Goal: Transaction & Acquisition: Purchase product/service

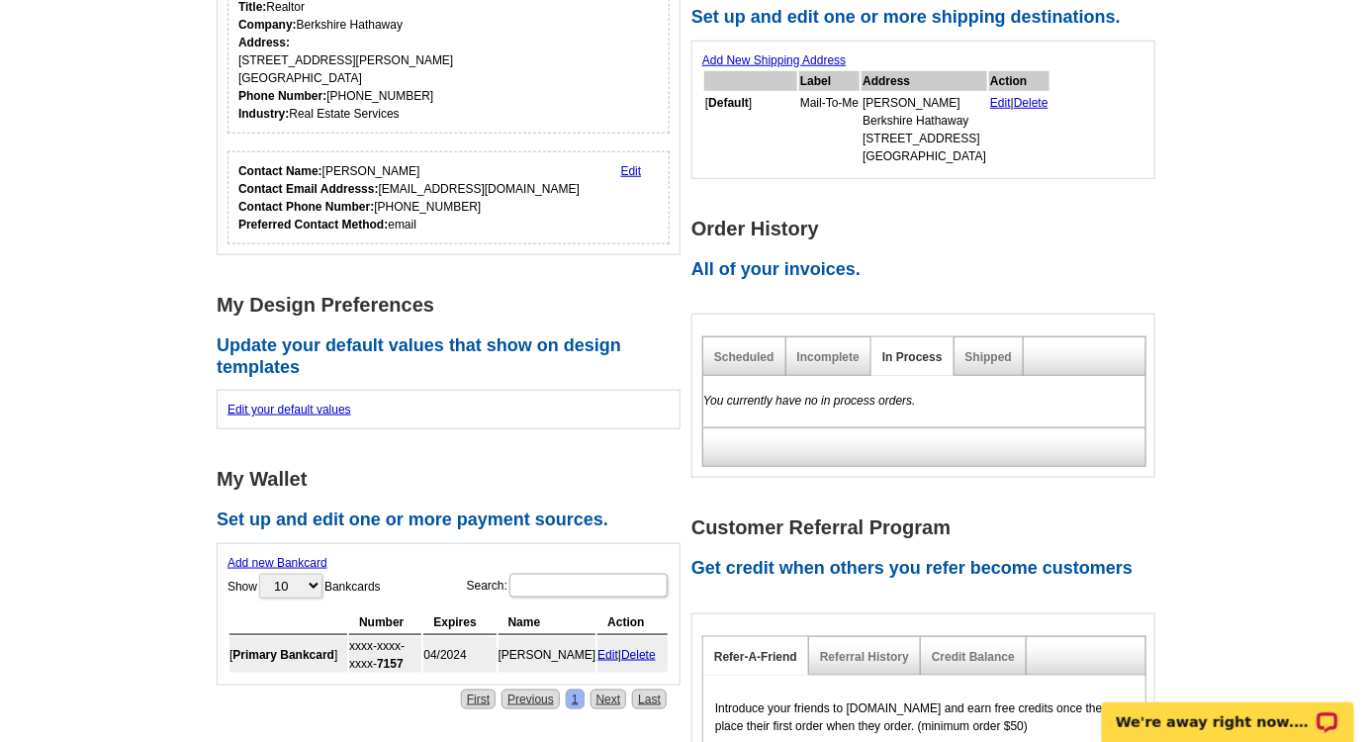
scroll to position [629, 0]
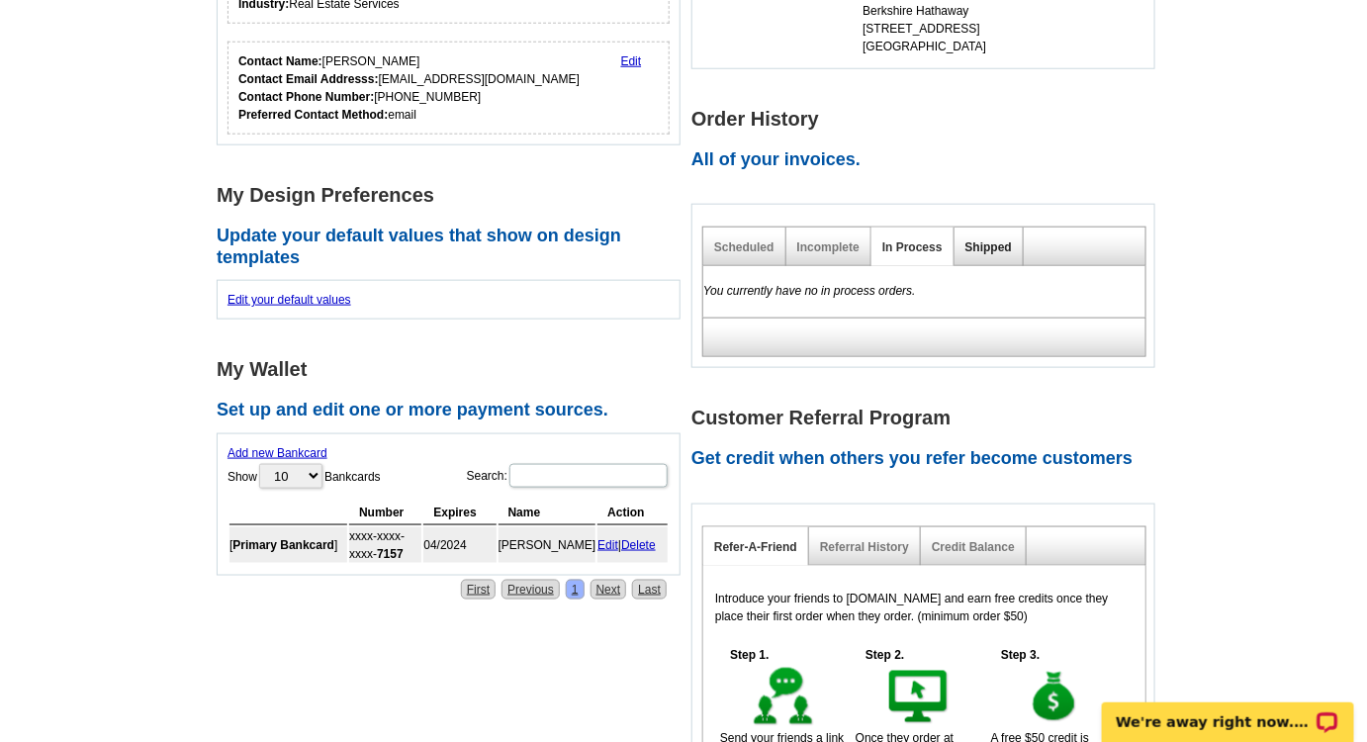
click at [974, 241] on link "Shipped" at bounding box center [988, 247] width 46 height 14
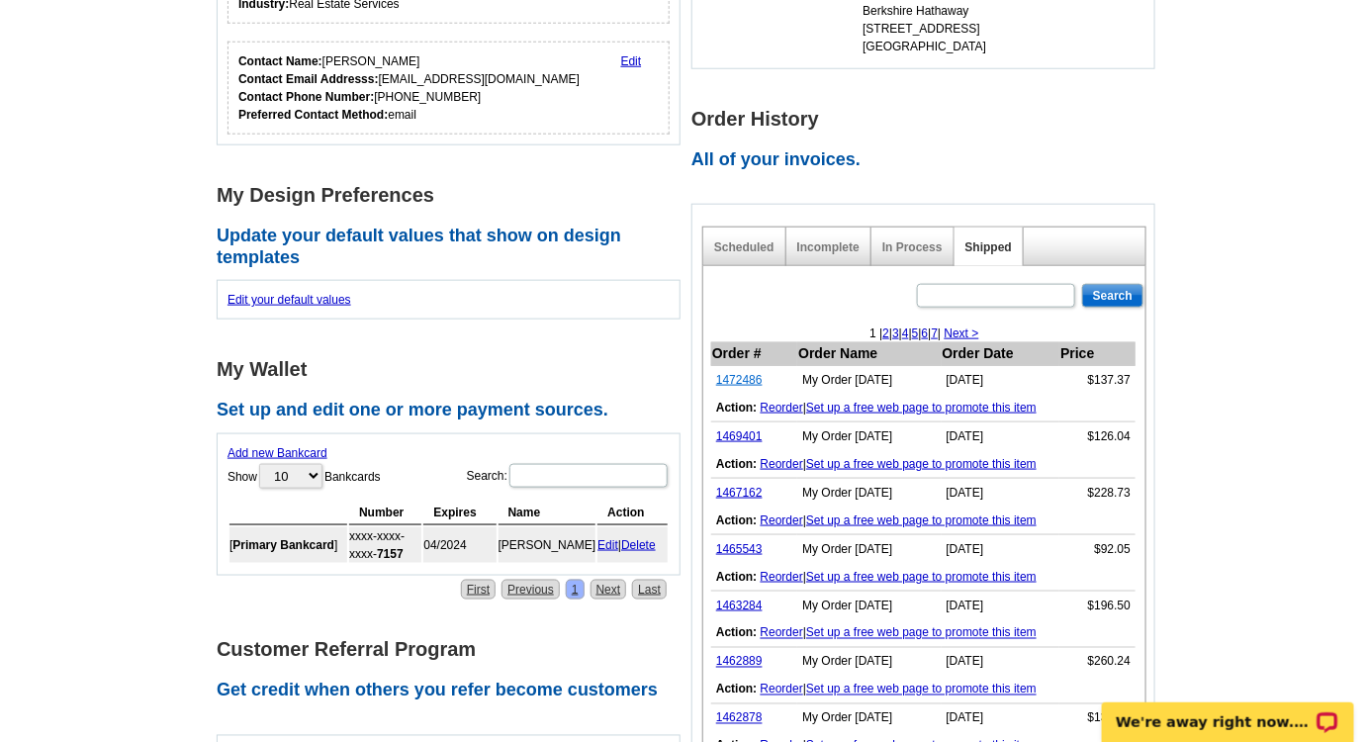
click at [733, 373] on link "1472486" at bounding box center [739, 380] width 46 height 14
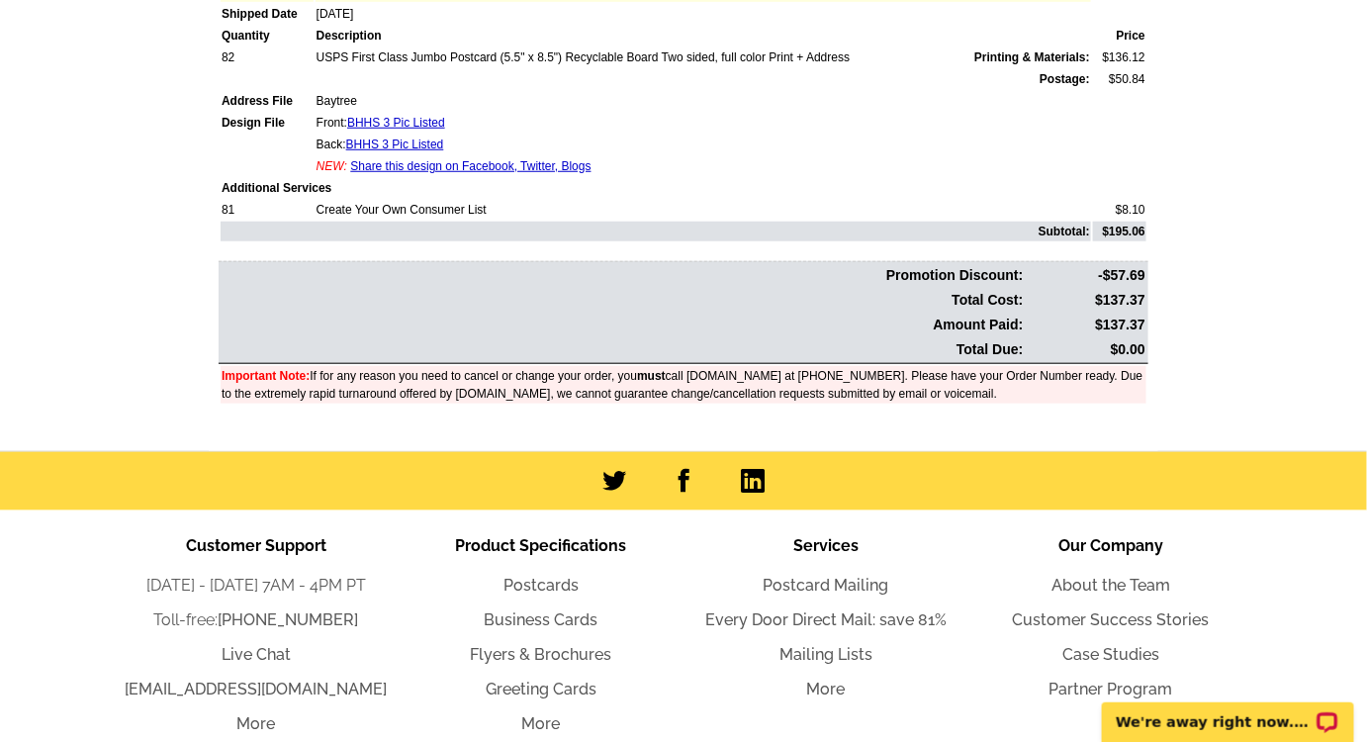
scroll to position [179, 0]
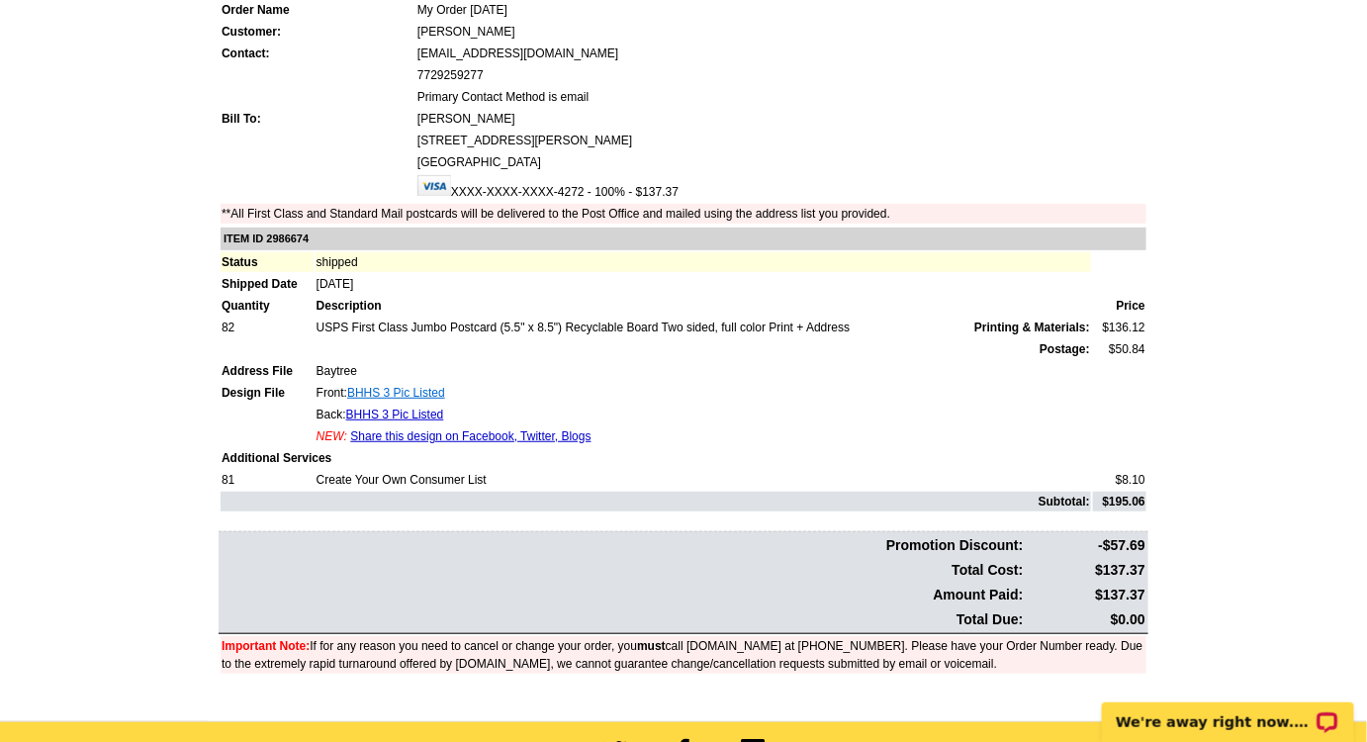
click at [417, 386] on link "BHHS 3 Pic Listed" at bounding box center [396, 393] width 98 height 14
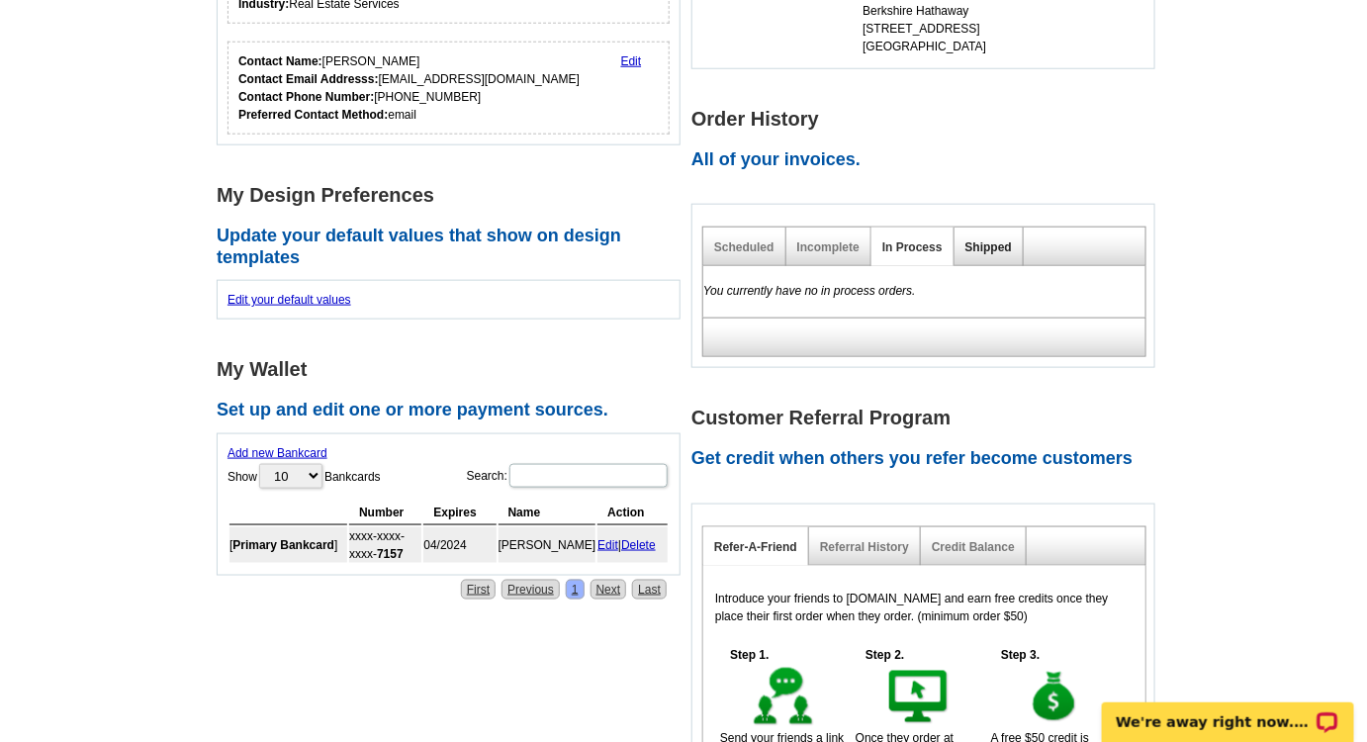
click at [994, 246] on link "Shipped" at bounding box center [988, 247] width 46 height 14
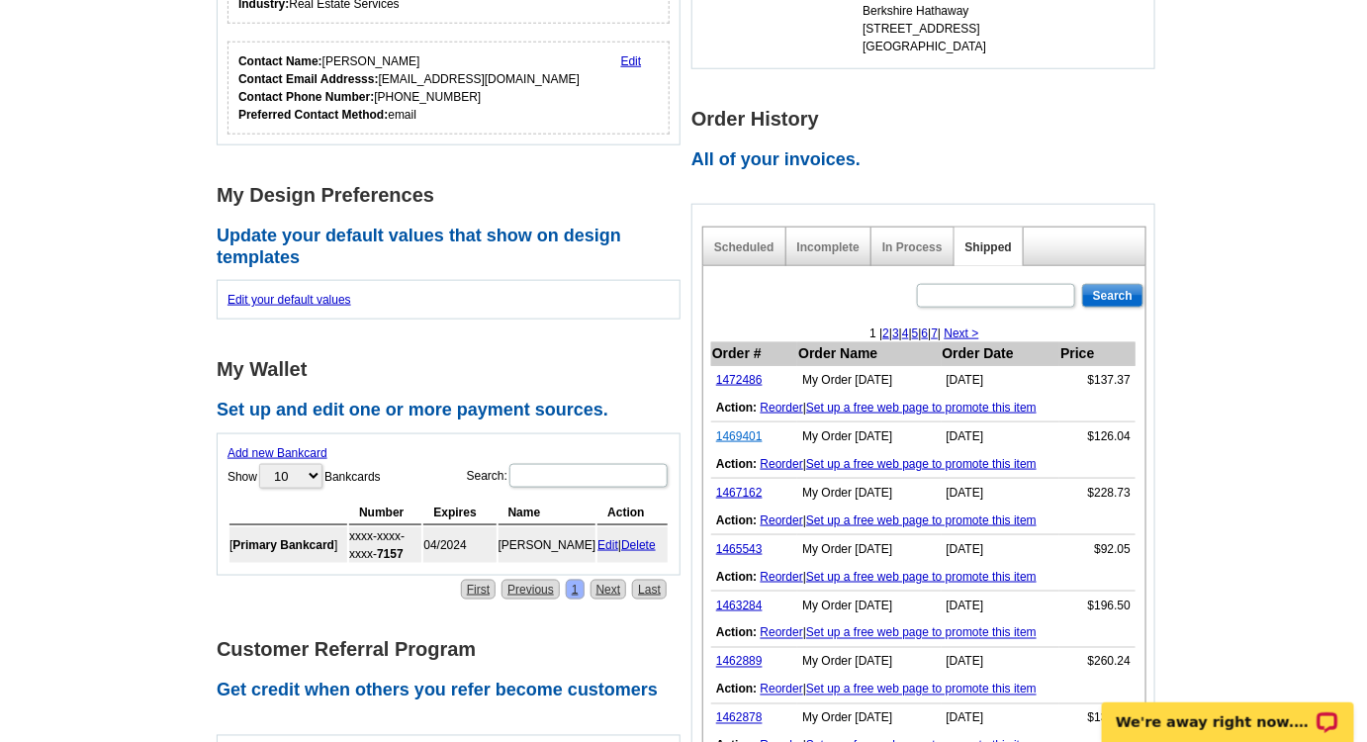
click at [736, 435] on link "1469401" at bounding box center [739, 436] width 46 height 14
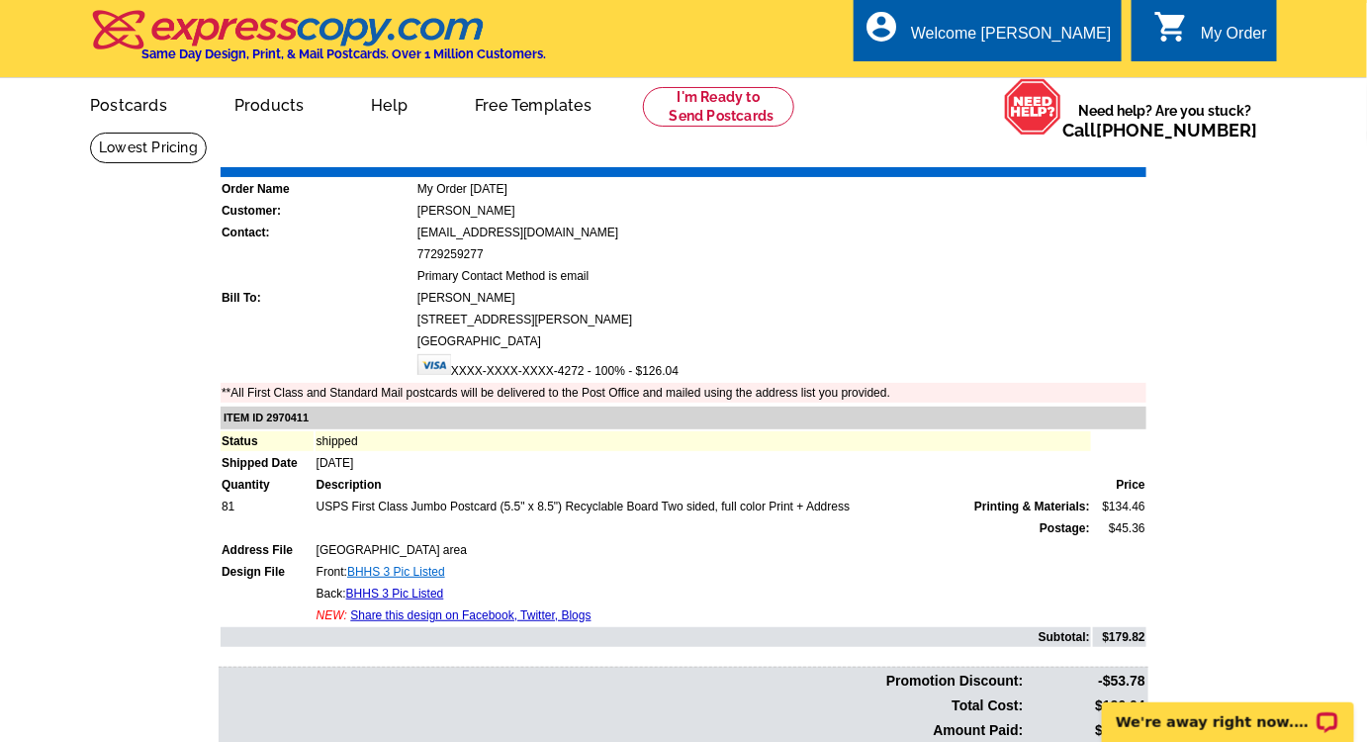
click at [413, 565] on link "BHHS 3 Pic Listed" at bounding box center [396, 572] width 98 height 14
click at [149, 106] on link "Postcards" at bounding box center [127, 103] width 138 height 46
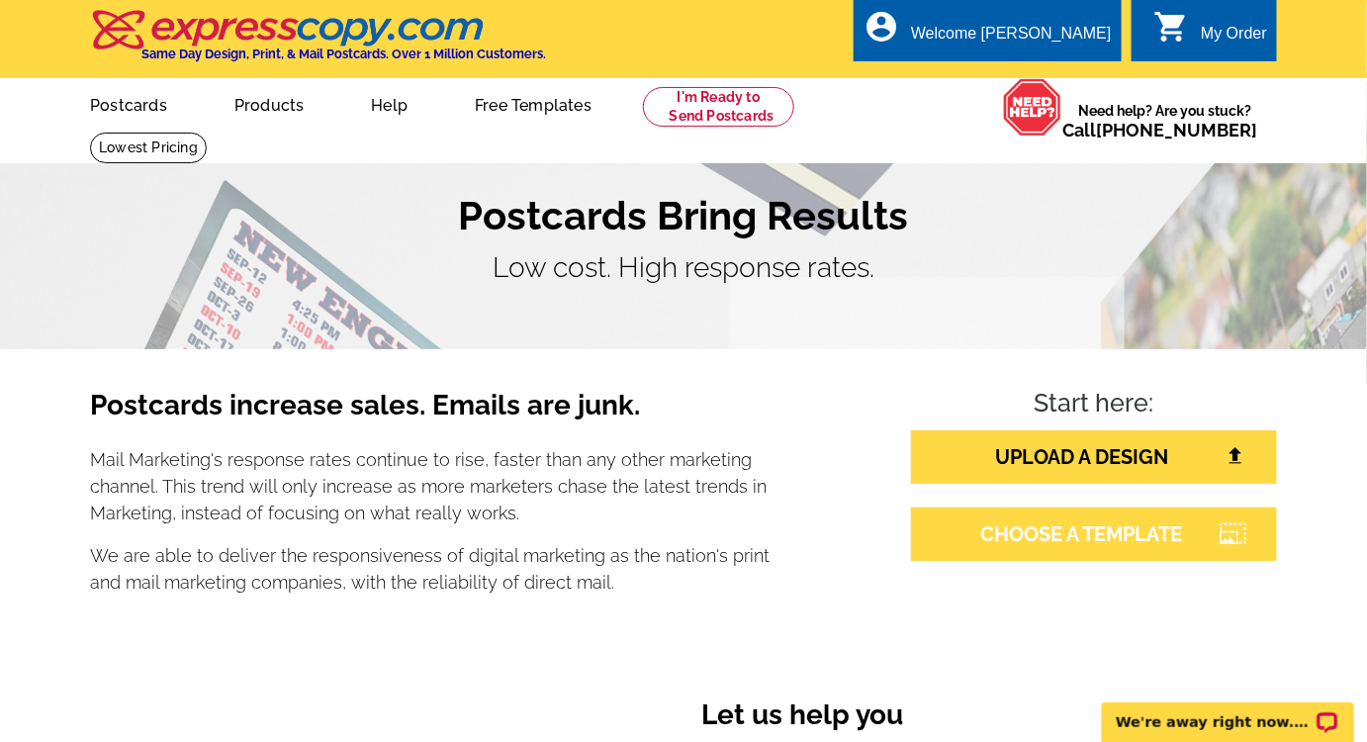
drag, startPoint x: 1056, startPoint y: 536, endPoint x: 1040, endPoint y: 538, distance: 16.9
click at [1056, 538] on link "CHOOSE A TEMPLATE" at bounding box center [1094, 533] width 366 height 53
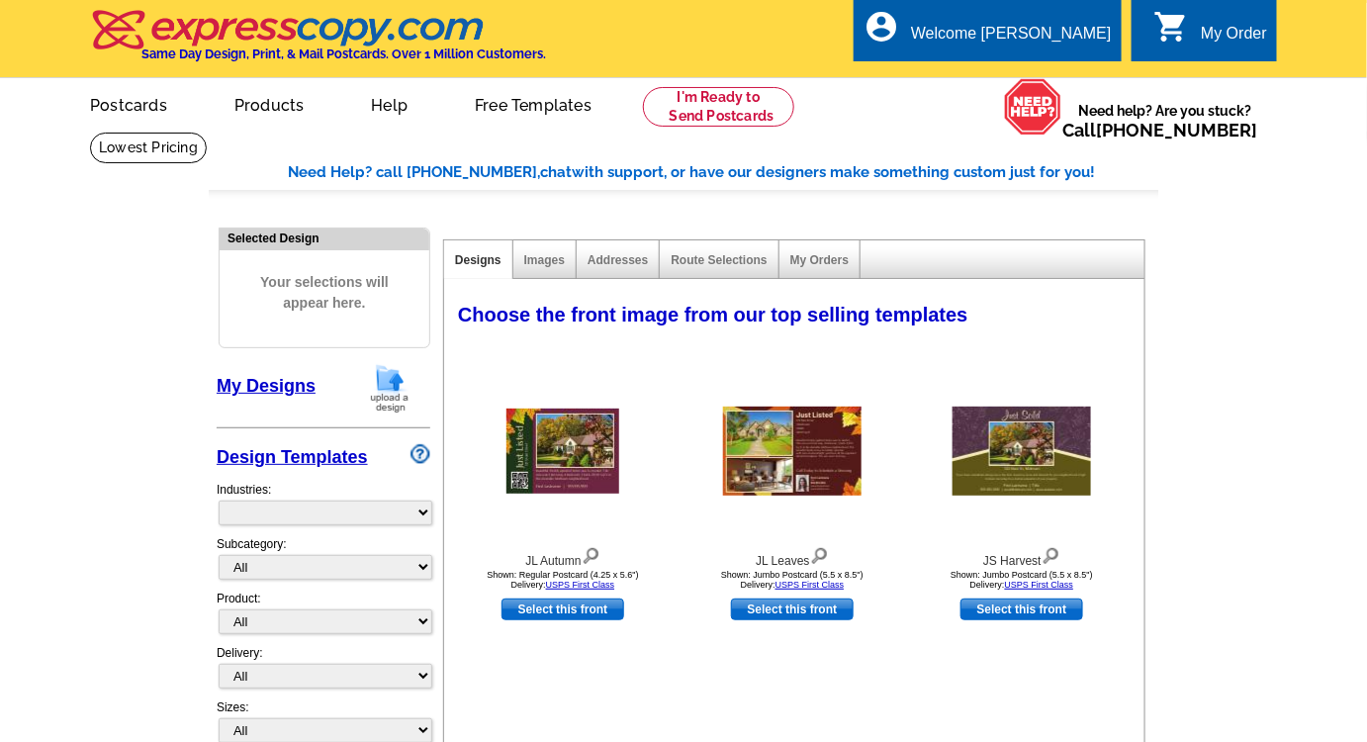
select select "785"
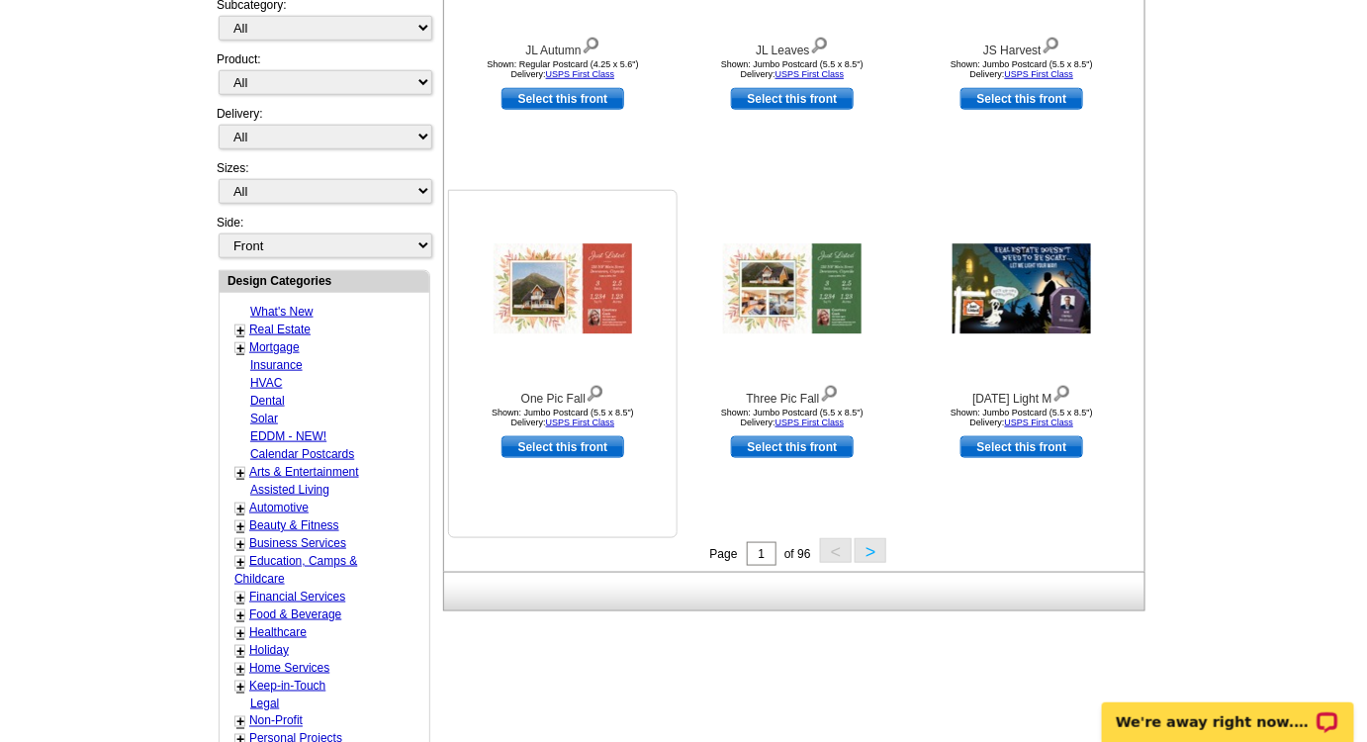
scroll to position [269, 0]
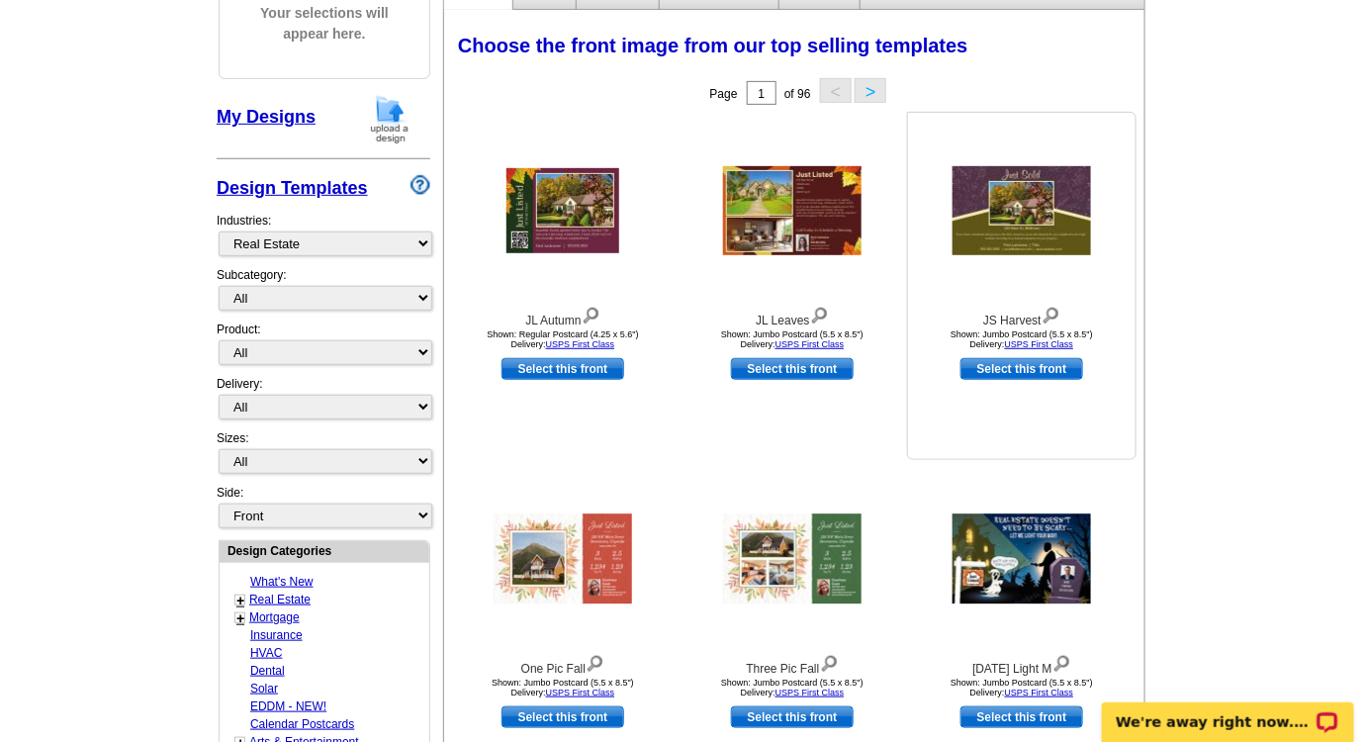
click at [1022, 241] on img at bounding box center [1021, 210] width 138 height 89
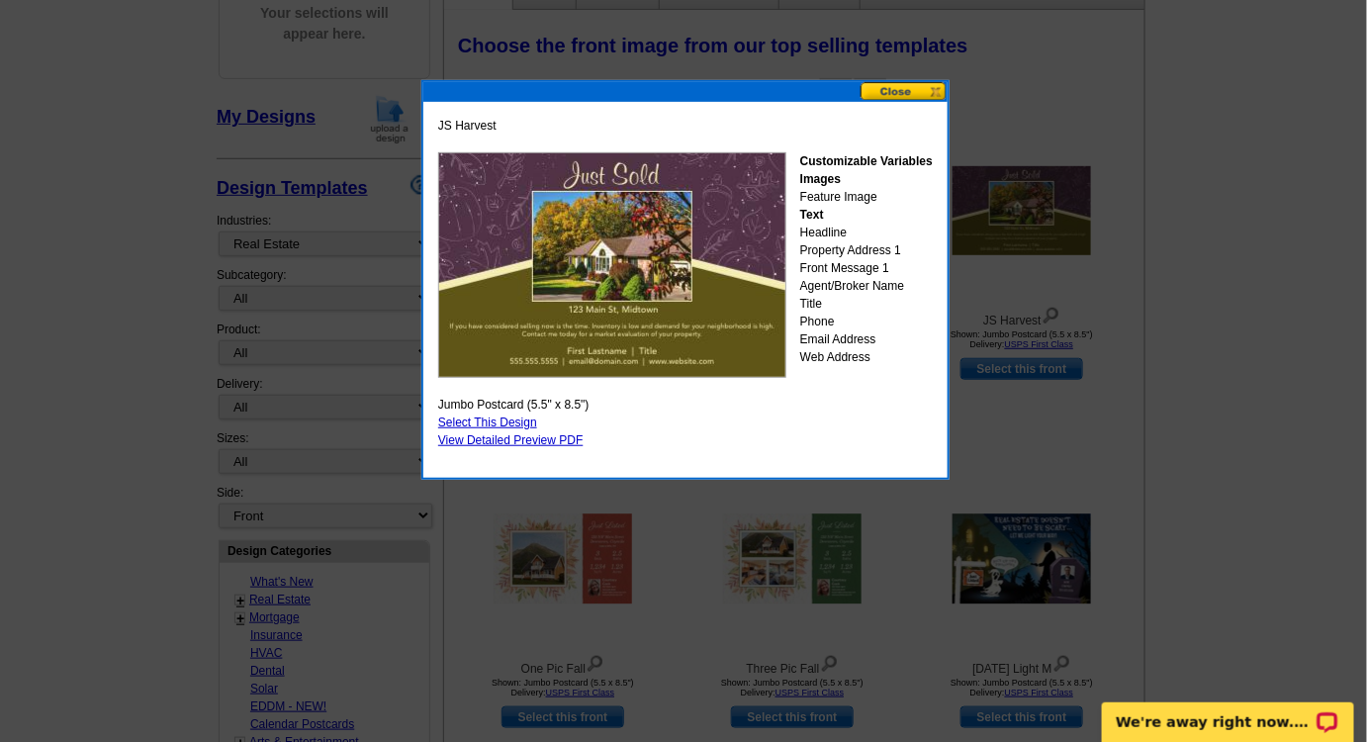
click at [877, 92] on button at bounding box center [903, 91] width 87 height 19
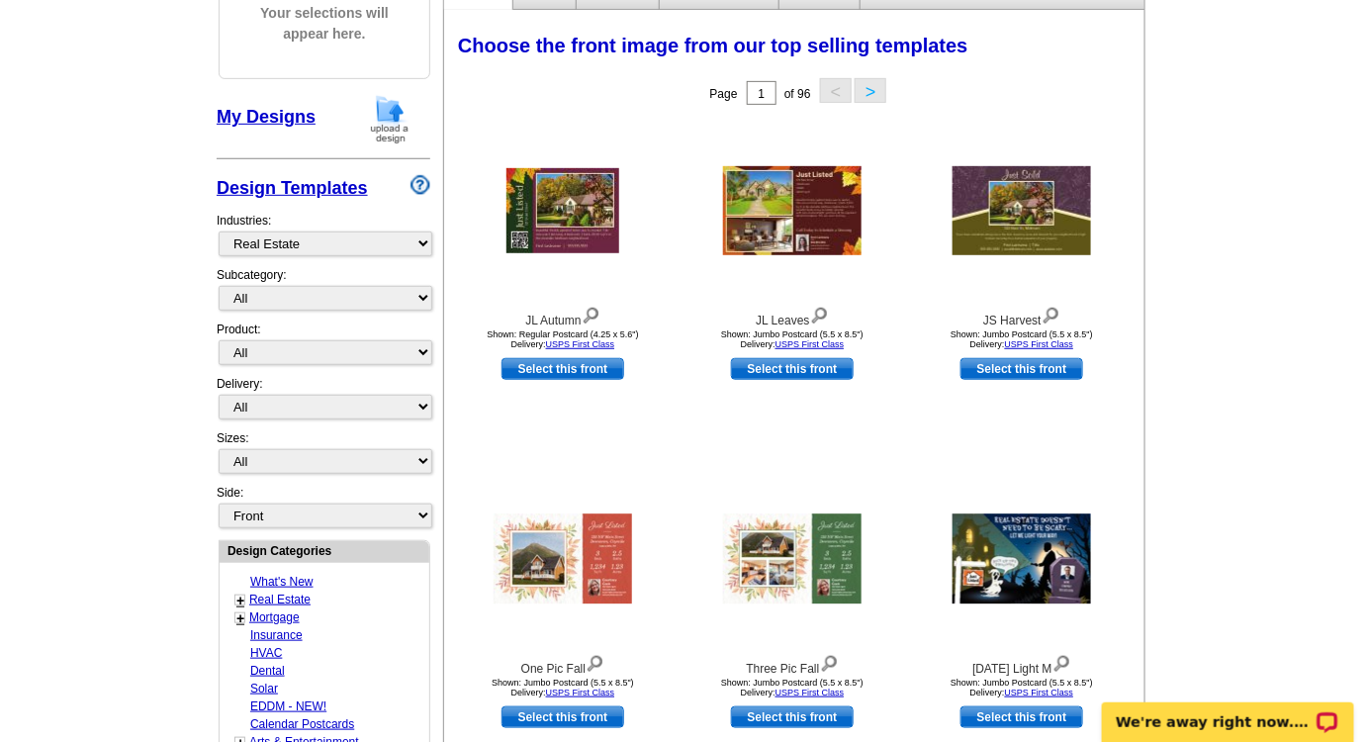
click at [1023, 370] on link "Select this front" at bounding box center [1021, 369] width 123 height 22
select select "2"
select select "back"
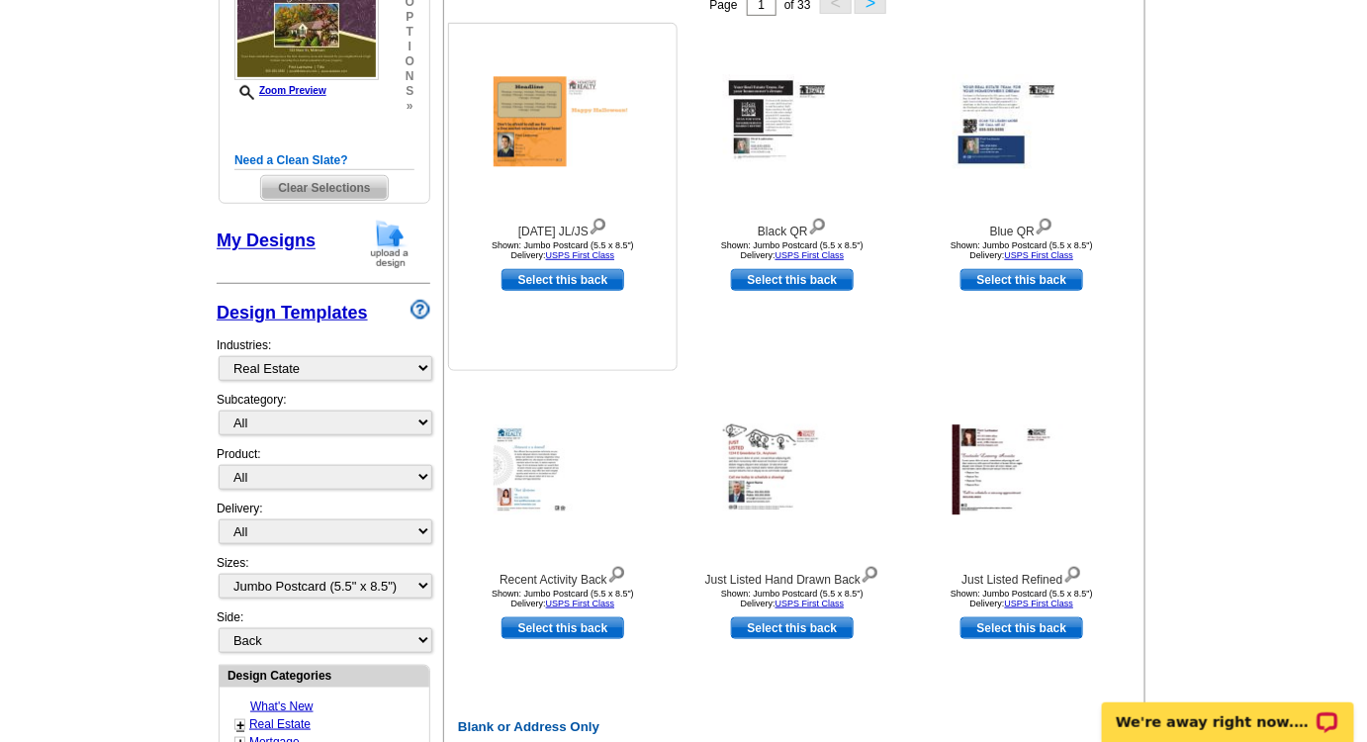
scroll to position [359, 0]
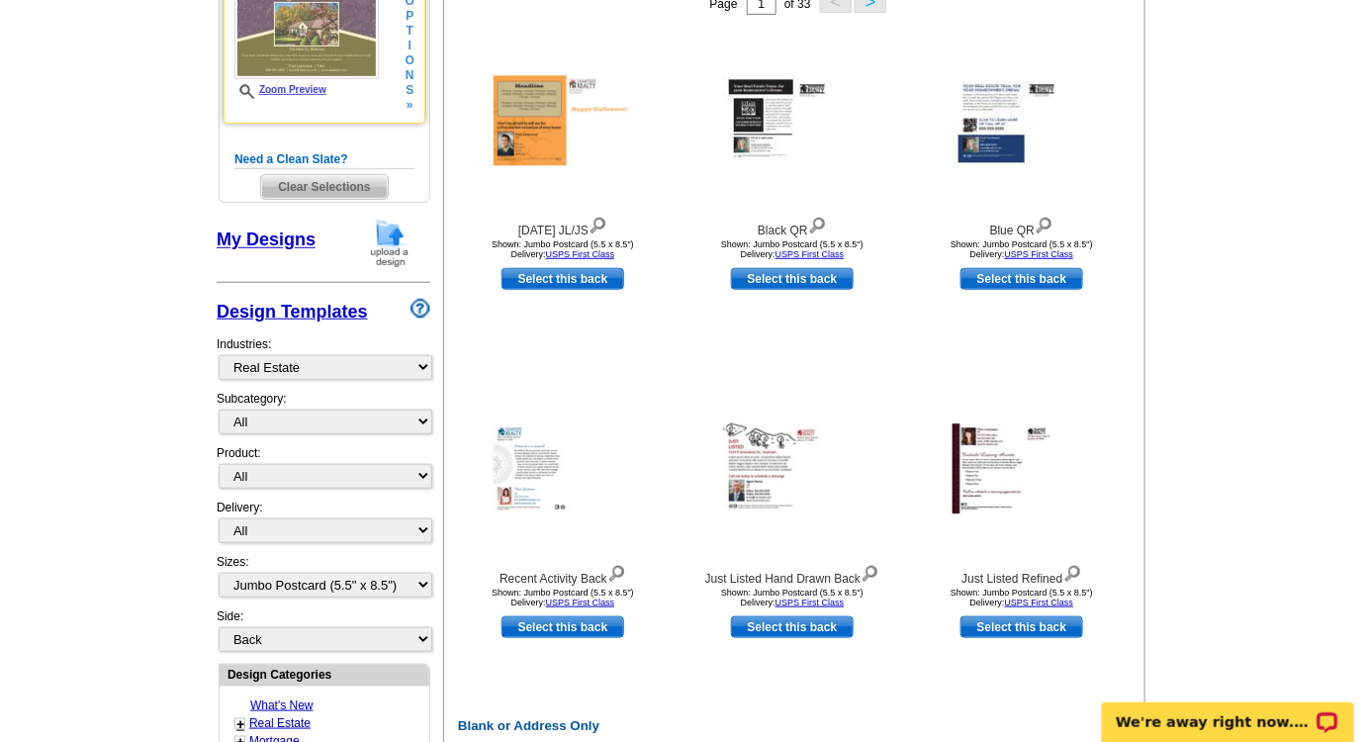
click at [324, 43] on img at bounding box center [306, 31] width 144 height 95
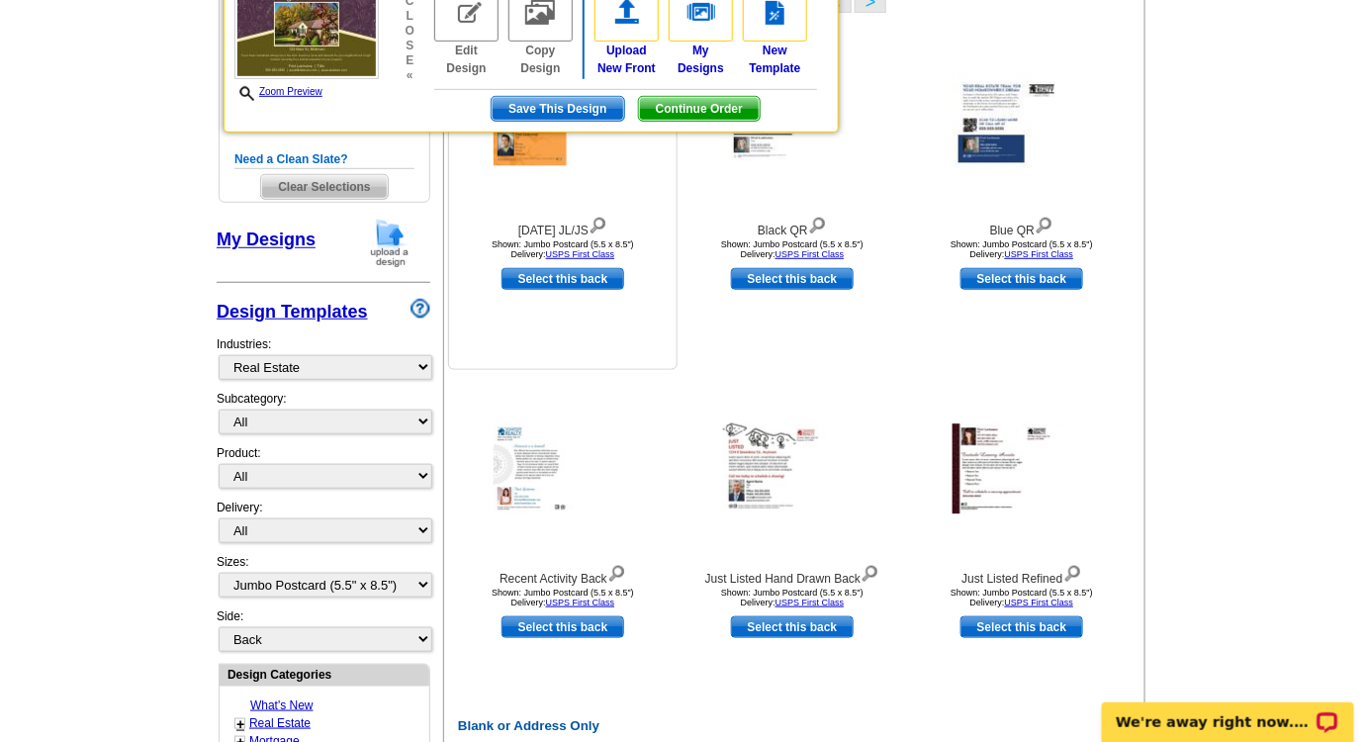
scroll to position [179, 0]
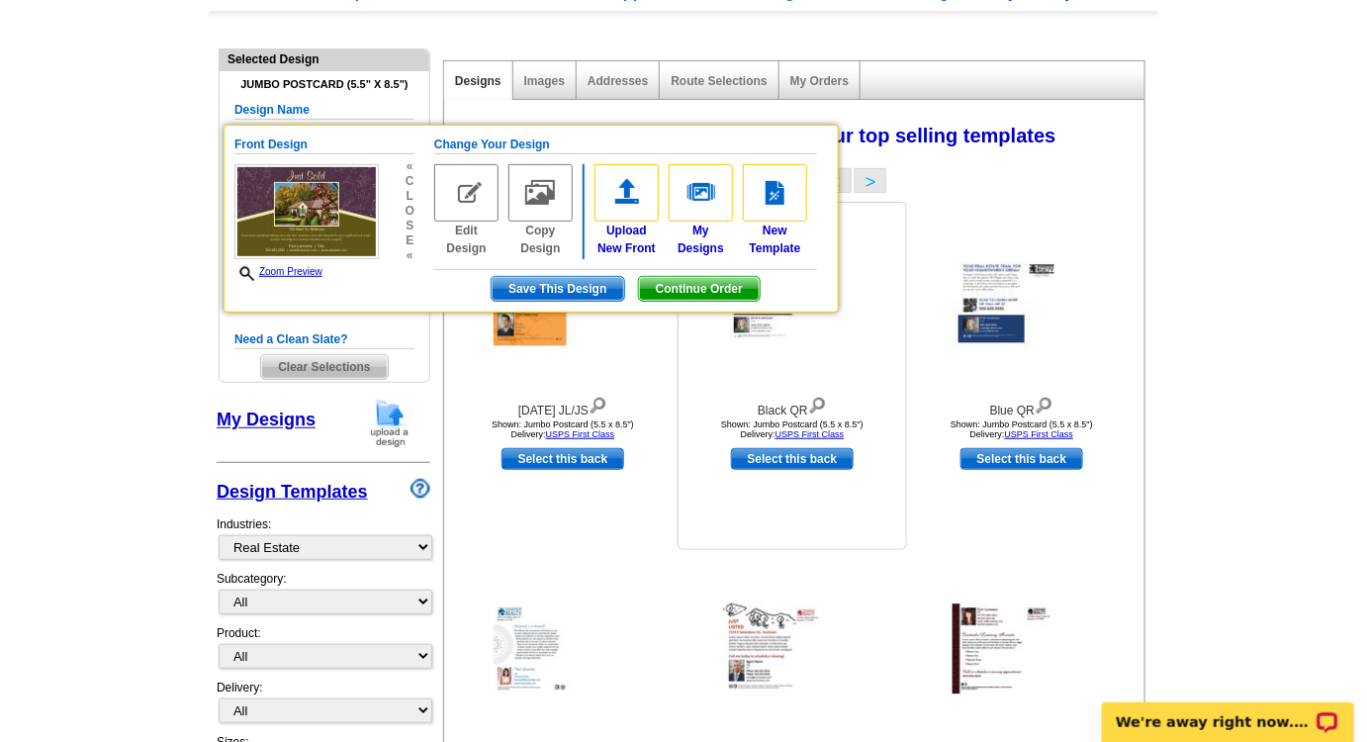
click at [687, 356] on div at bounding box center [792, 301] width 218 height 178
click at [673, 357] on div "Halloween JL/JS Shown: Jumbo Postcard (5.5 x 8.5") Delivery: USPS First Class" at bounding box center [562, 325] width 227 height 237
click at [654, 289] on span "Continue Order" at bounding box center [699, 289] width 121 height 24
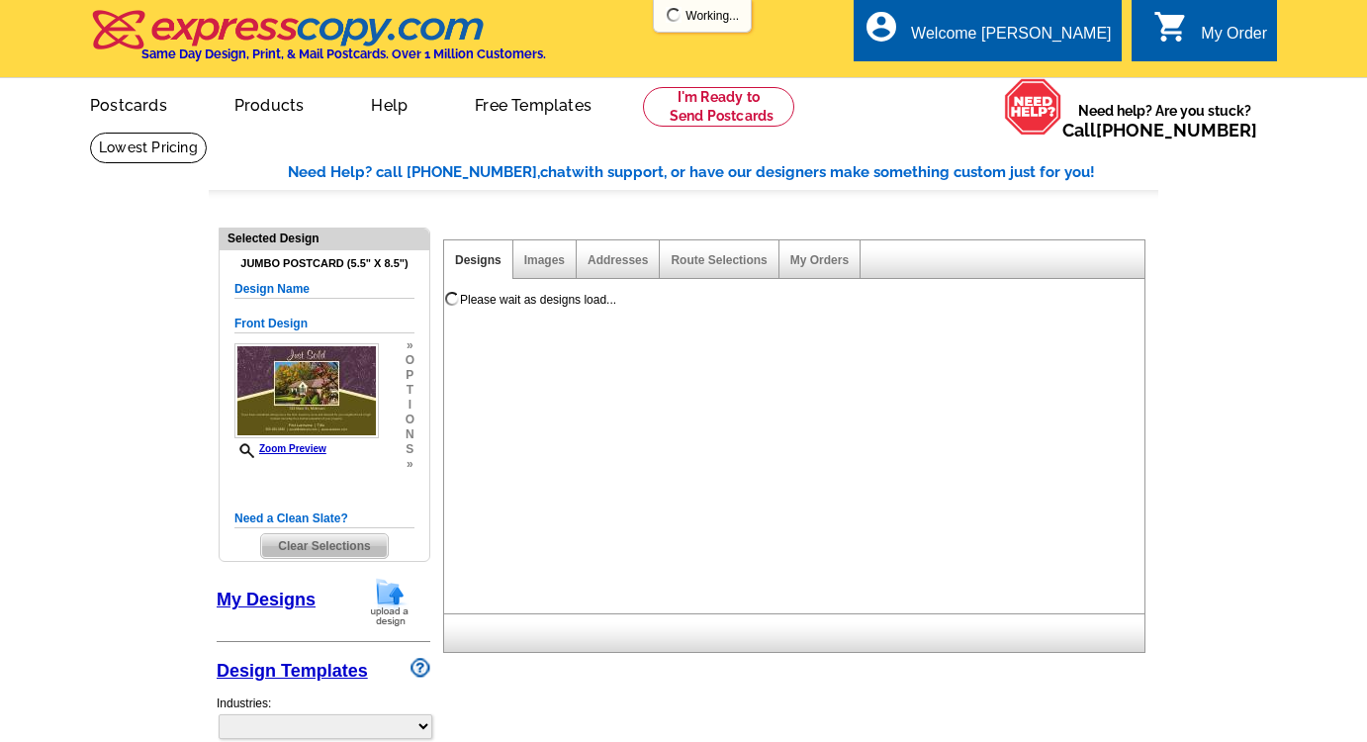
select select "1"
select select "2"
select select "back"
select select "785"
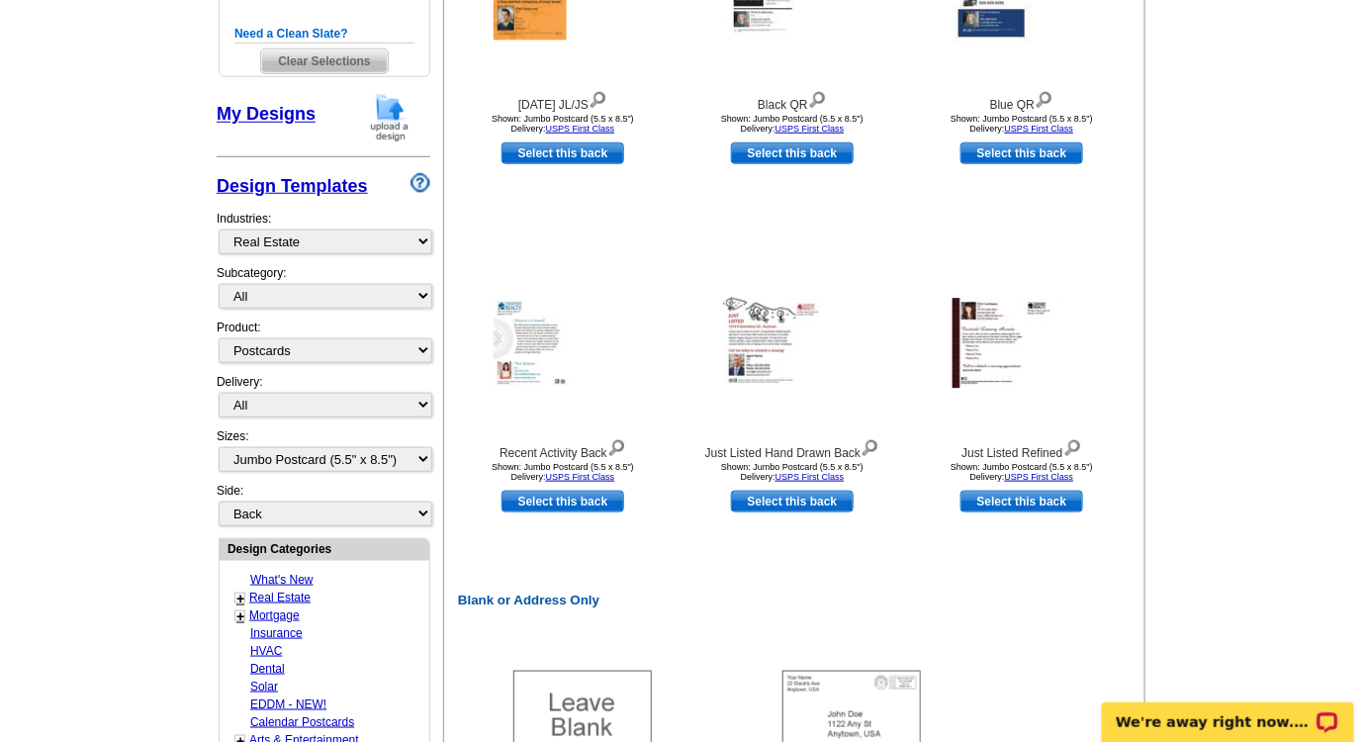
scroll to position [539, 0]
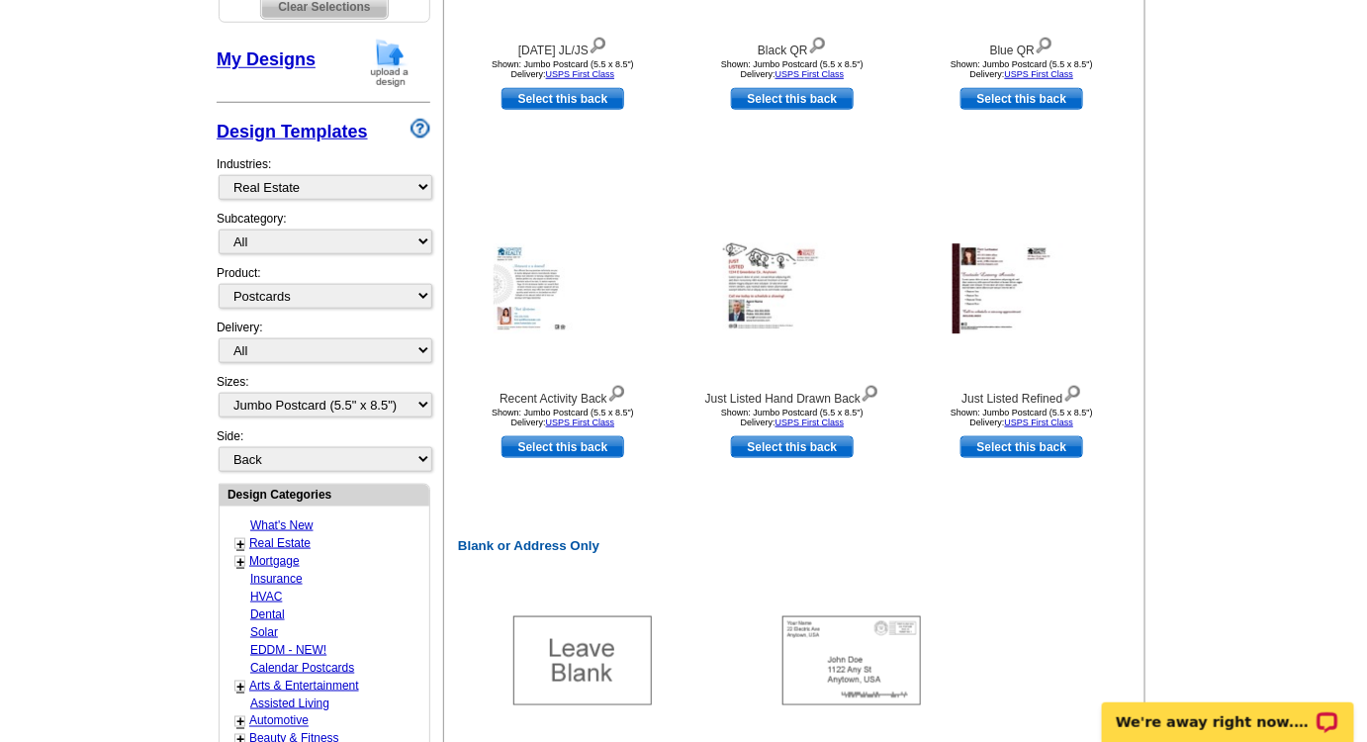
click at [1009, 440] on link "Select this back" at bounding box center [1021, 447] width 123 height 22
select select "front"
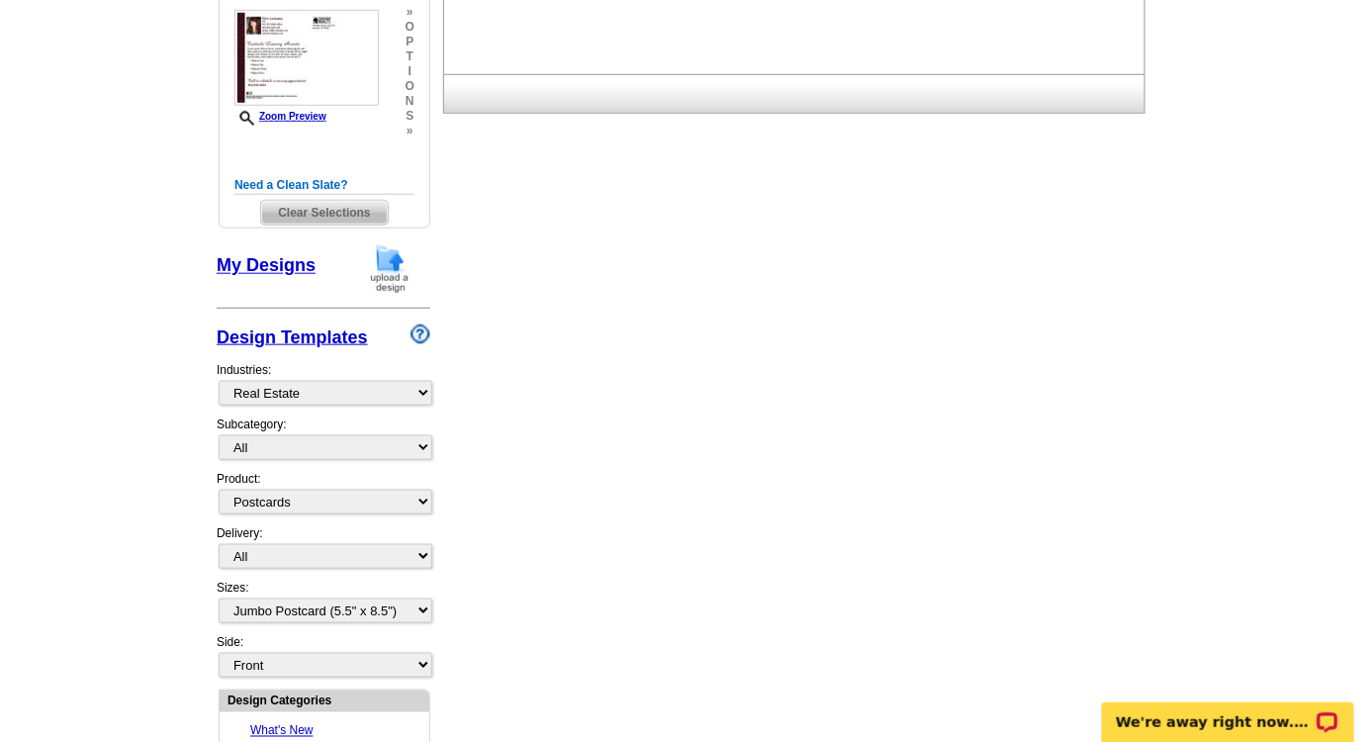
scroll to position [0, 0]
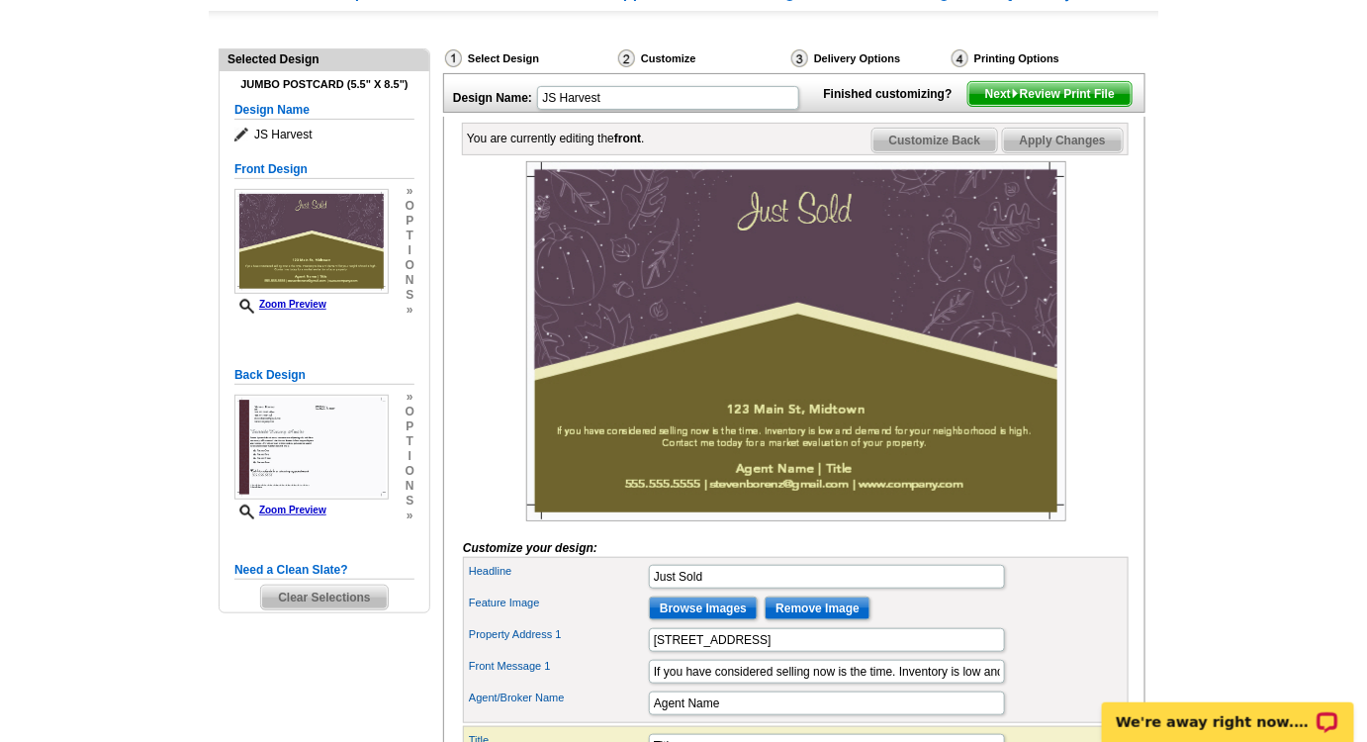
scroll to position [269, 0]
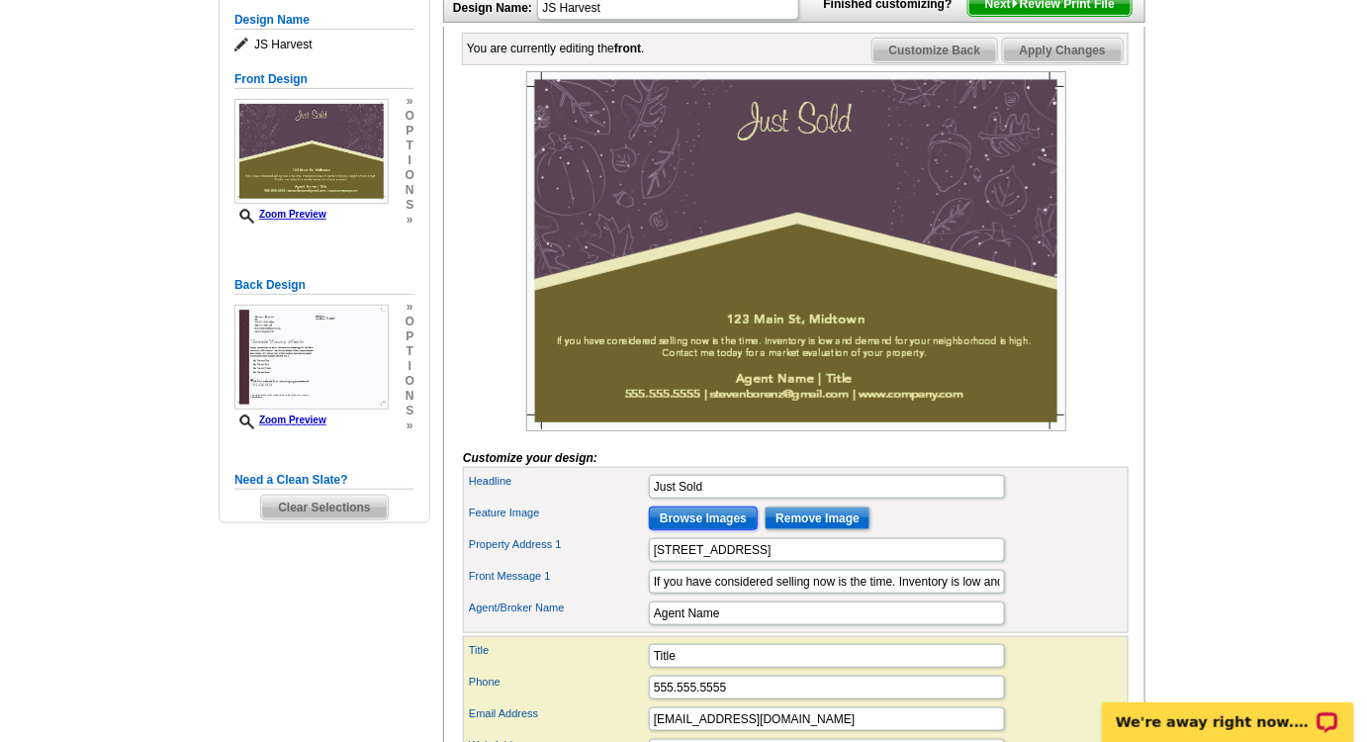
click at [698, 530] on input "Browse Images" at bounding box center [703, 518] width 109 height 24
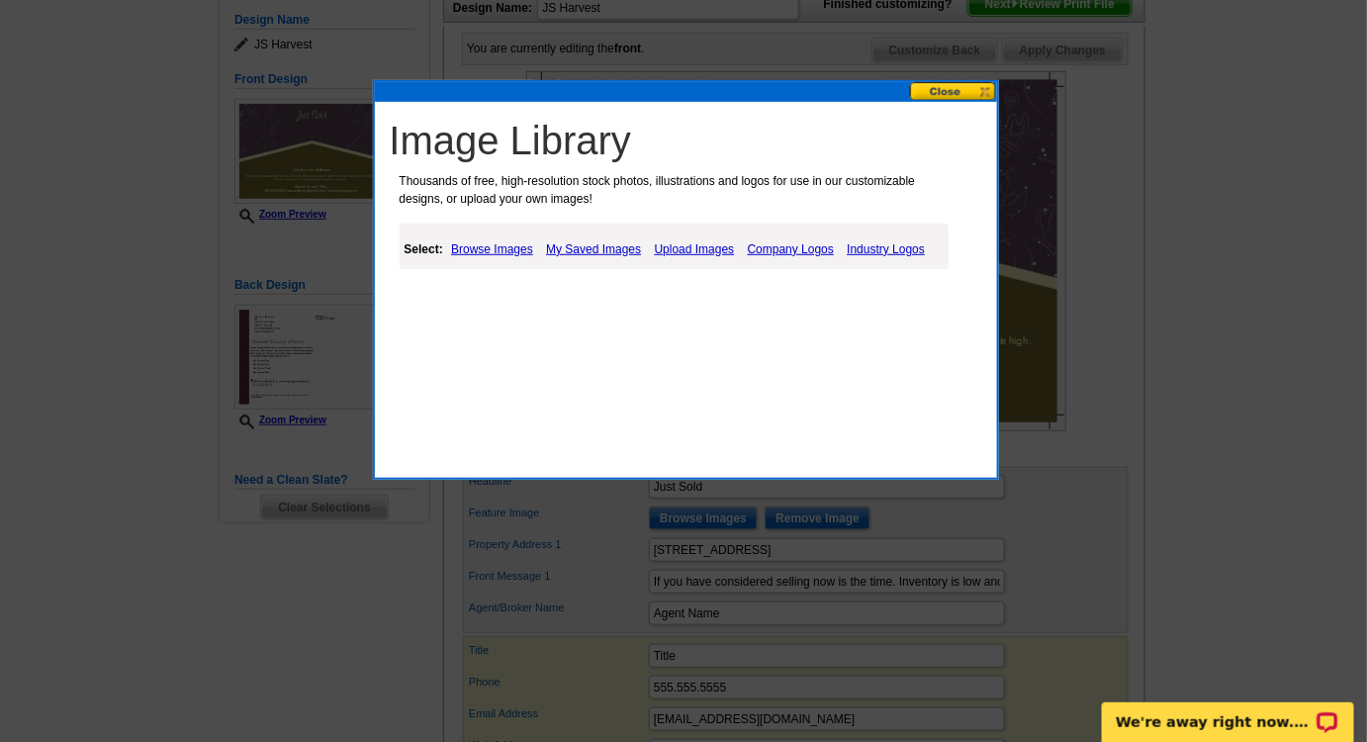
click at [606, 243] on link "My Saved Images" at bounding box center [593, 249] width 105 height 24
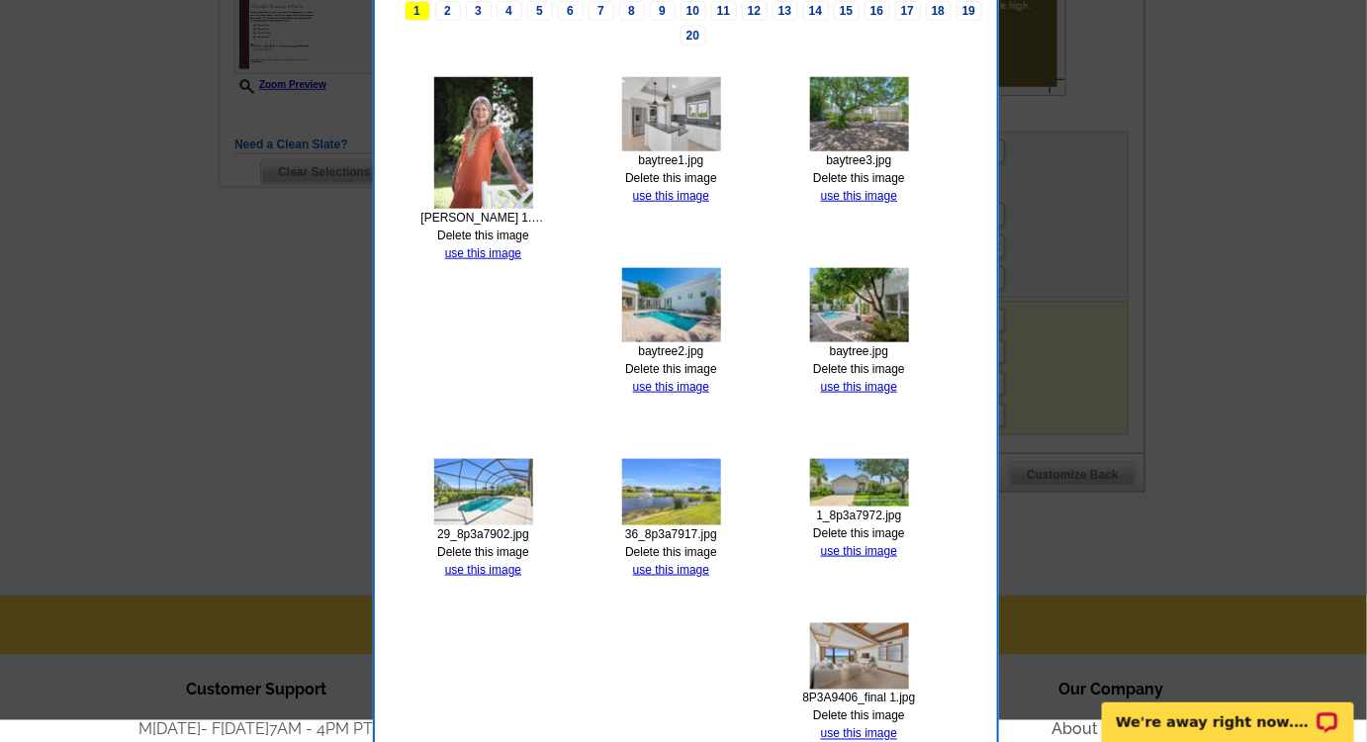
scroll to position [719, 0]
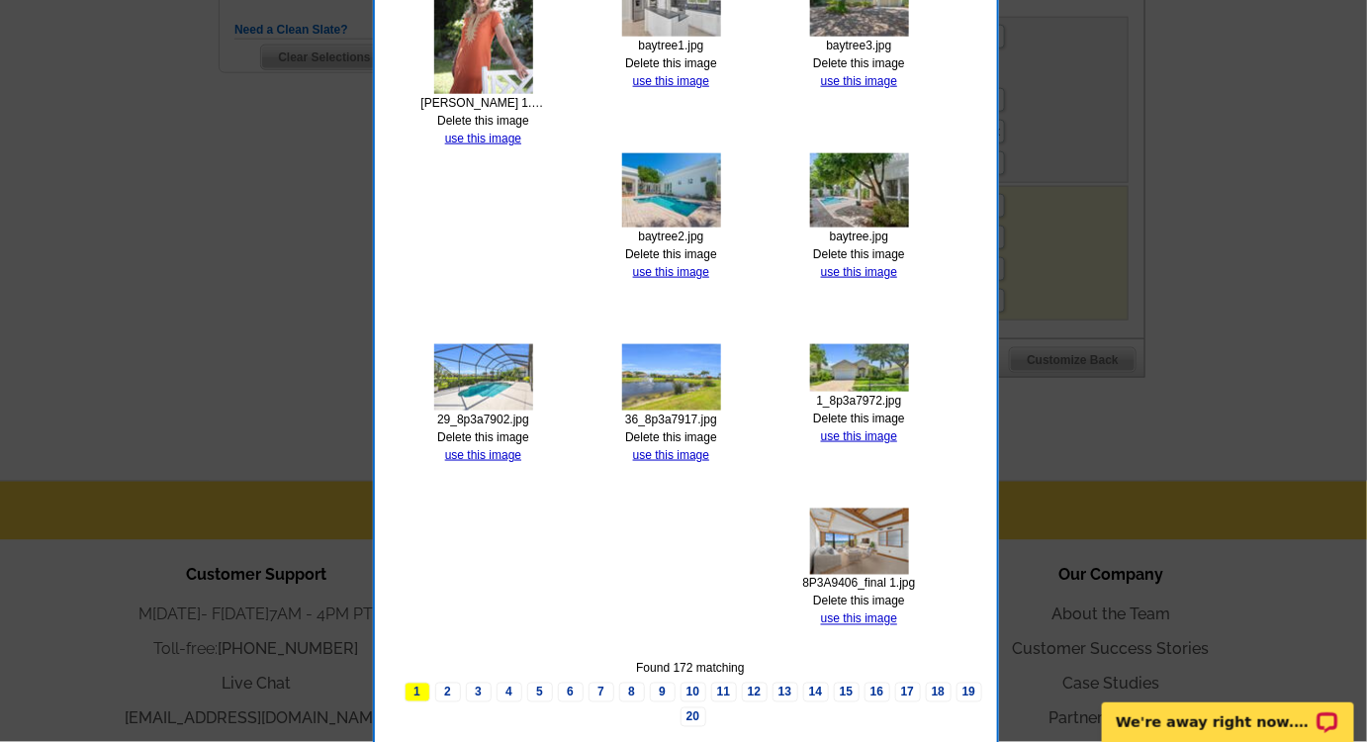
click at [873, 430] on link "use this image" at bounding box center [859, 436] width 76 height 14
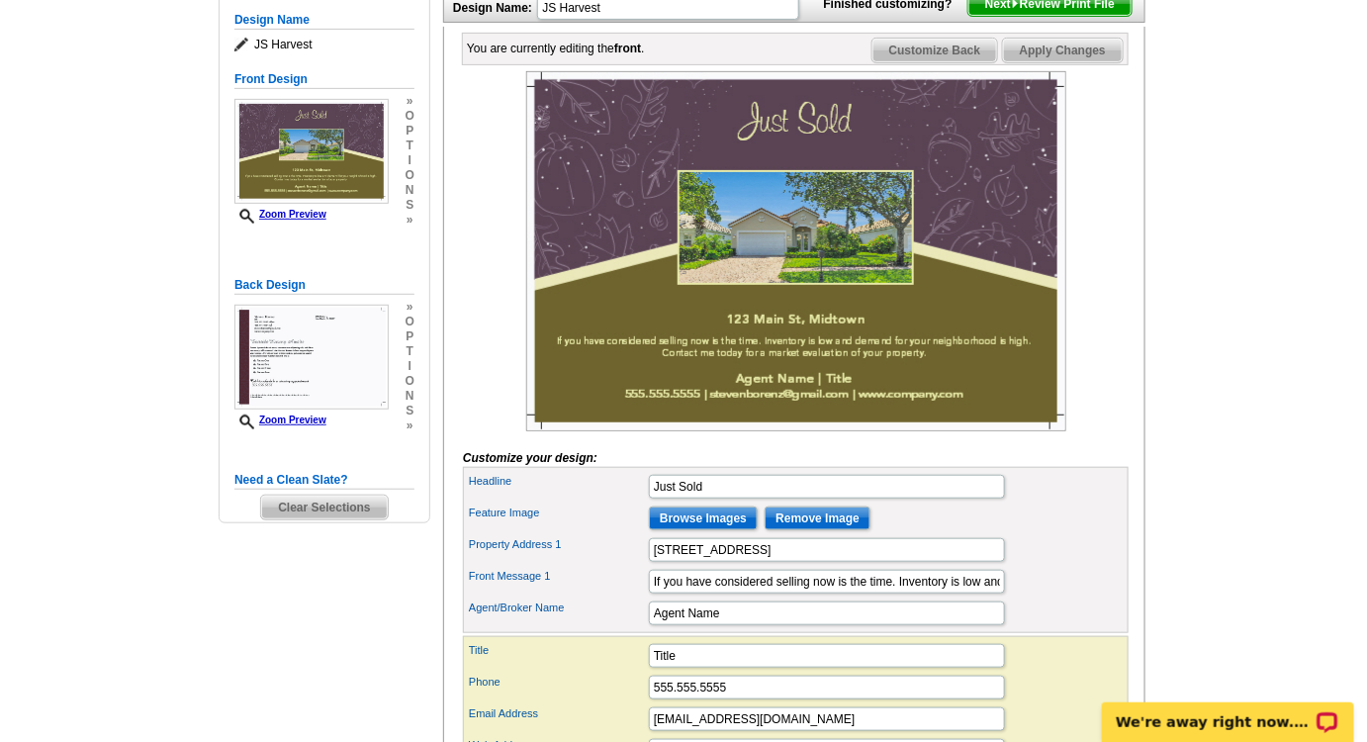
scroll to position [359, 0]
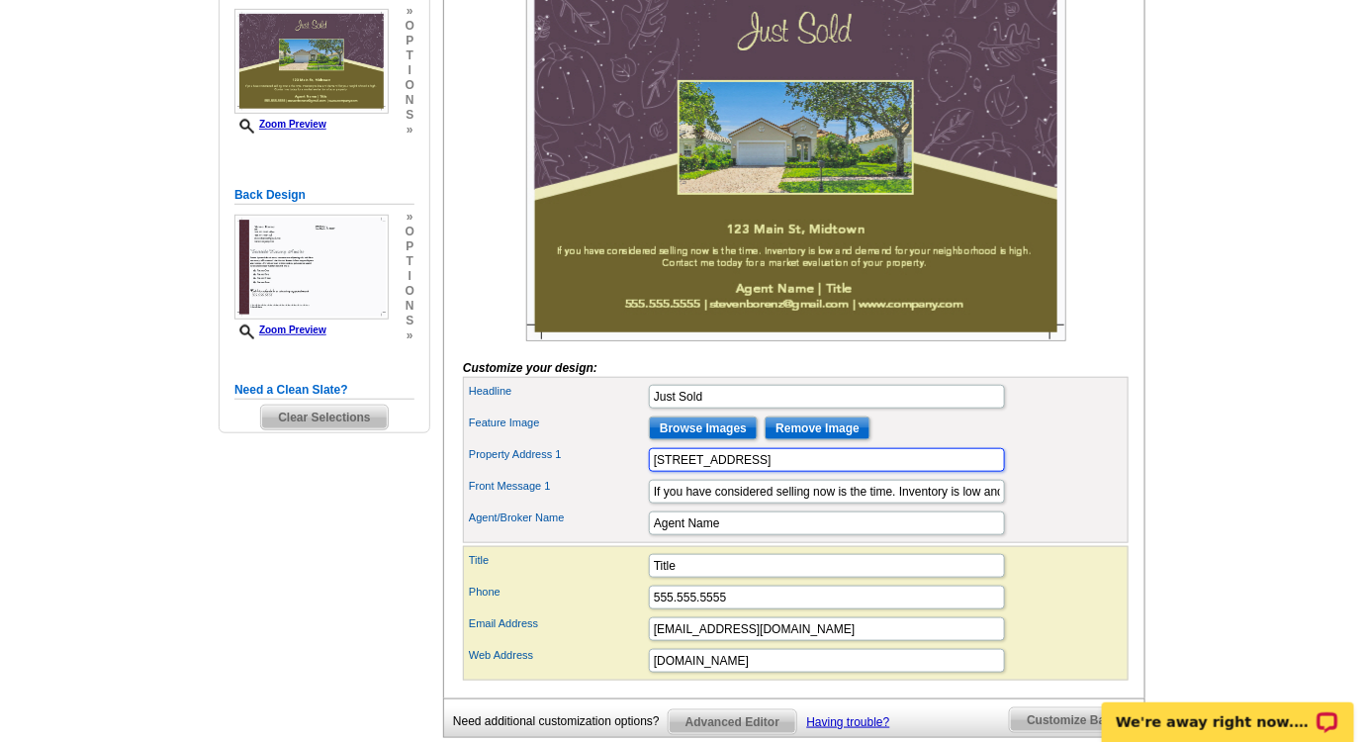
drag, startPoint x: 801, startPoint y: 495, endPoint x: 590, endPoint y: 486, distance: 210.9
click at [590, 476] on div "Property Address 1 123 Main St, Midtown" at bounding box center [796, 460] width 658 height 32
type input "4132 W 16th Sq"
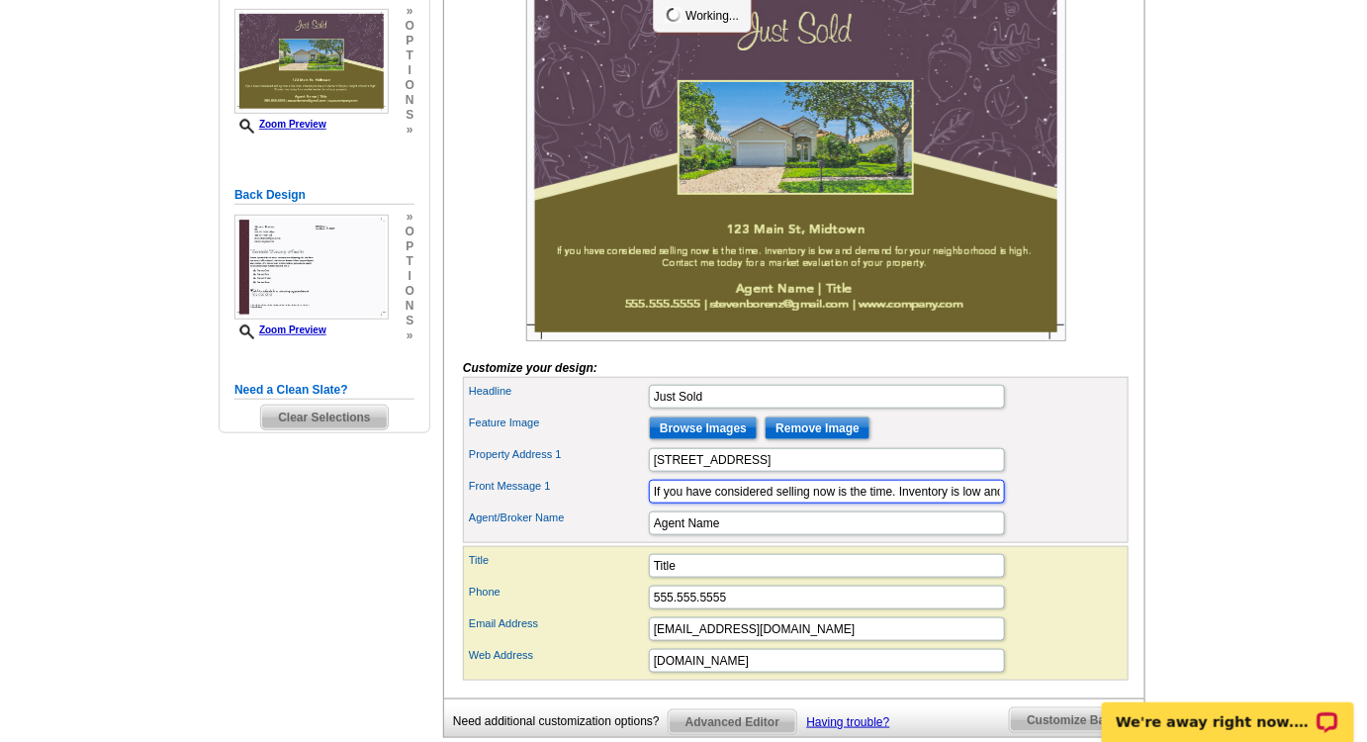
click at [852, 503] on input "If you have considered selling now is the time. Inventory is low and demand for…" at bounding box center [827, 492] width 356 height 24
drag, startPoint x: 995, startPoint y: 524, endPoint x: 650, endPoint y: 507, distance: 345.6
click at [650, 507] on div "Front Message 1 If you have considered selling now is the time. Inventory is lo…" at bounding box center [796, 492] width 658 height 32
drag, startPoint x: 986, startPoint y: 520, endPoint x: 539, endPoint y: 535, distance: 447.3
click at [539, 507] on div "Front Message 1 d demand for your neighborhood is high. Contact me today for a …" at bounding box center [796, 492] width 658 height 32
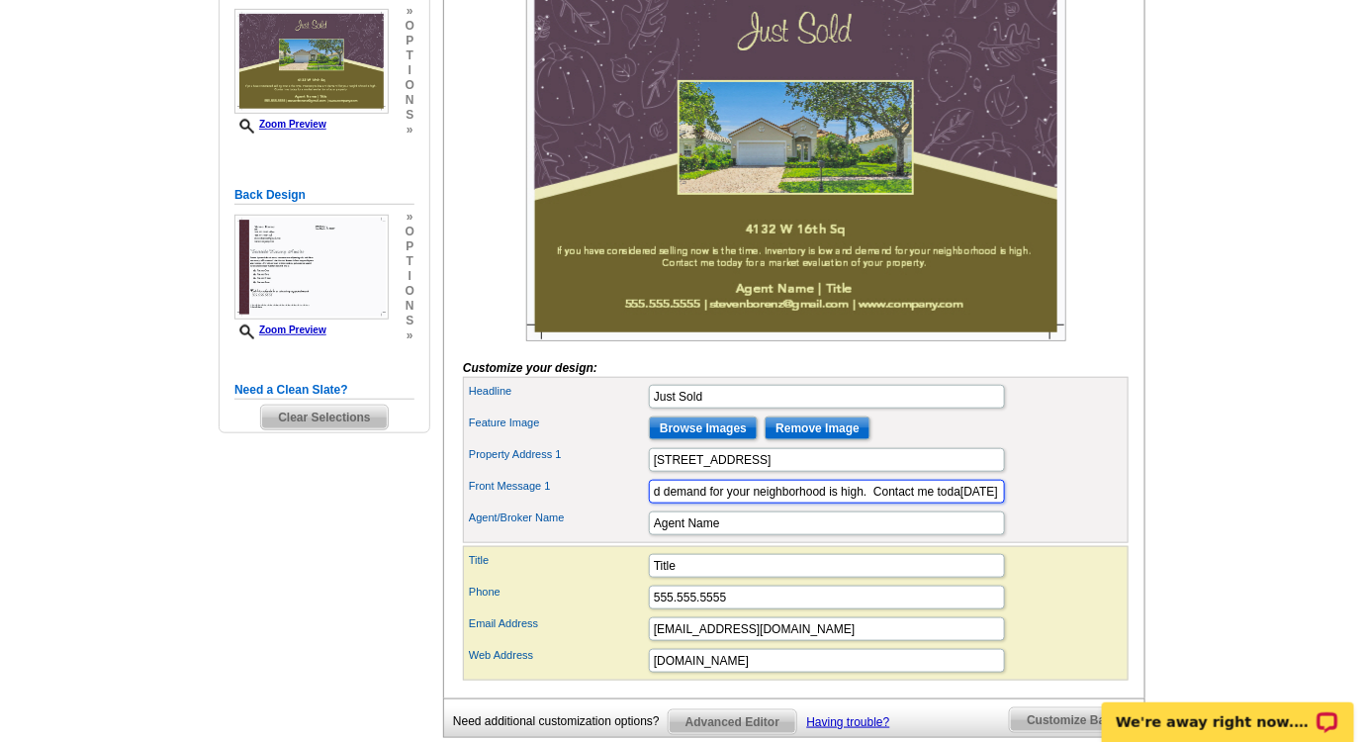
type input "a market evaluation of your property."
drag, startPoint x: 785, startPoint y: 525, endPoint x: 553, endPoint y: 522, distance: 232.5
click at [560, 507] on div "Front Message 1 a market evaluation of your property." at bounding box center [796, 492] width 658 height 32
type input "Casa Bella"
click at [515, 261] on div at bounding box center [796, 161] width 666 height 360
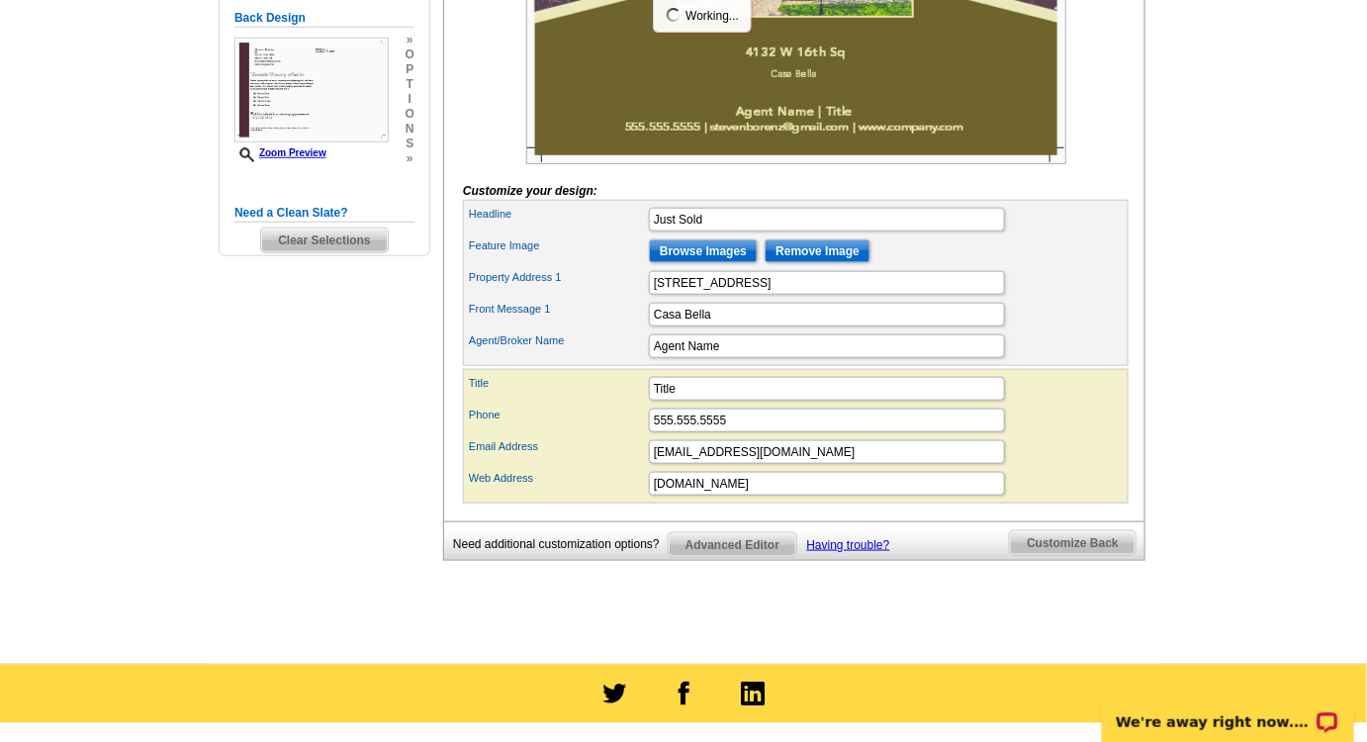
scroll to position [539, 0]
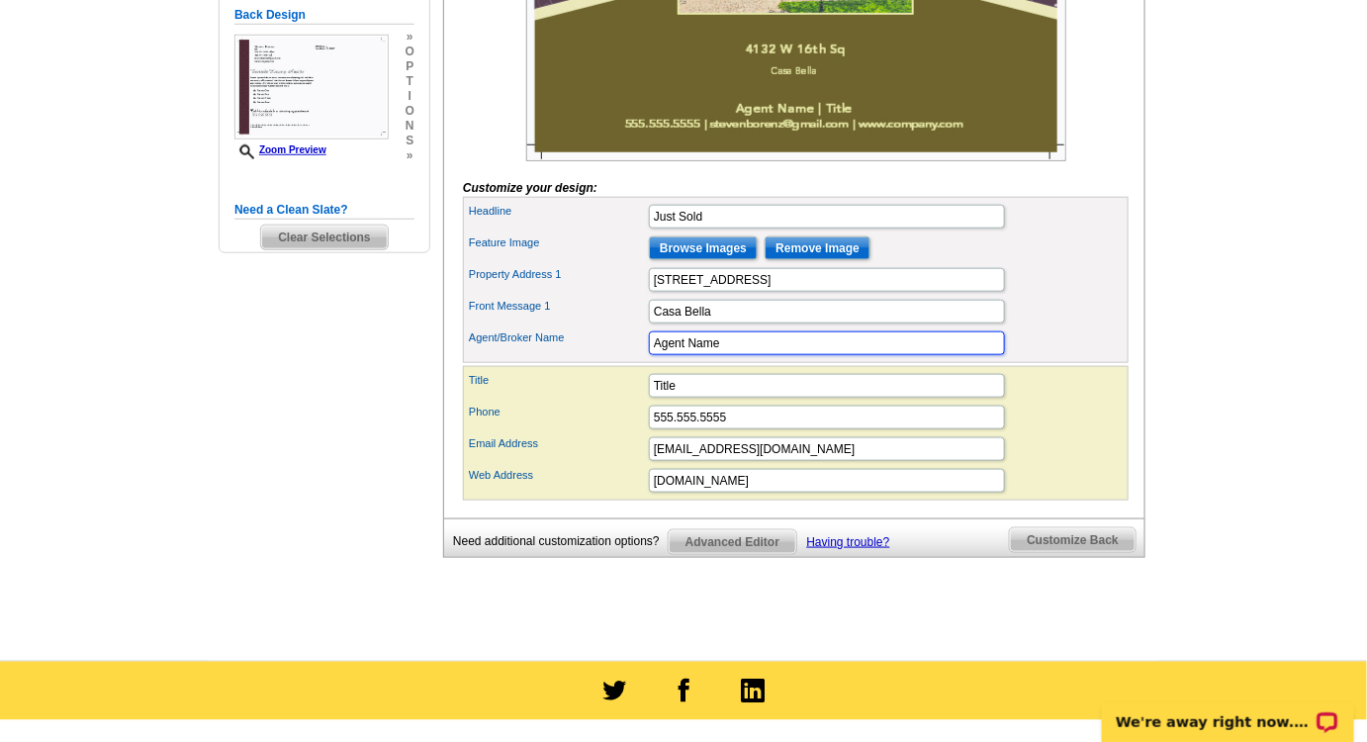
drag, startPoint x: 737, startPoint y: 373, endPoint x: 596, endPoint y: 373, distance: 140.4
click at [596, 359] on div "Agent/Broker Name Agent Name" at bounding box center [796, 343] width 658 height 32
type input "[PERSON_NAME]"
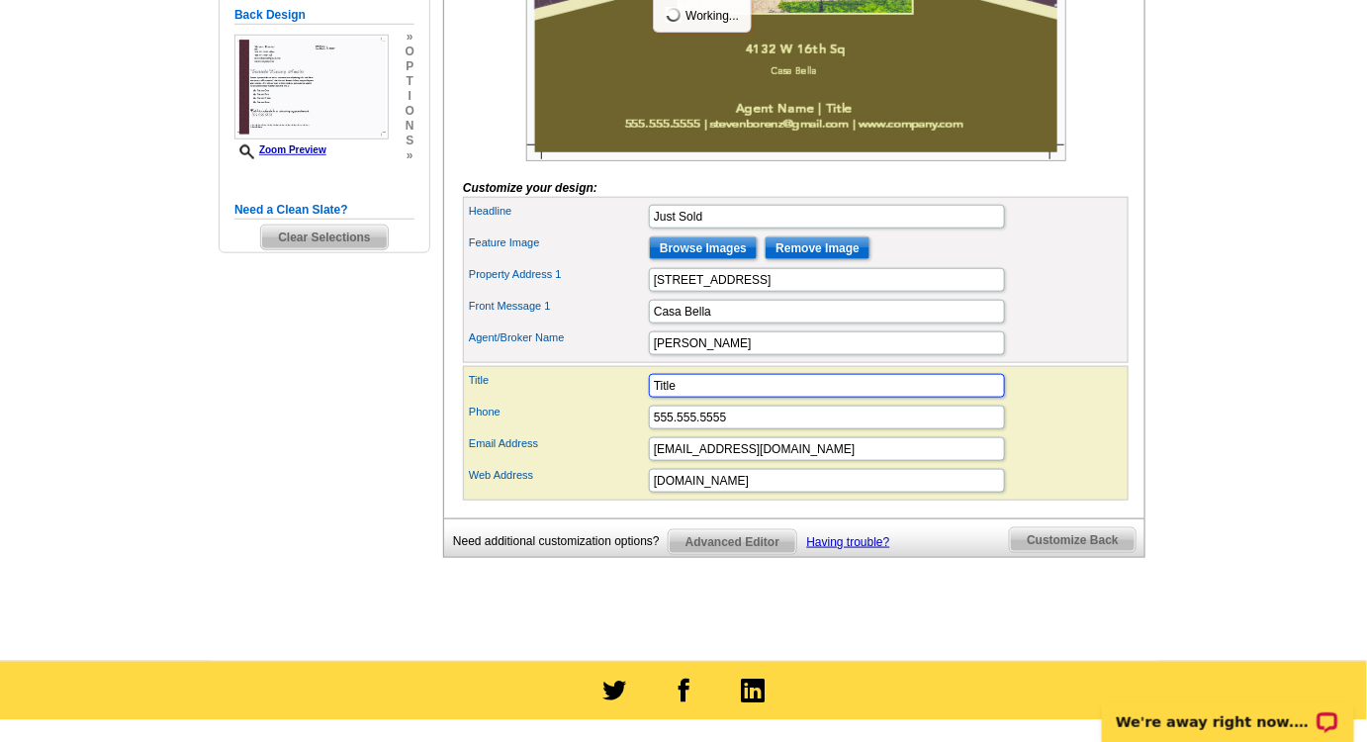
drag, startPoint x: 637, startPoint y: 416, endPoint x: 589, endPoint y: 414, distance: 47.5
click at [589, 402] on div "Title Title" at bounding box center [796, 386] width 658 height 32
type input "Over 100- 5 star reviews"
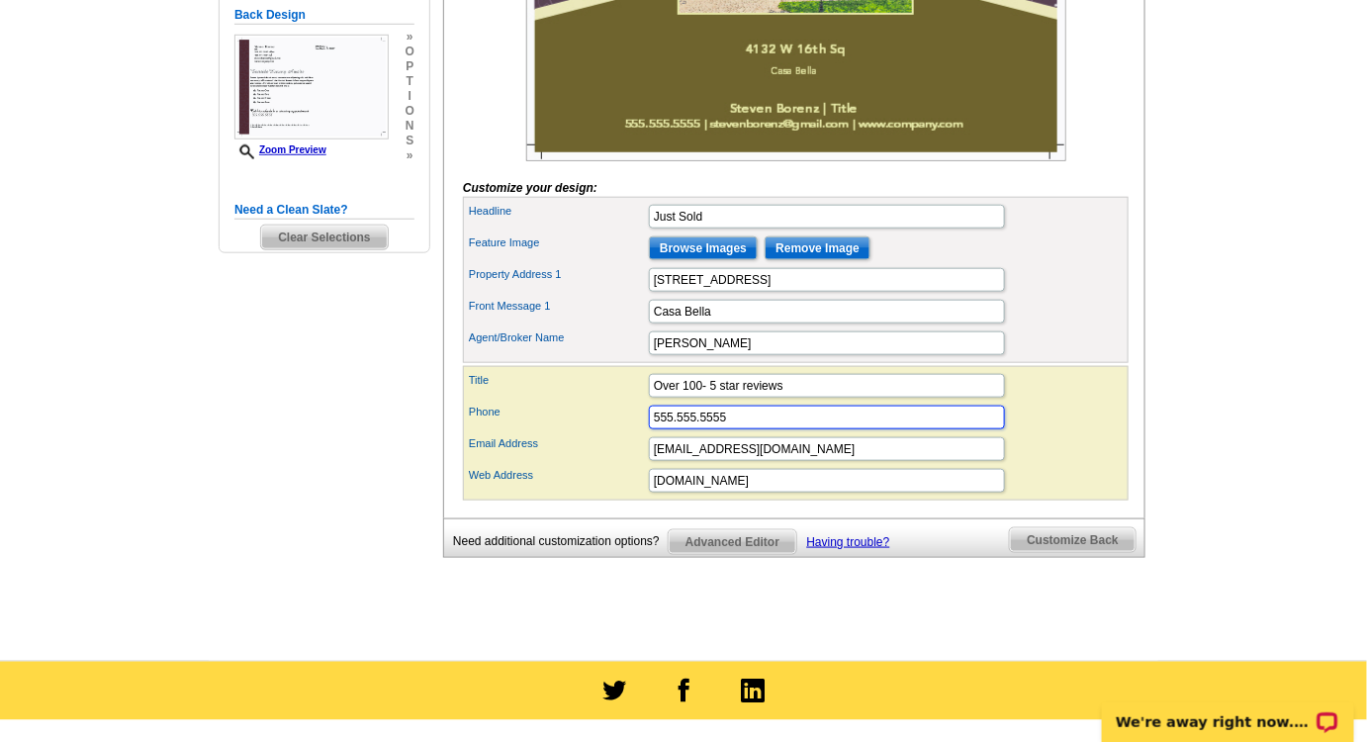
click at [730, 429] on input "555.555.5555" at bounding box center [827, 418] width 356 height 24
type input "5"
type input "772-925-9277"
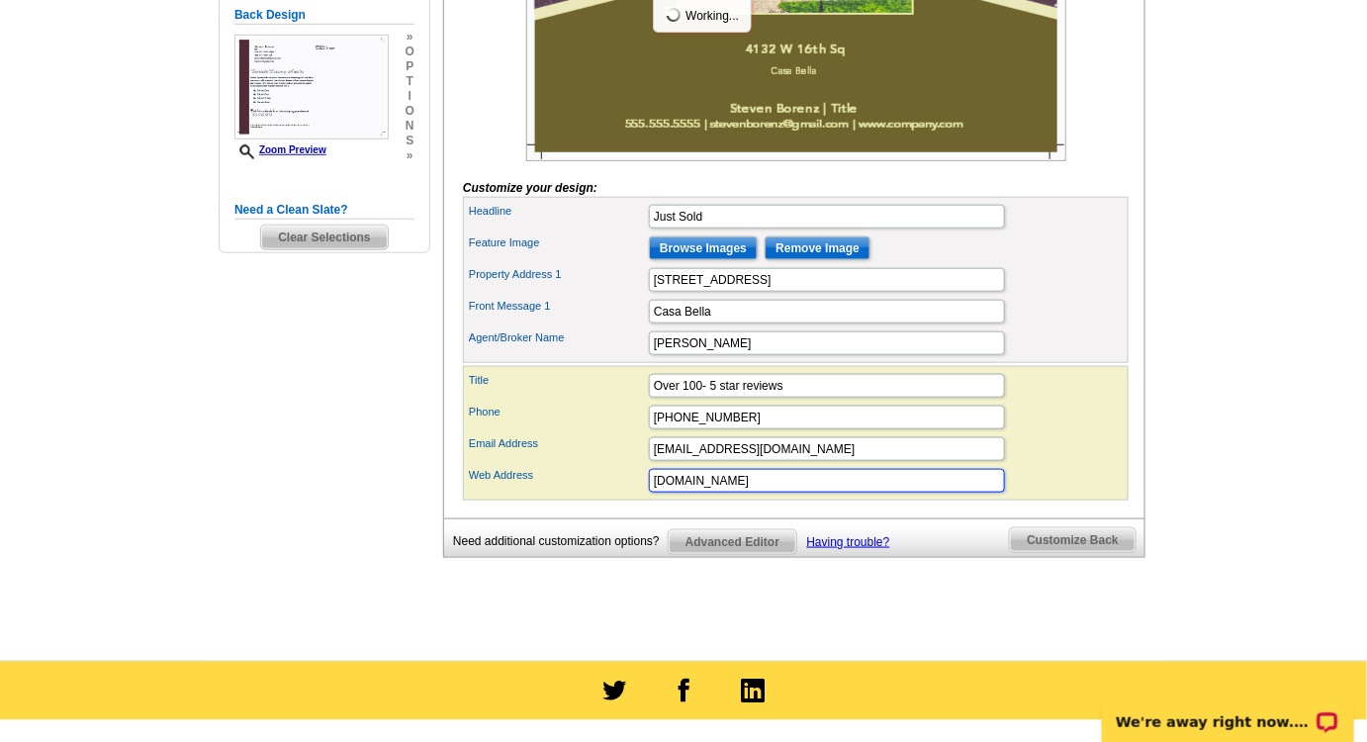
drag, startPoint x: 797, startPoint y: 503, endPoint x: 566, endPoint y: 498, distance: 231.5
click at [566, 497] on div "Web Address www.company.com" at bounding box center [796, 481] width 658 height 32
type input "treasurecoaststeven.com"
click at [1092, 232] on div "Headline Just Sold" at bounding box center [796, 217] width 658 height 32
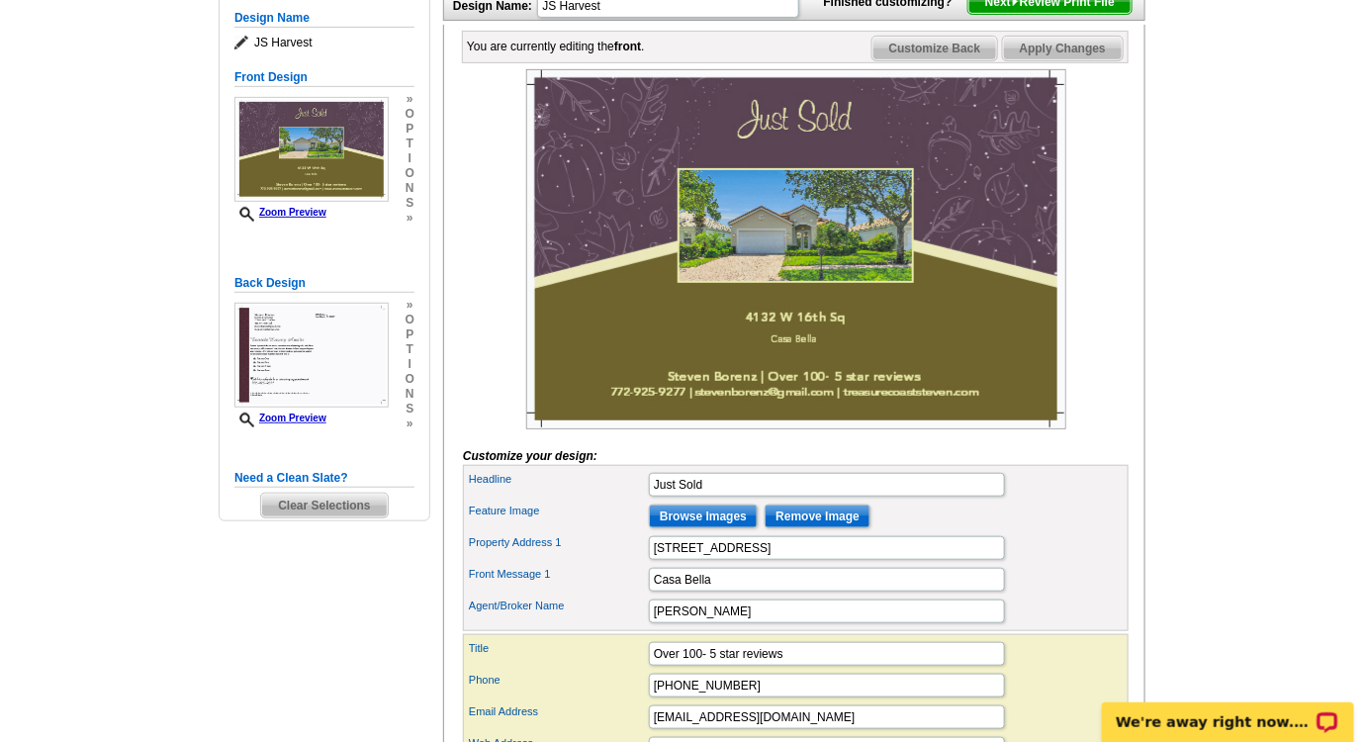
scroll to position [269, 0]
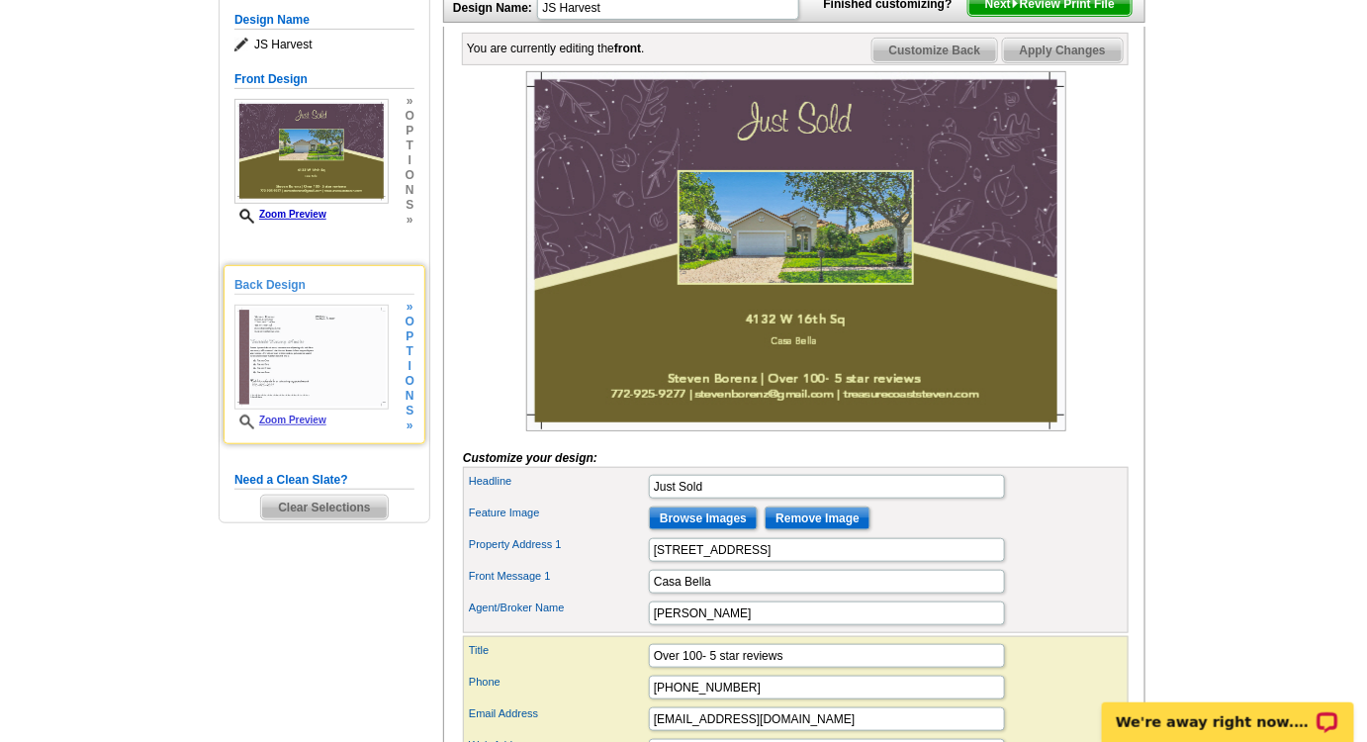
click at [318, 336] on img at bounding box center [311, 357] width 154 height 105
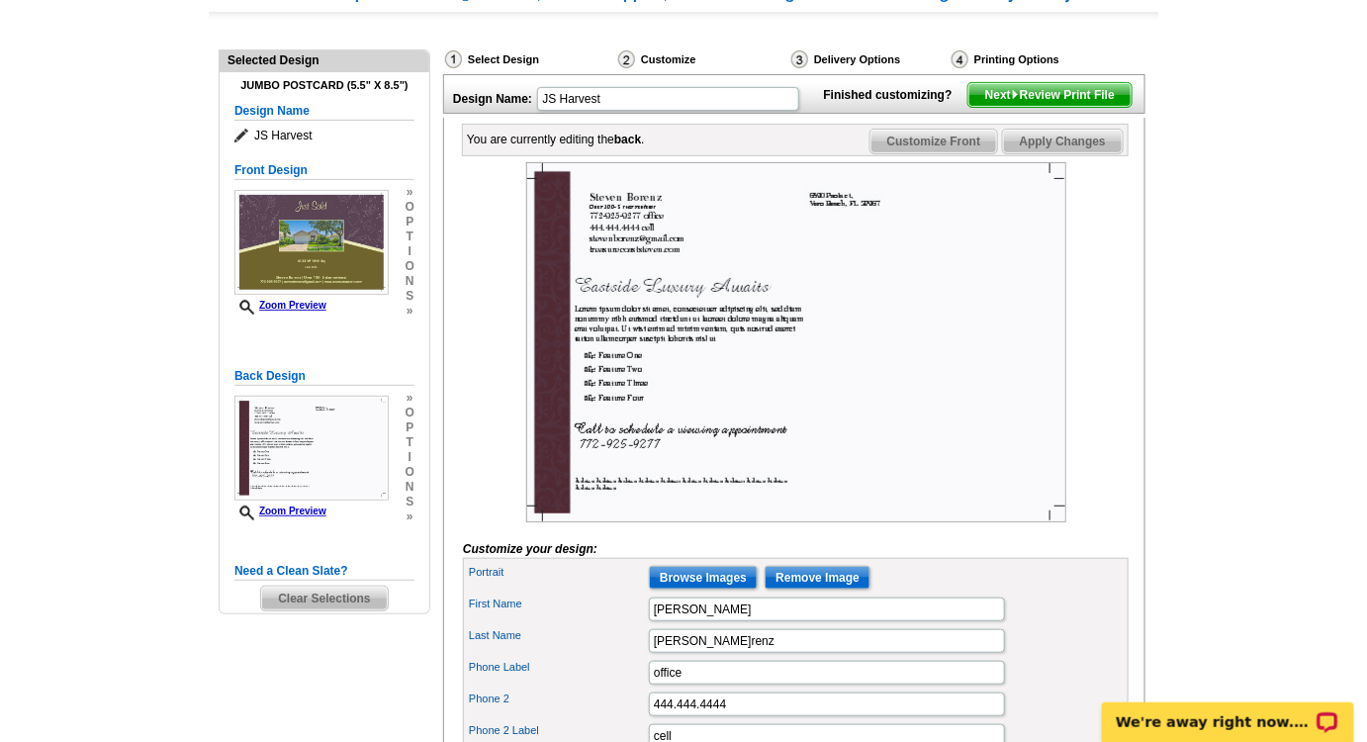
scroll to position [179, 0]
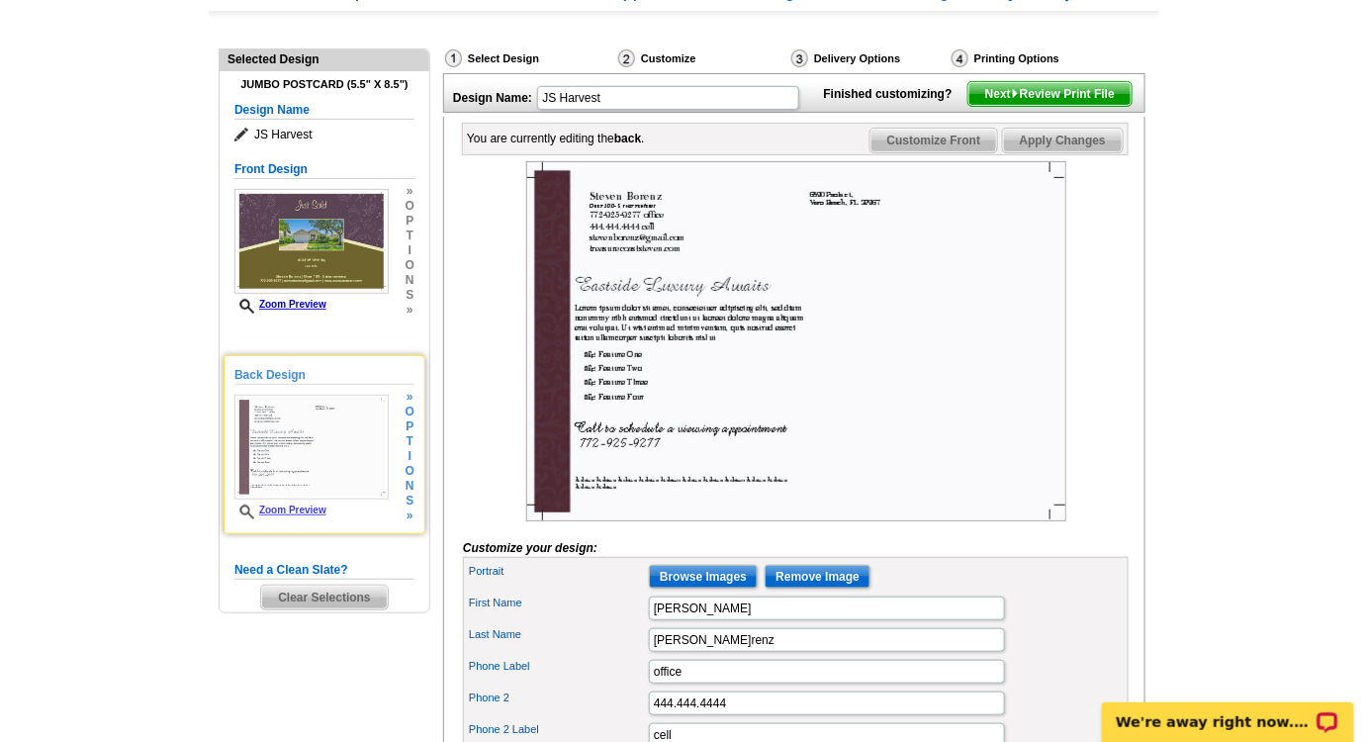
click at [410, 417] on span "o" at bounding box center [410, 412] width 9 height 15
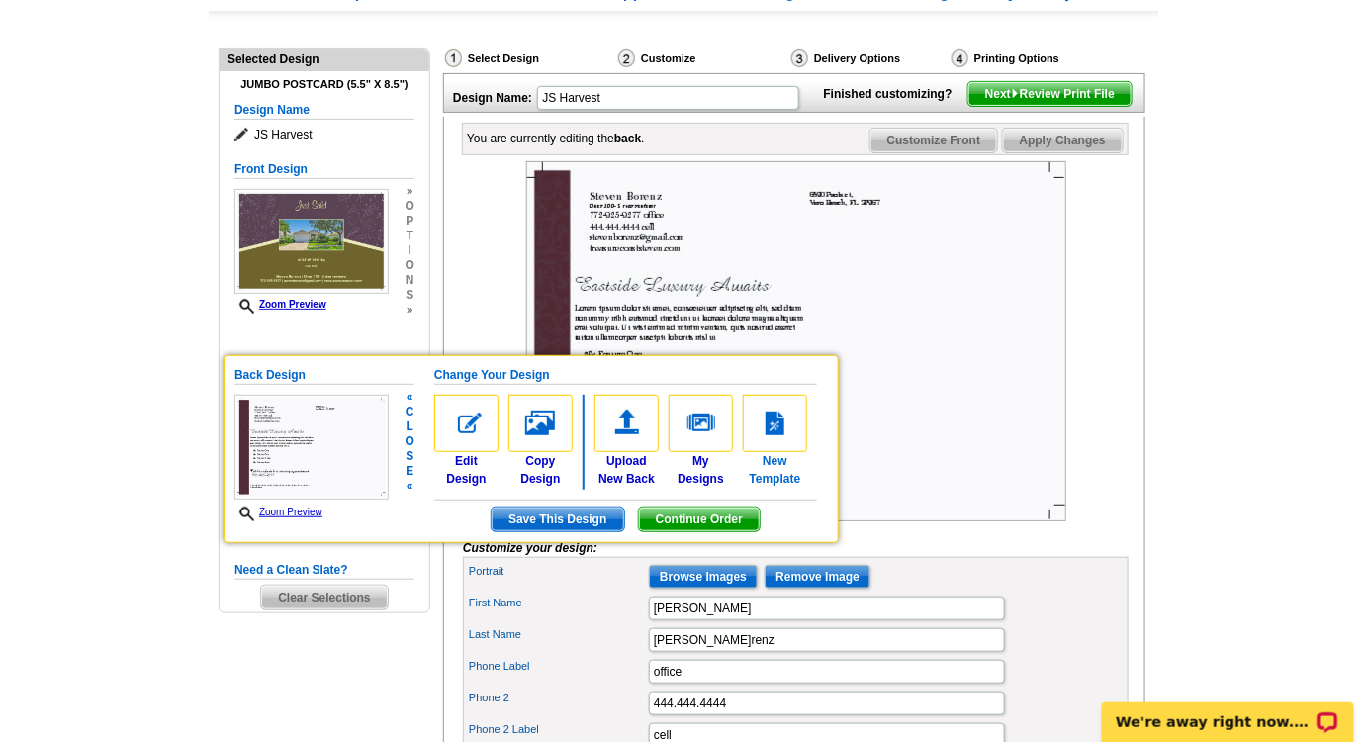
click at [762, 425] on img at bounding box center [775, 423] width 64 height 57
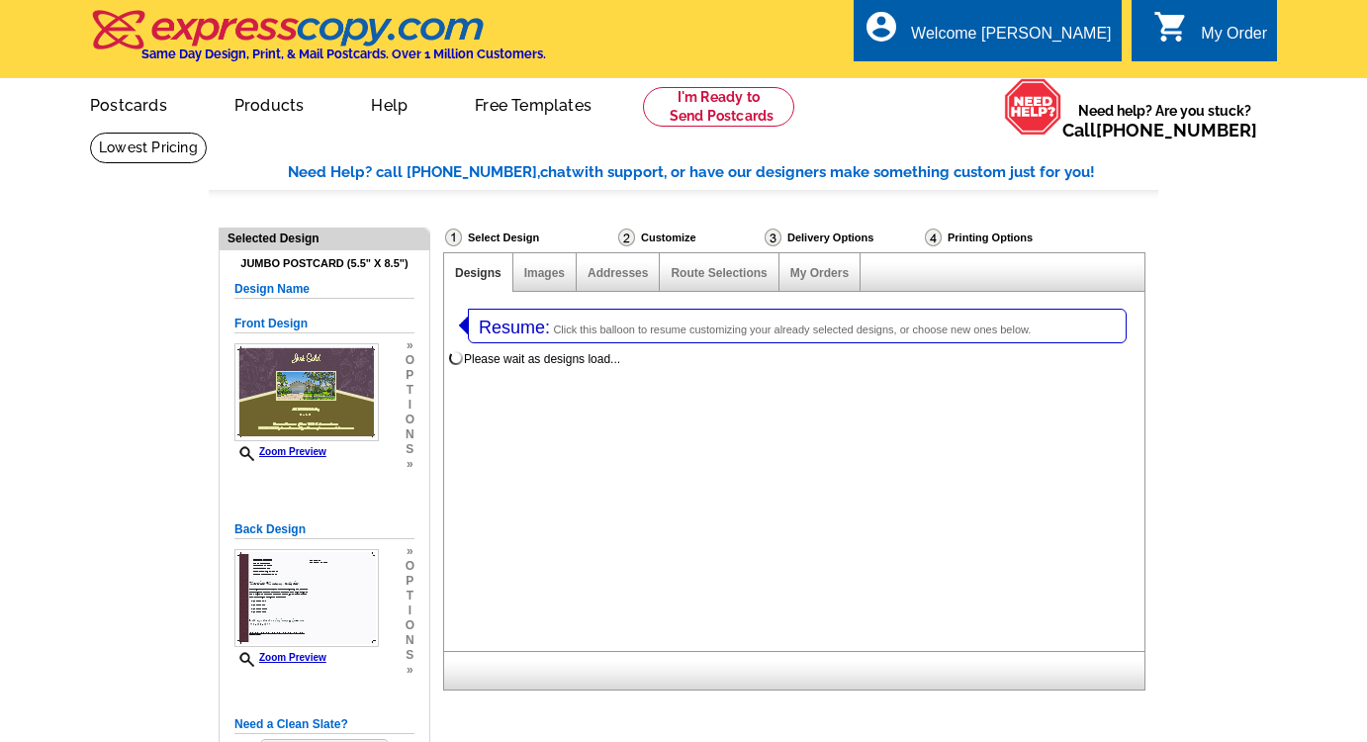
select select "1"
select select "2"
select select "back"
select select "785"
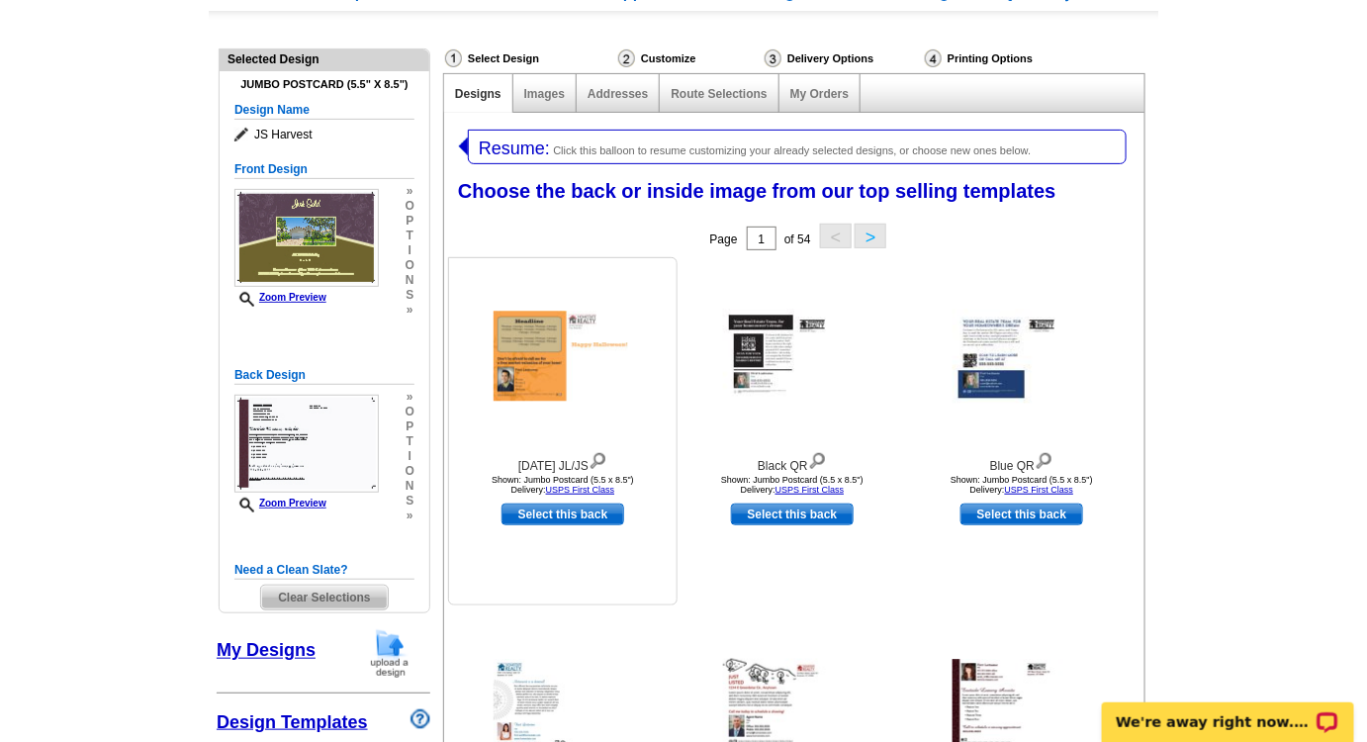
click at [579, 512] on link "Select this back" at bounding box center [562, 514] width 123 height 22
select select "front"
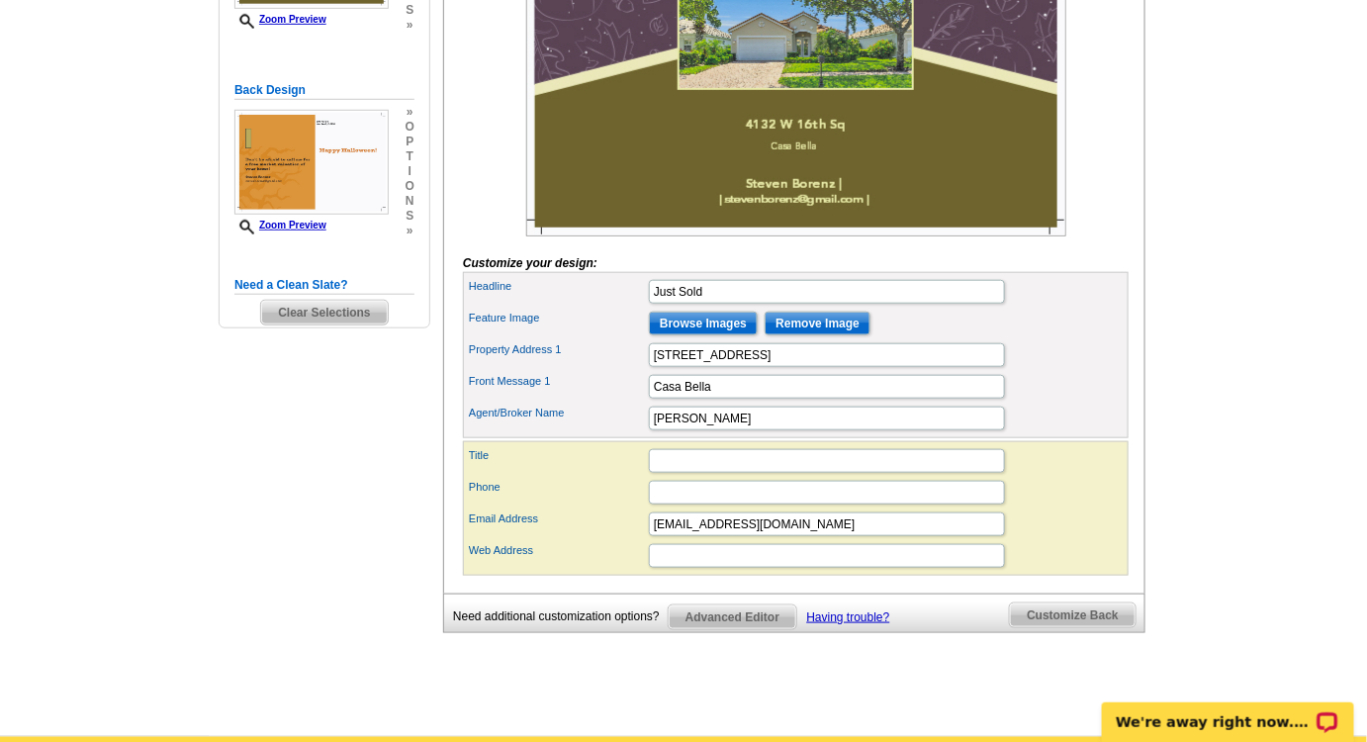
scroll to position [474, 0]
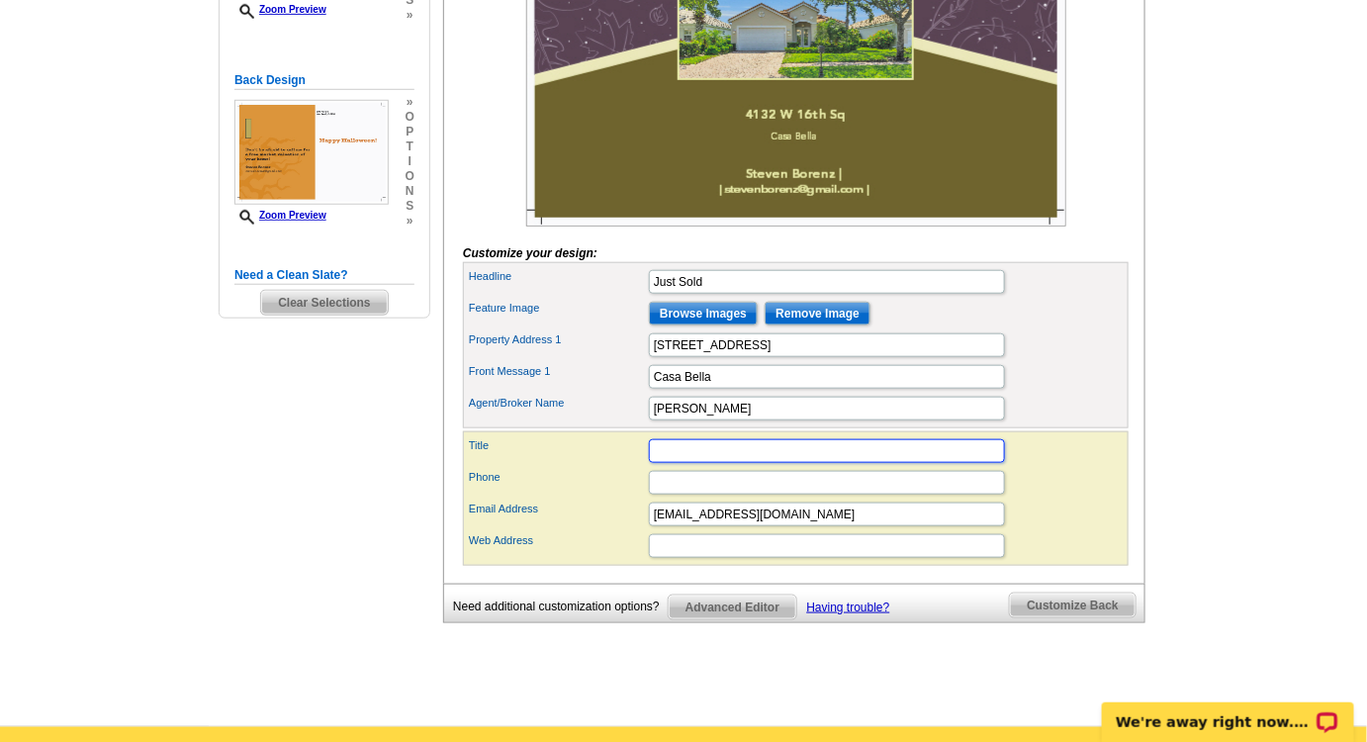
click at [668, 463] on input "Title" at bounding box center [827, 451] width 356 height 24
type input "o"
type input "Over 100- 5 star reviews"
click at [693, 495] on input "Phone" at bounding box center [827, 483] width 356 height 24
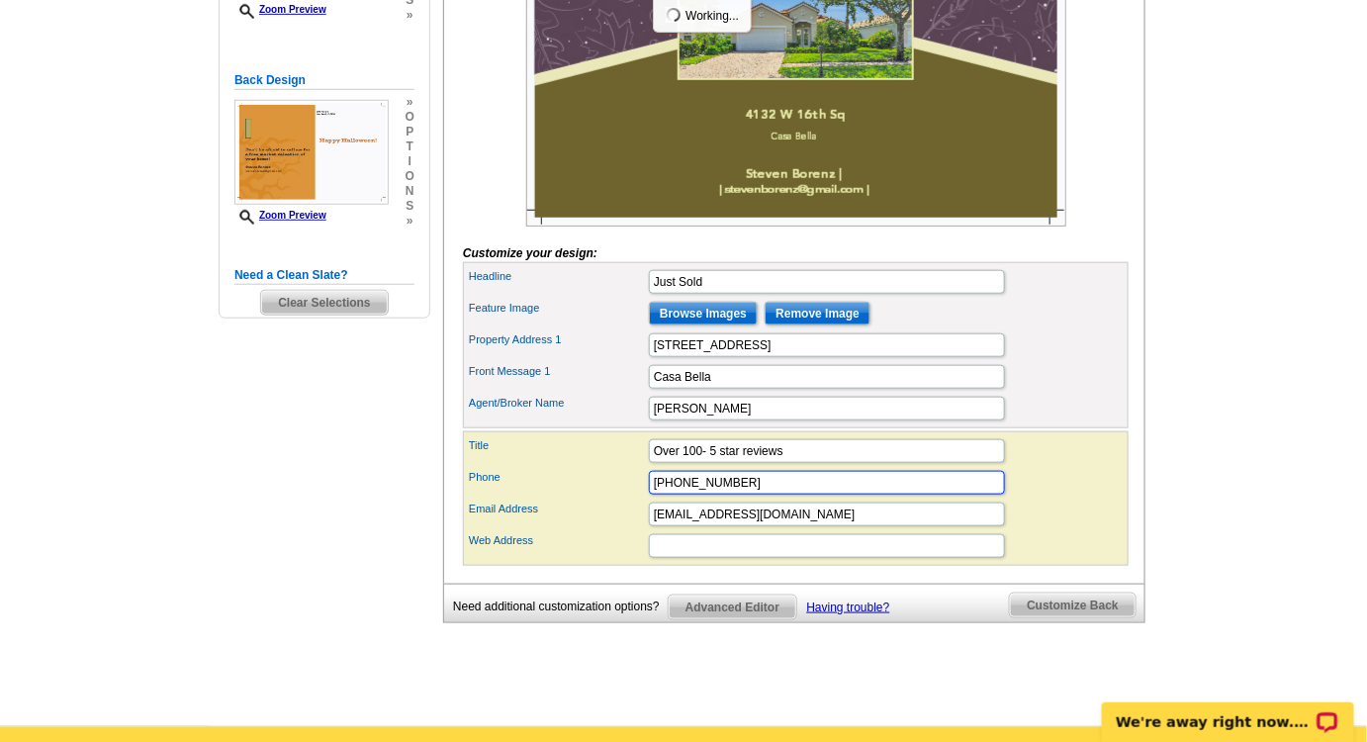
type input "772-925-9277"
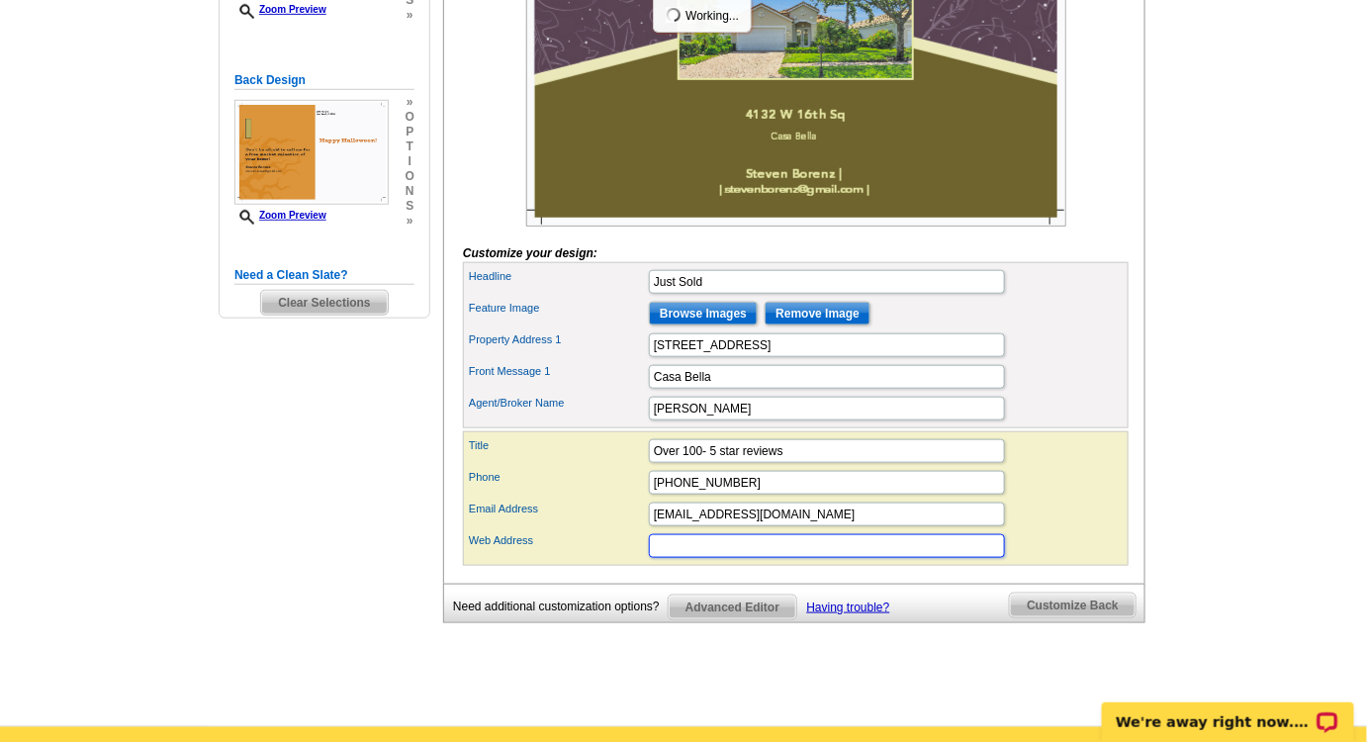
click at [697, 558] on input "Web Address" at bounding box center [827, 546] width 356 height 24
type input "treasurecoaststeven.com"
drag, startPoint x: 826, startPoint y: 576, endPoint x: 595, endPoint y: 561, distance: 230.9
click at [596, 562] on div "Web Address treasurecoaststeven.com" at bounding box center [796, 546] width 658 height 32
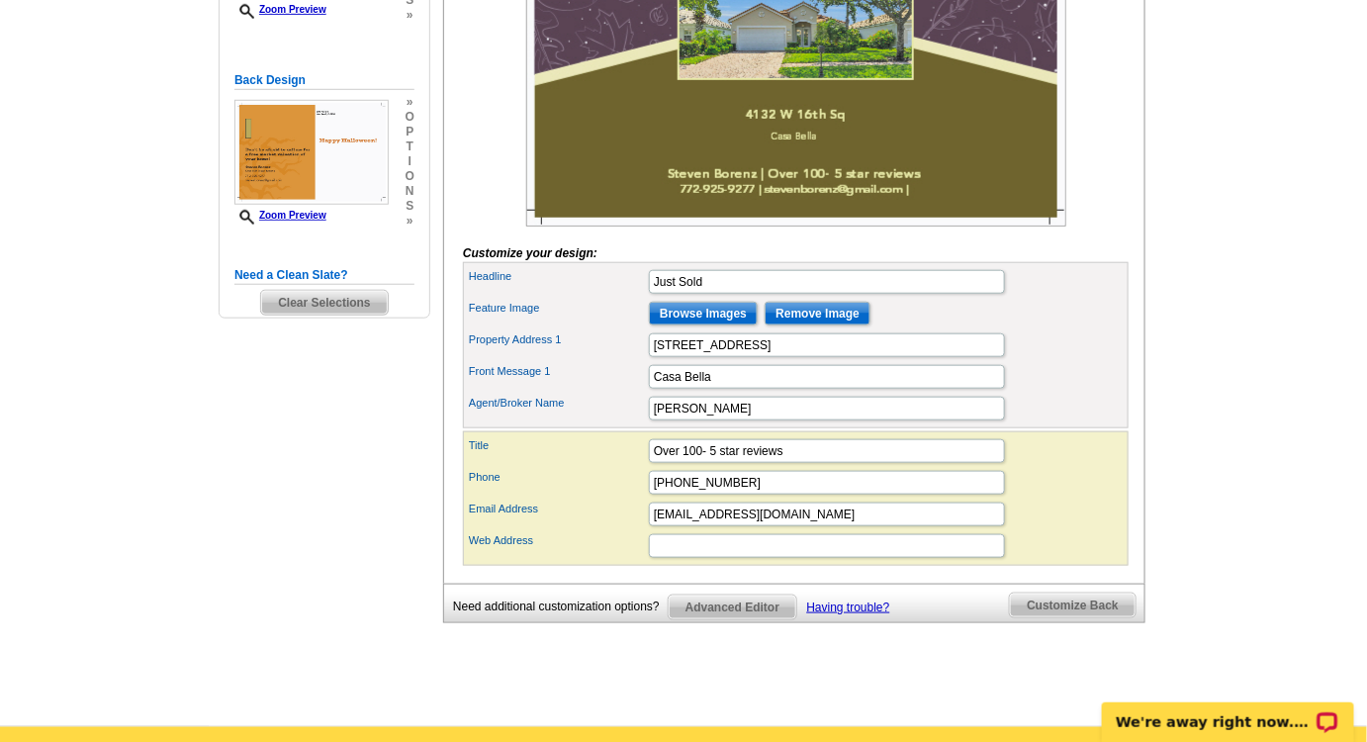
click at [495, 225] on div at bounding box center [796, 46] width 666 height 360
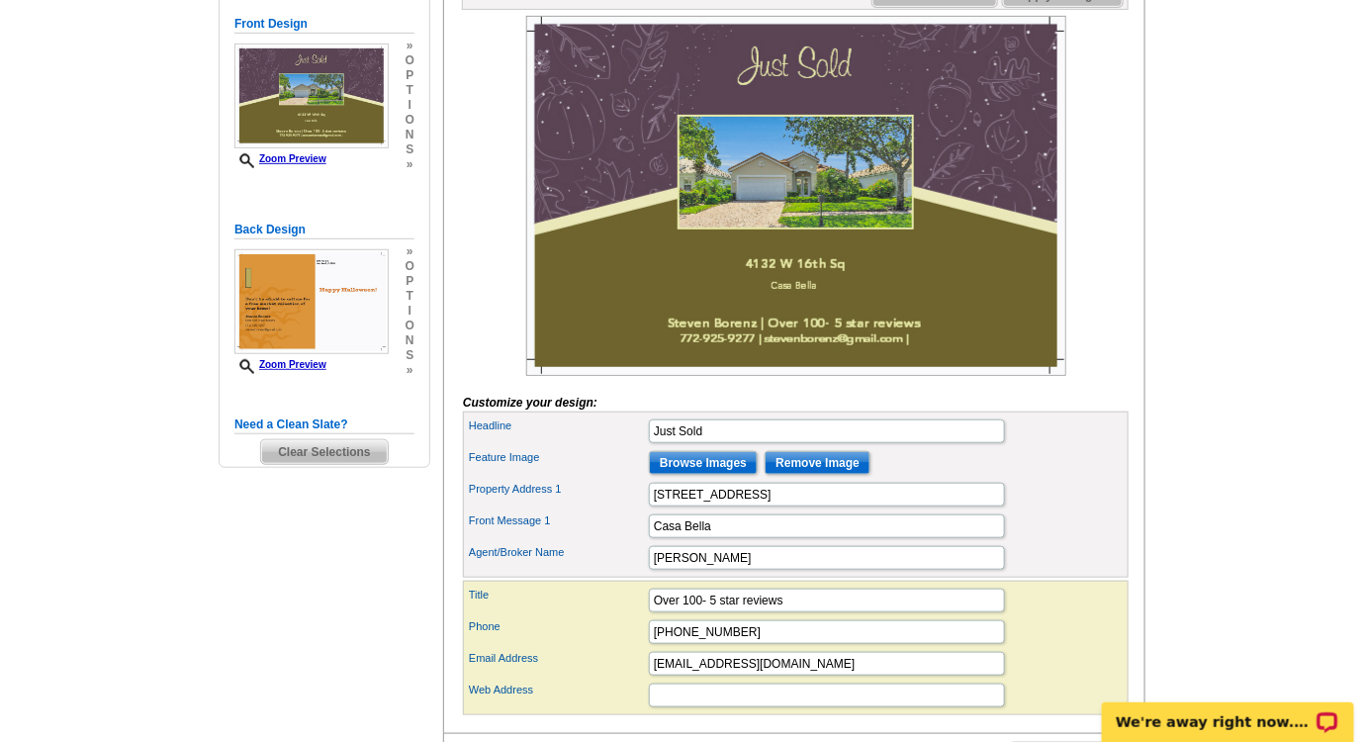
scroll to position [294, 0]
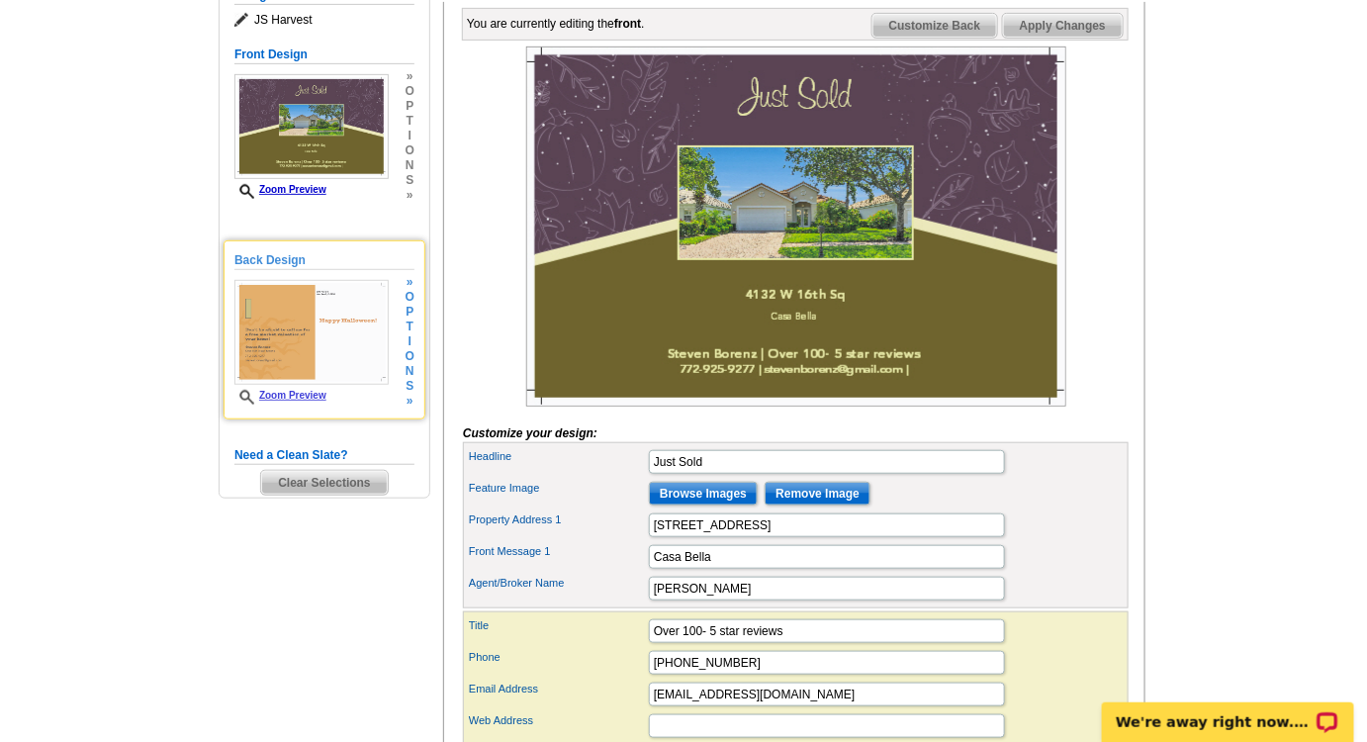
click at [326, 322] on img at bounding box center [311, 332] width 154 height 105
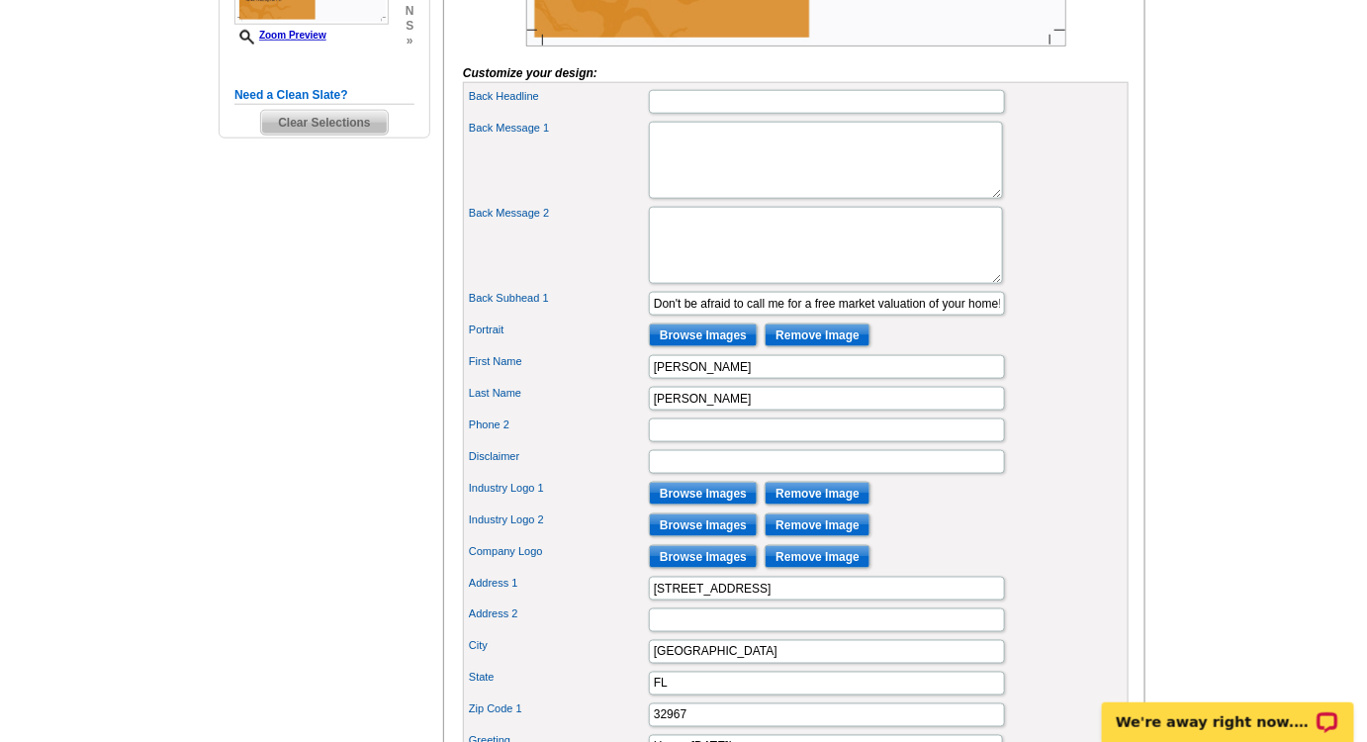
scroll to position [833, 0]
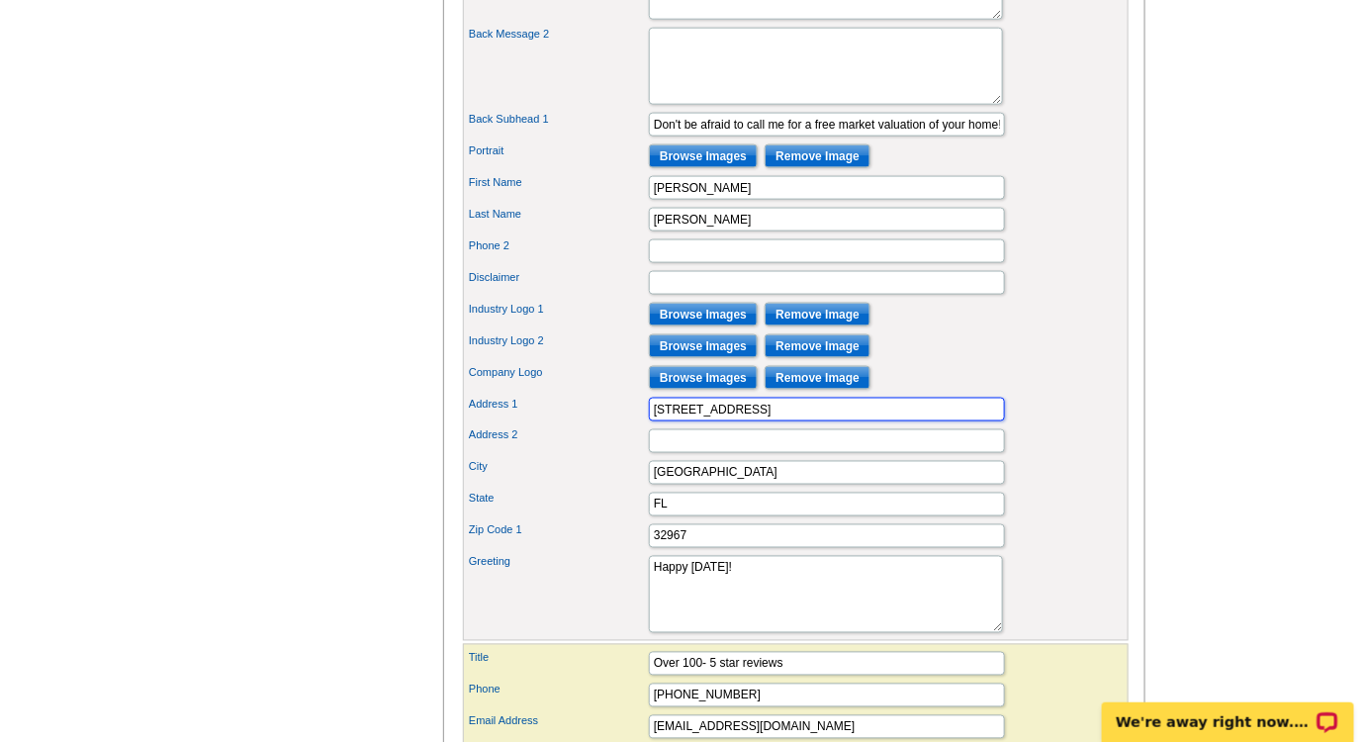
drag, startPoint x: 721, startPoint y: 436, endPoint x: 620, endPoint y: 427, distance: 101.3
click at [622, 425] on div "Address 1 6890 Paola ct" at bounding box center [796, 410] width 658 height 32
type input "3377 Ocean Dr"
type input "7729259277"
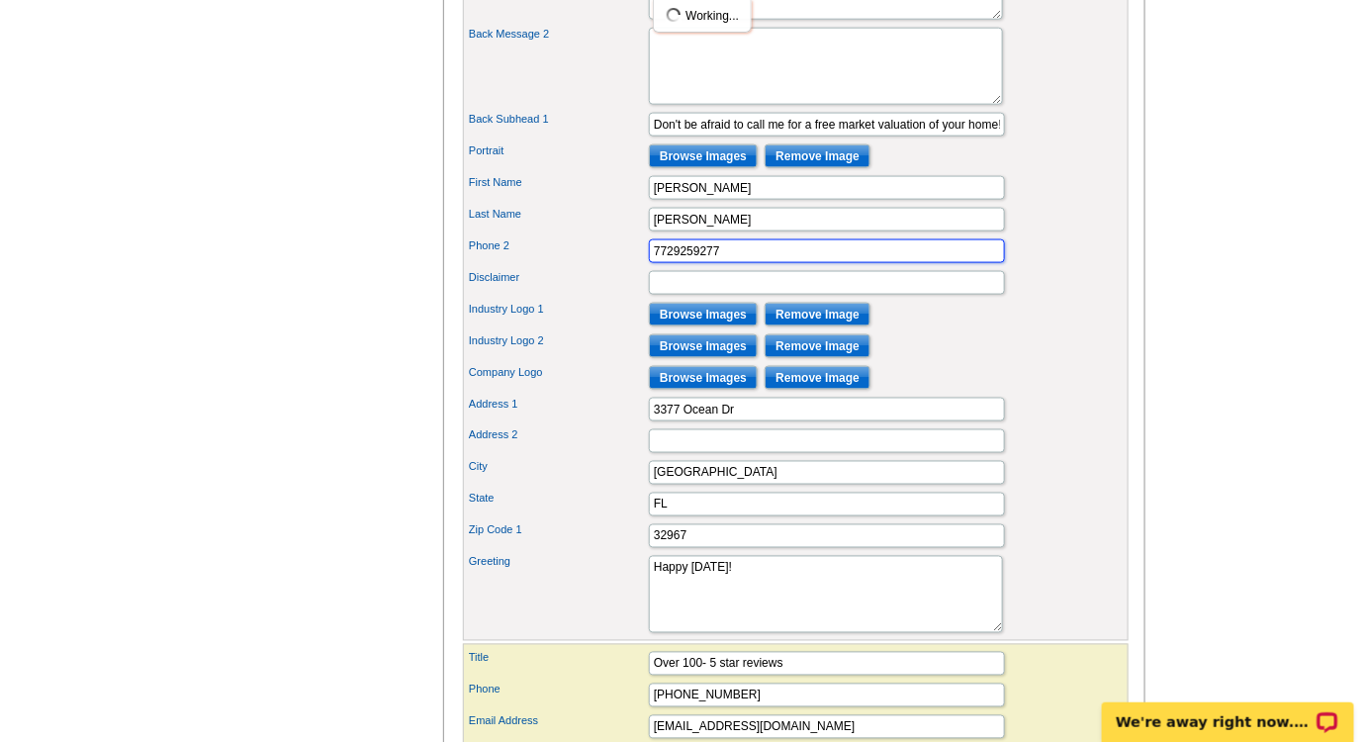
drag, startPoint x: 728, startPoint y: 277, endPoint x: 596, endPoint y: 265, distance: 132.1
click at [596, 265] on div "Phone 2 7729259277" at bounding box center [796, 251] width 658 height 32
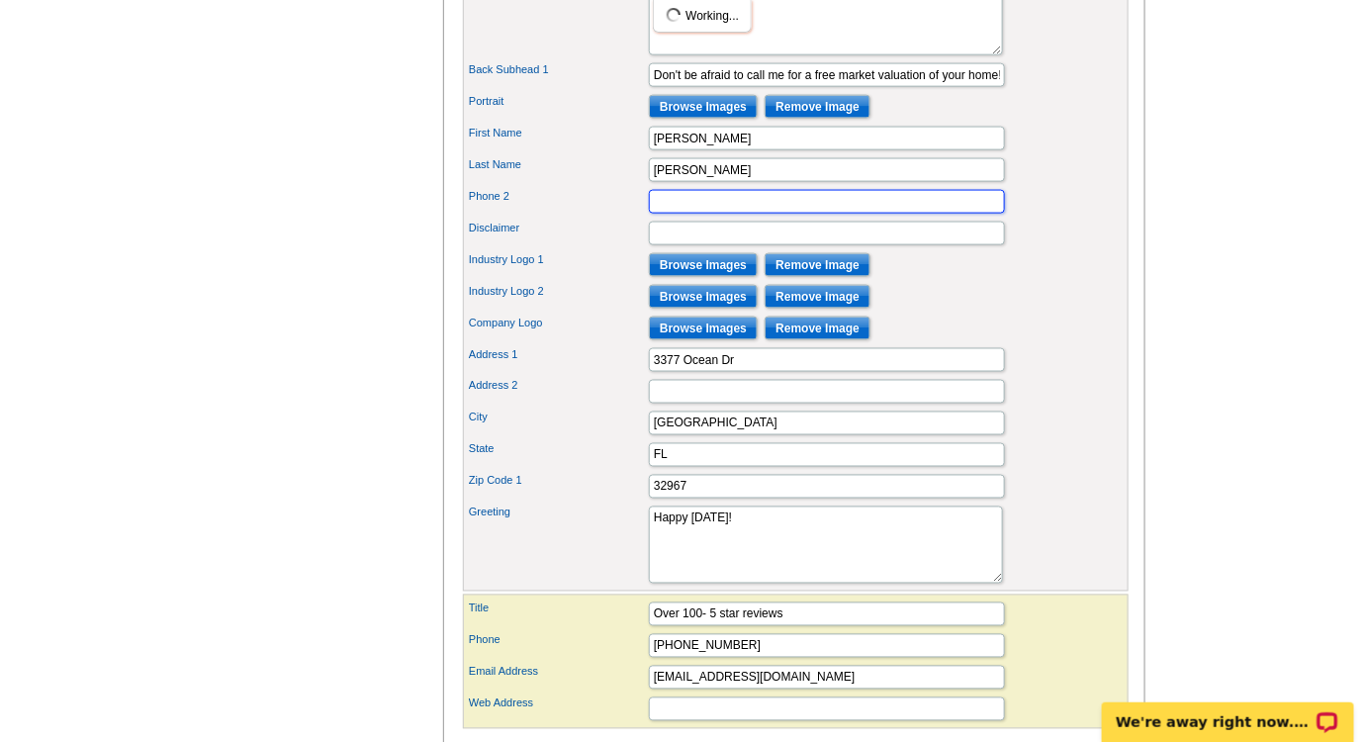
scroll to position [923, 0]
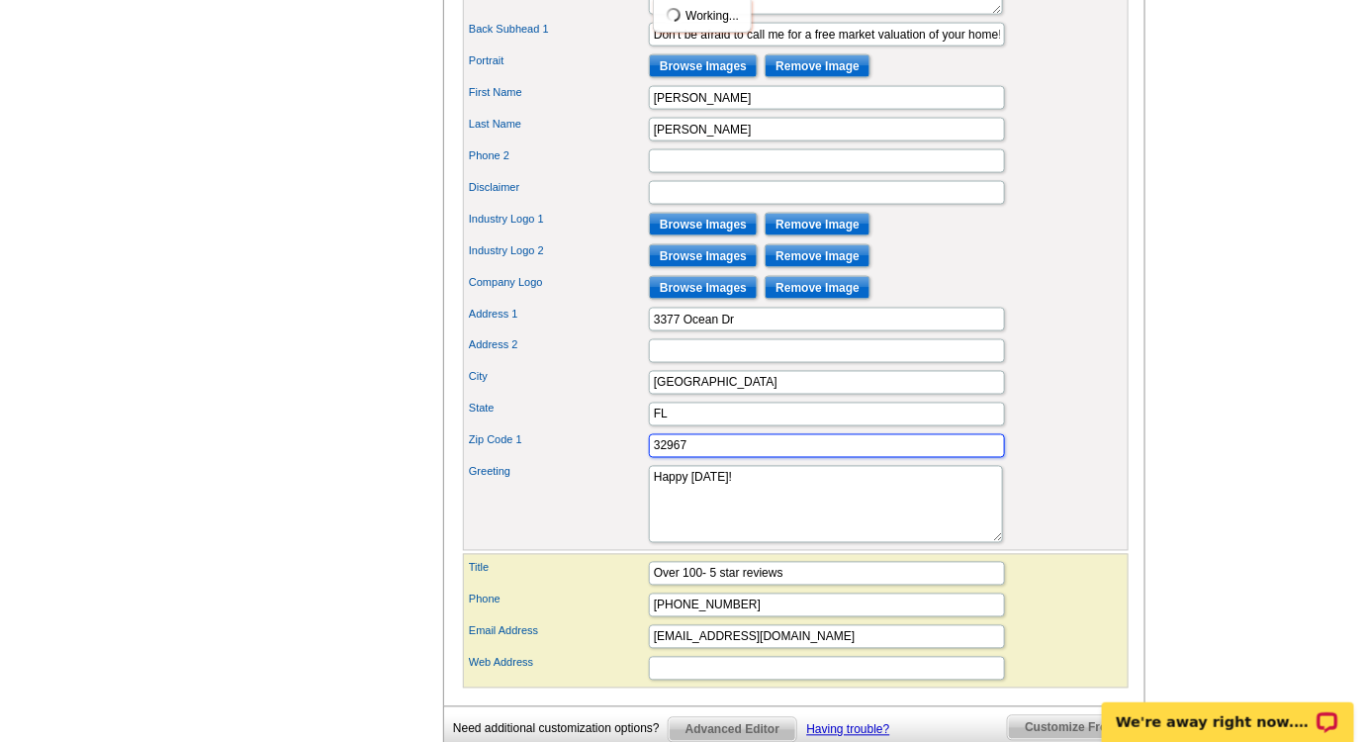
click at [707, 458] on input "32967" at bounding box center [827, 446] width 356 height 24
type input "32963"
click at [617, 462] on div "Zip Code 1 32963" at bounding box center [796, 446] width 658 height 32
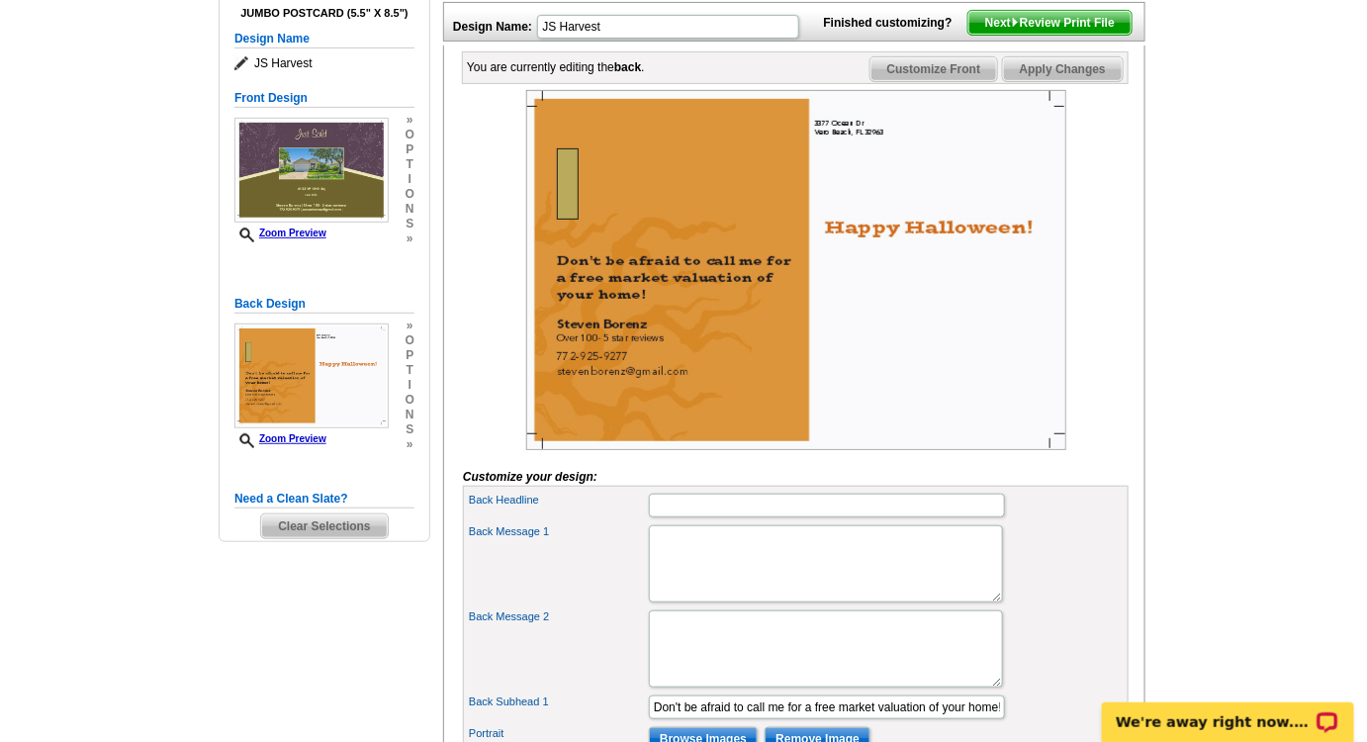
scroll to position [294, 0]
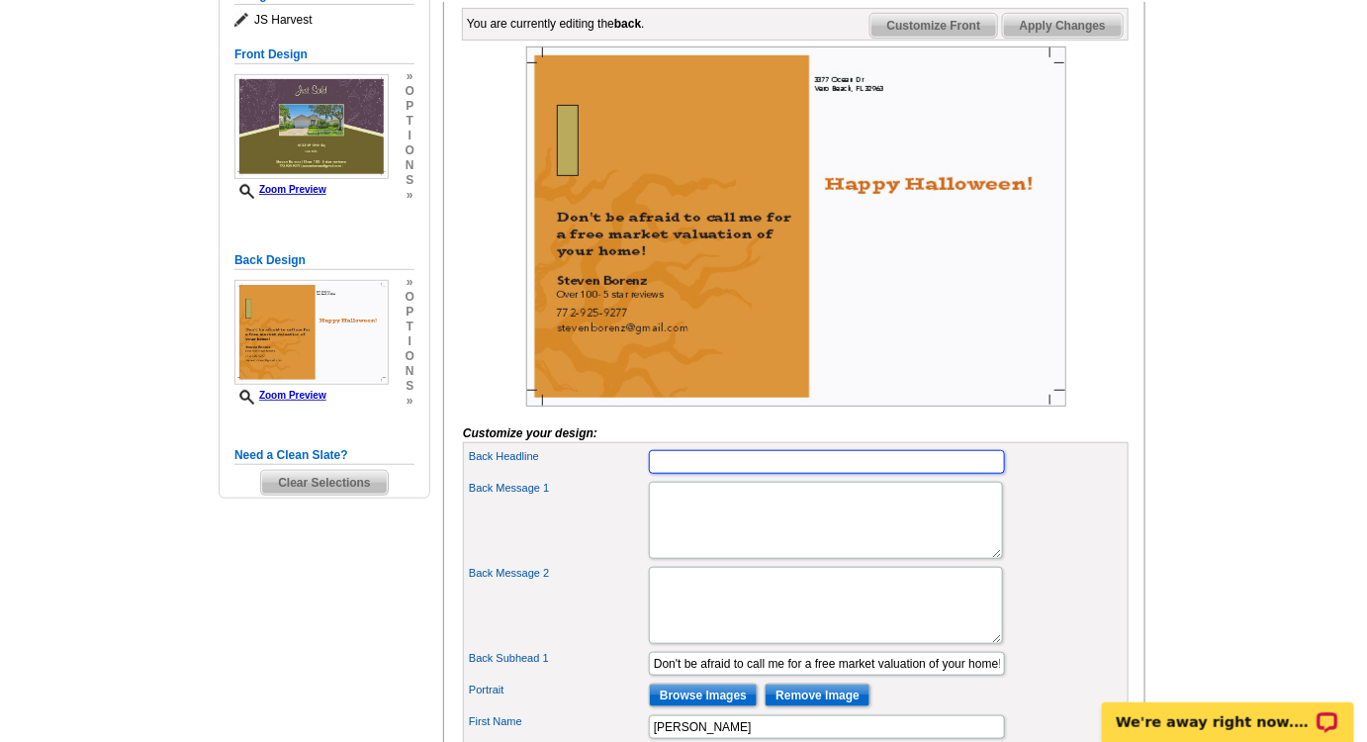
click at [701, 474] on input "Back Headline" at bounding box center [827, 462] width 356 height 24
type input "Another sold in Casa Bella"
click at [594, 548] on div "Back Message 1" at bounding box center [796, 520] width 658 height 85
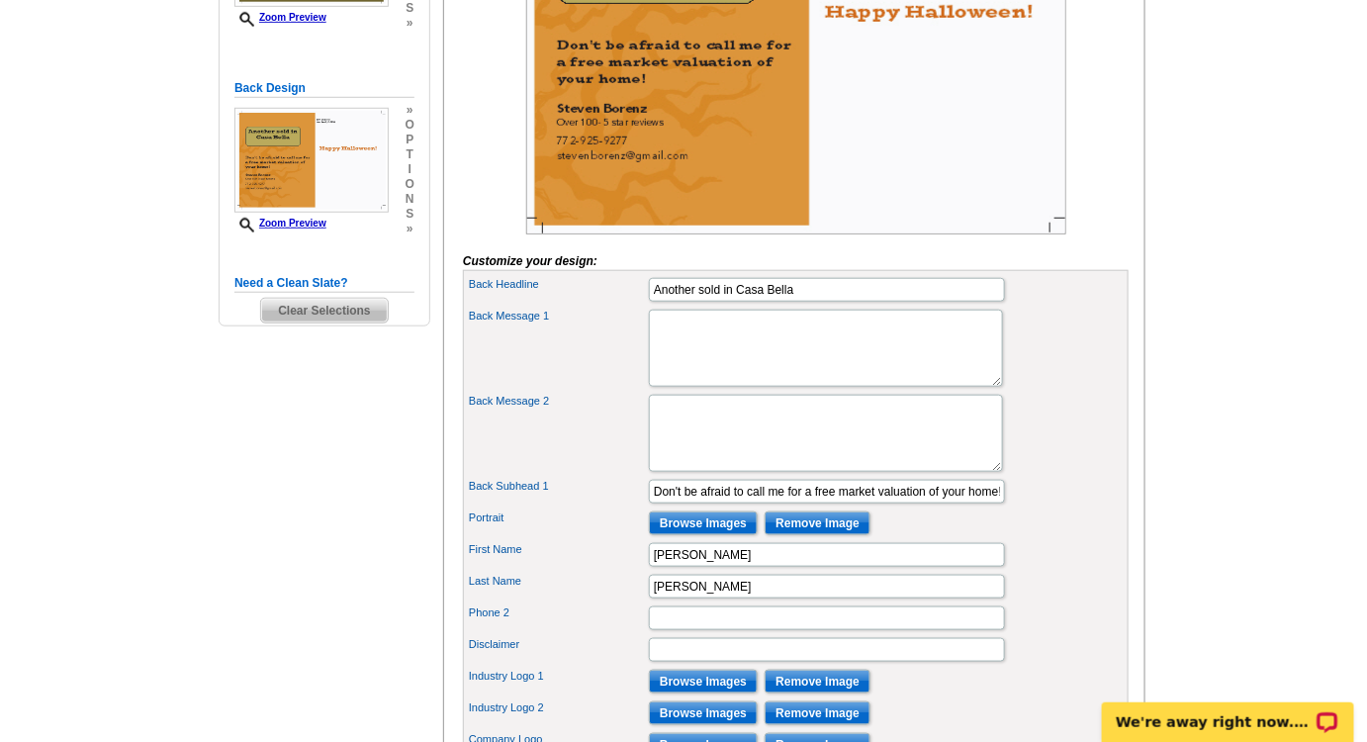
scroll to position [474, 0]
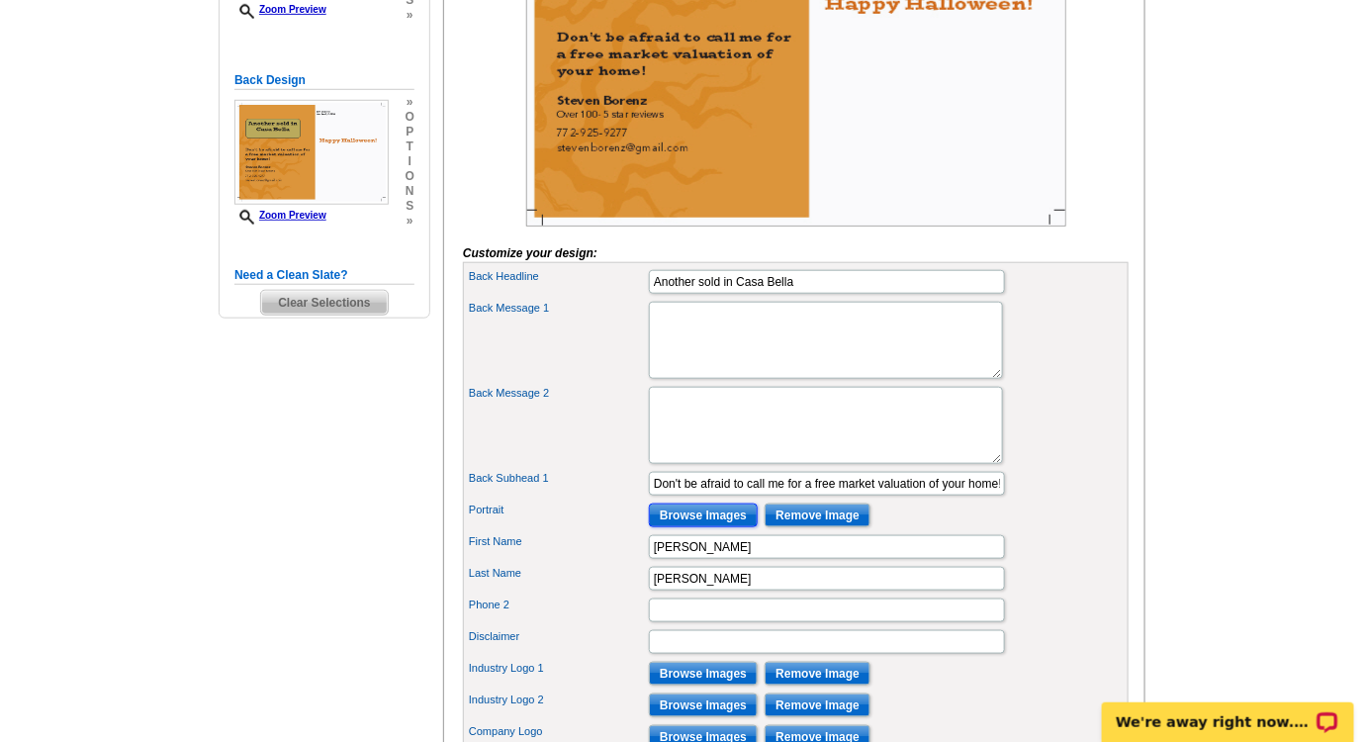
click at [688, 527] on input "Browse Images" at bounding box center [703, 515] width 109 height 24
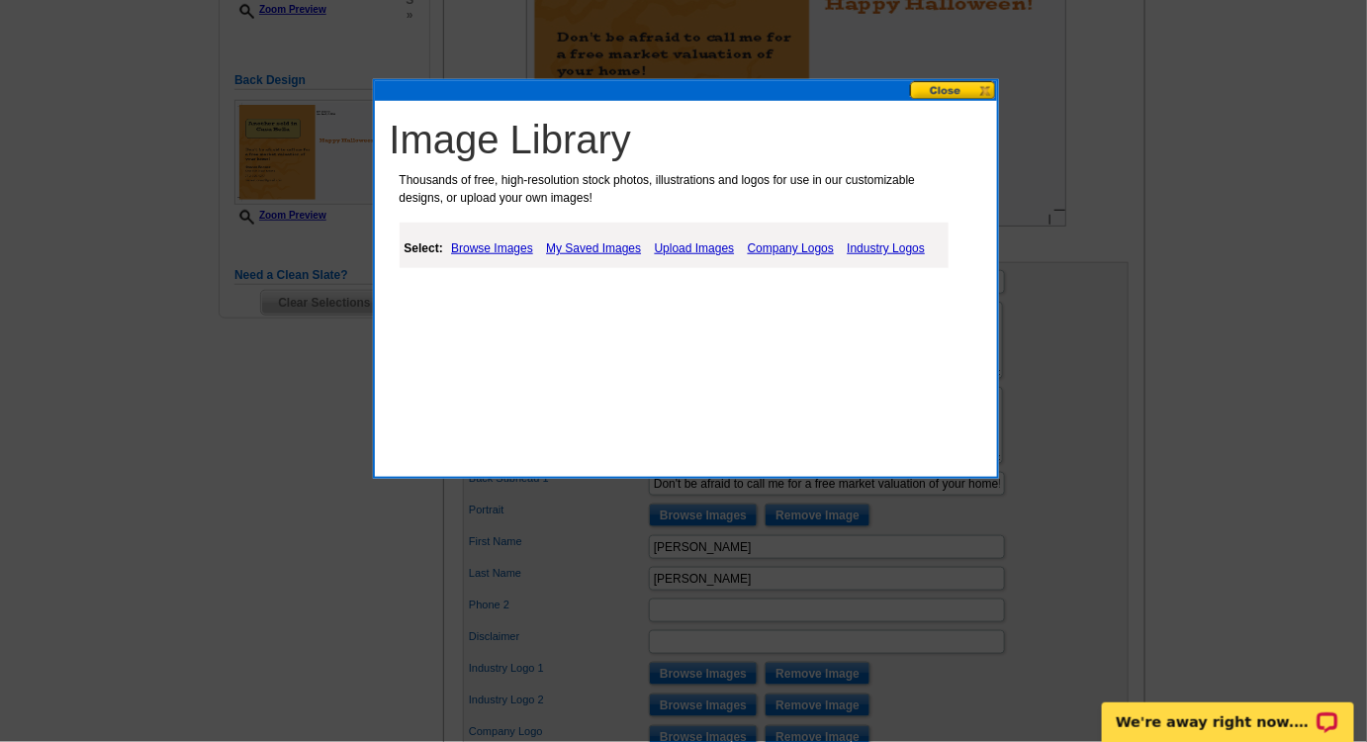
click at [579, 244] on link "My Saved Images" at bounding box center [593, 248] width 105 height 24
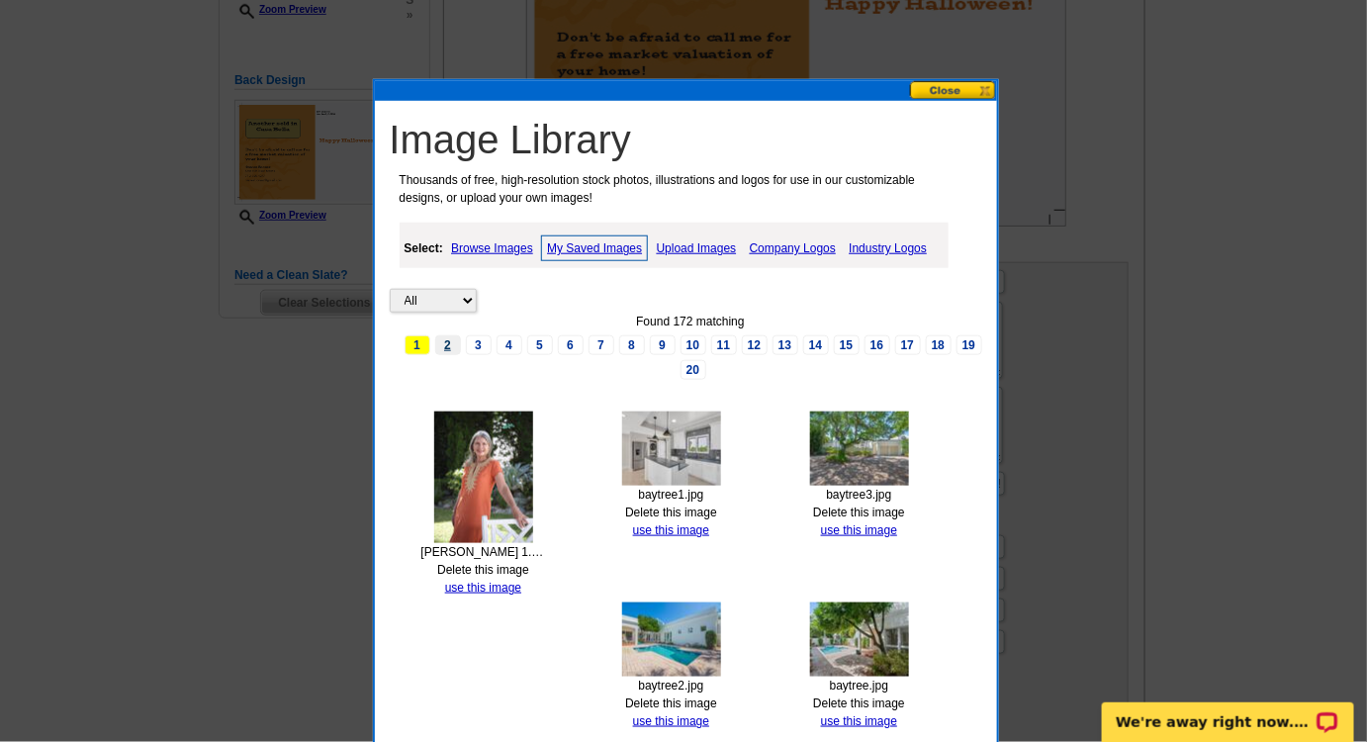
click at [452, 343] on link "2" at bounding box center [448, 345] width 26 height 20
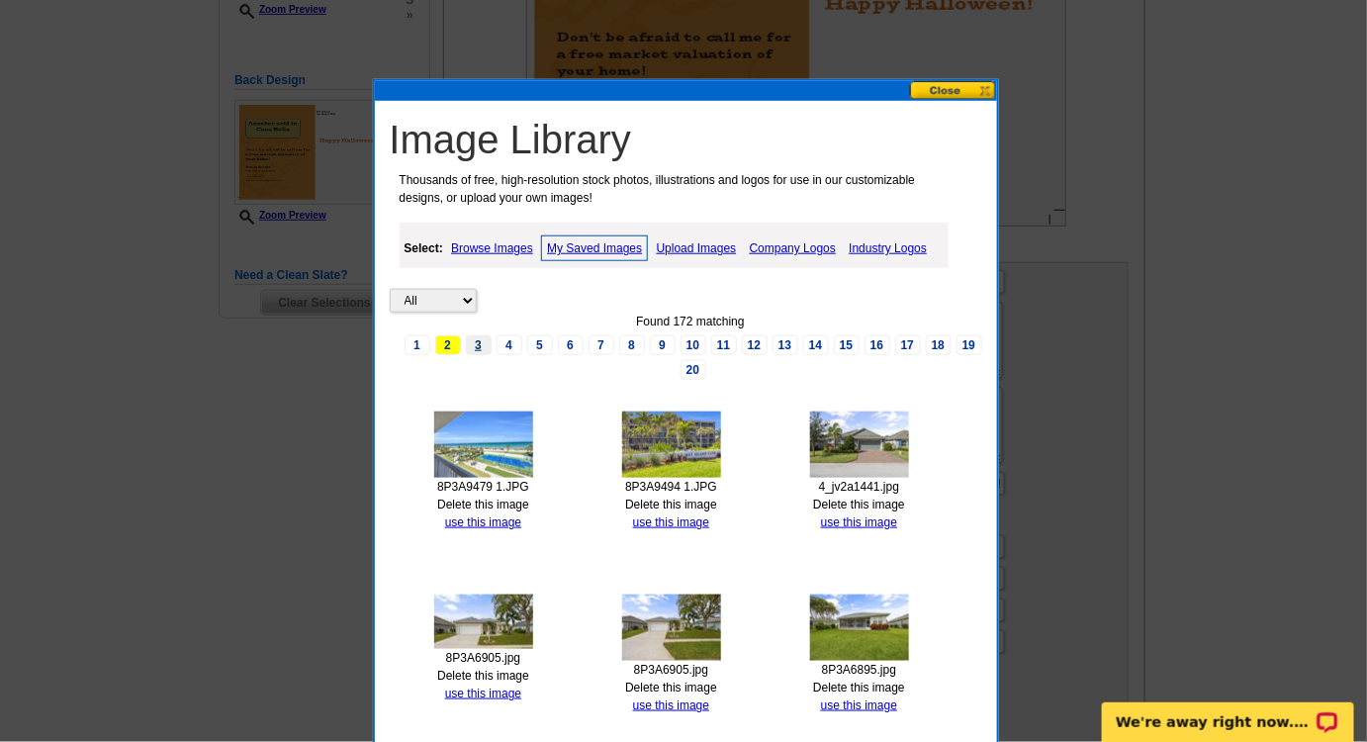
click at [485, 345] on link "3" at bounding box center [479, 345] width 26 height 20
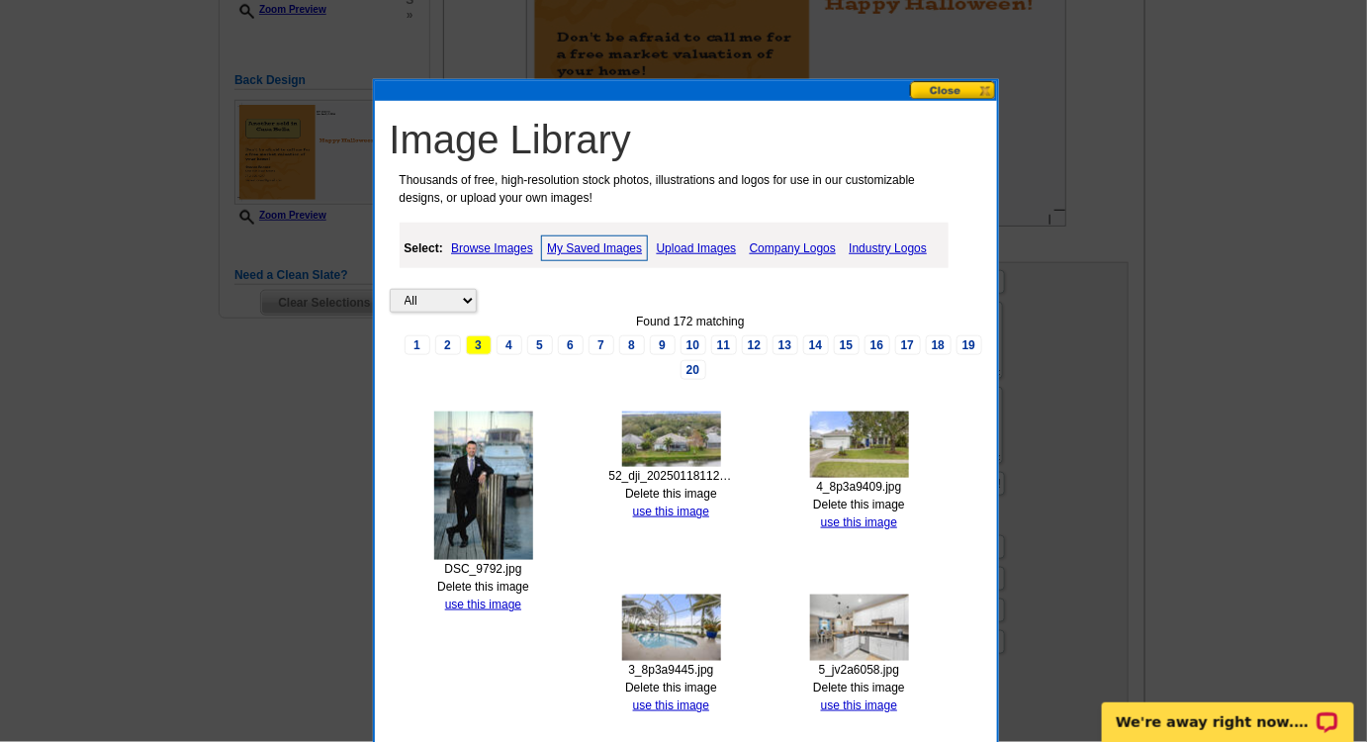
click at [499, 489] on img at bounding box center [483, 485] width 99 height 148
click at [483, 597] on link "use this image" at bounding box center [483, 604] width 76 height 14
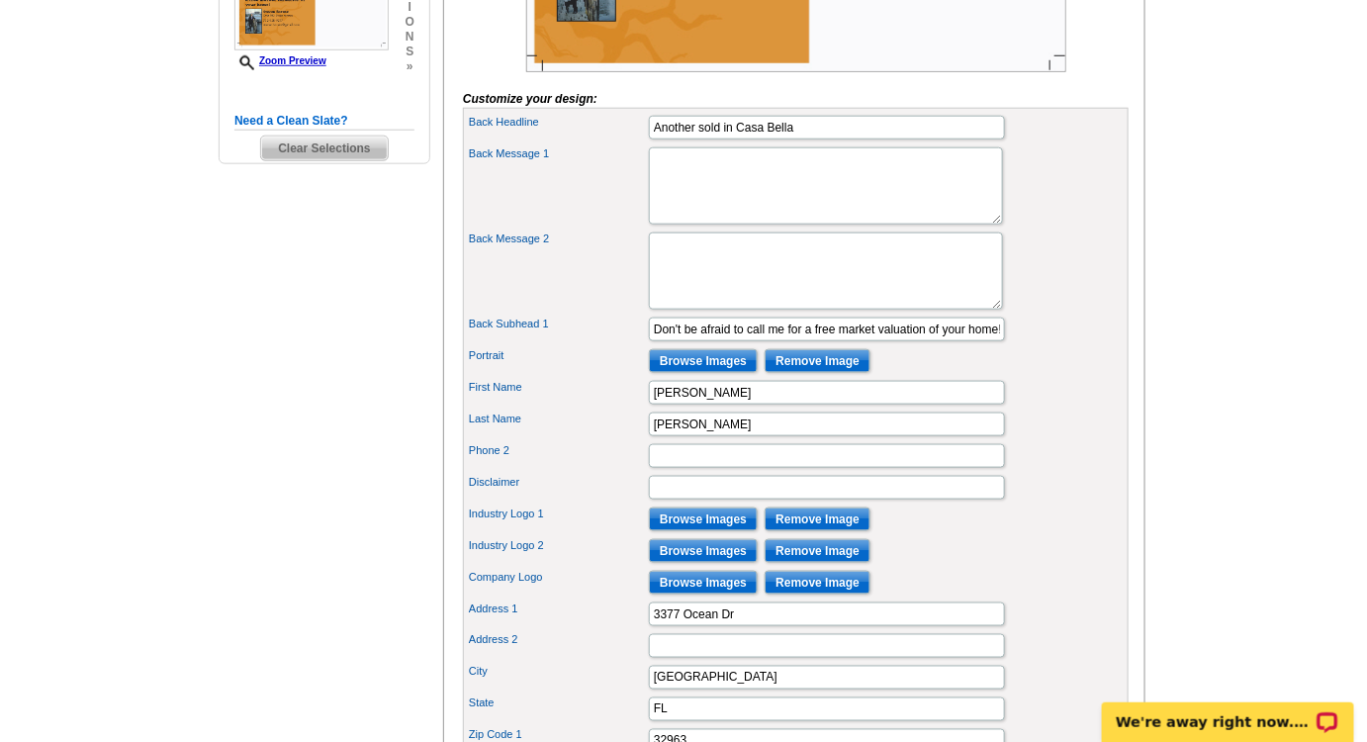
scroll to position [629, 0]
click at [688, 530] on input "Browse Images" at bounding box center [703, 518] width 109 height 24
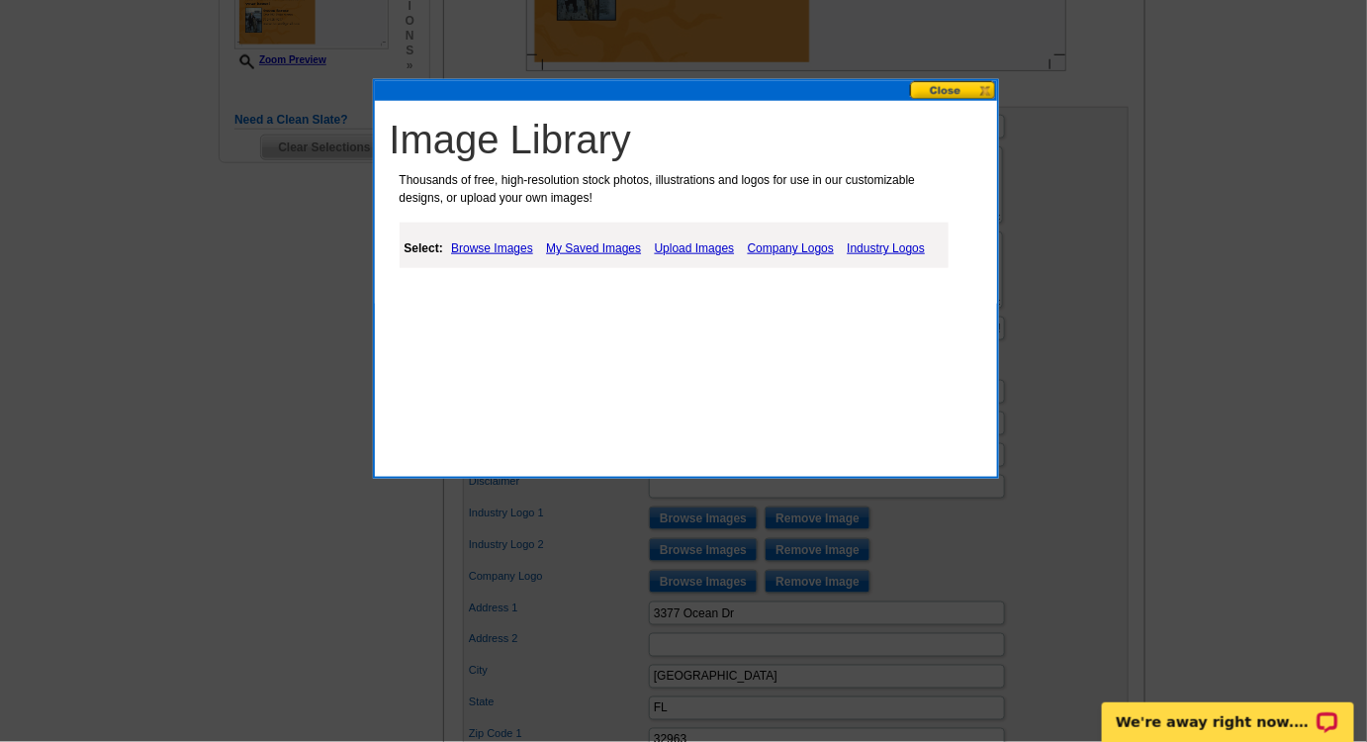
click at [558, 250] on link "My Saved Images" at bounding box center [593, 248] width 105 height 24
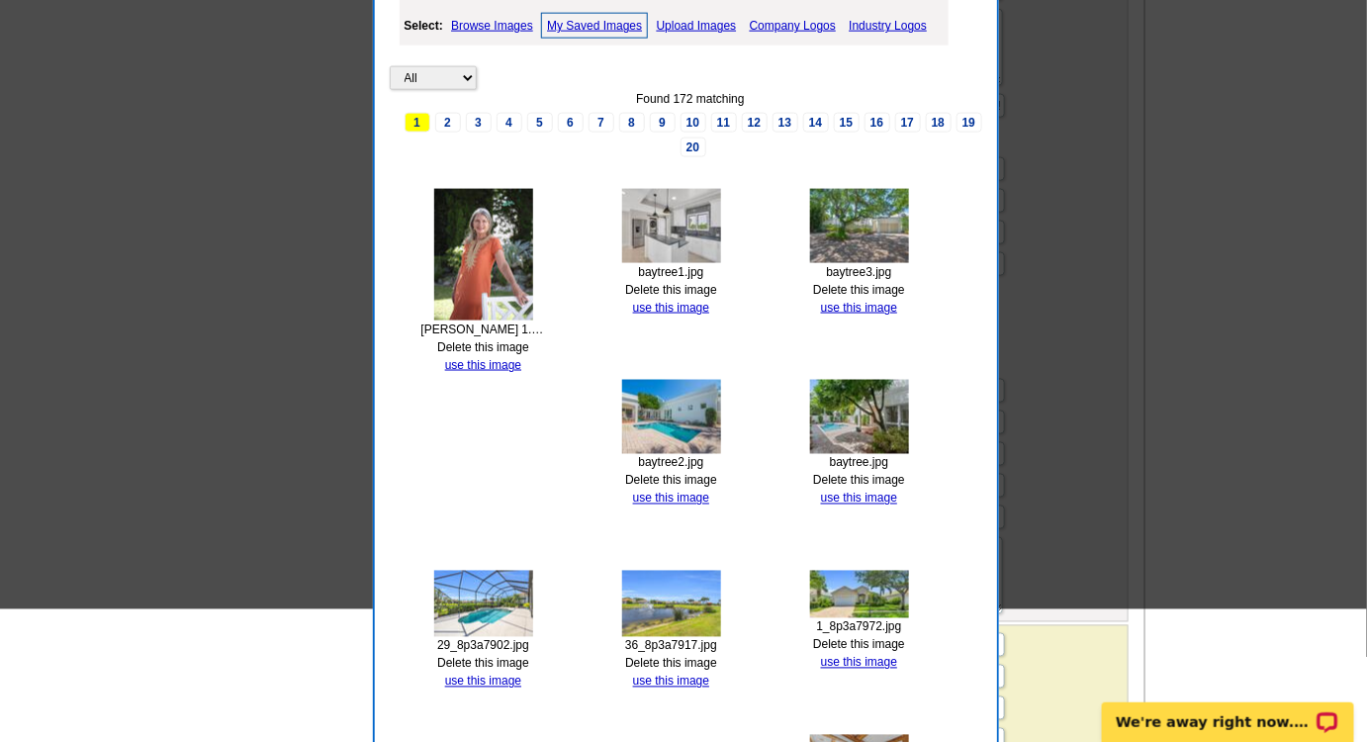
scroll to position [719, 0]
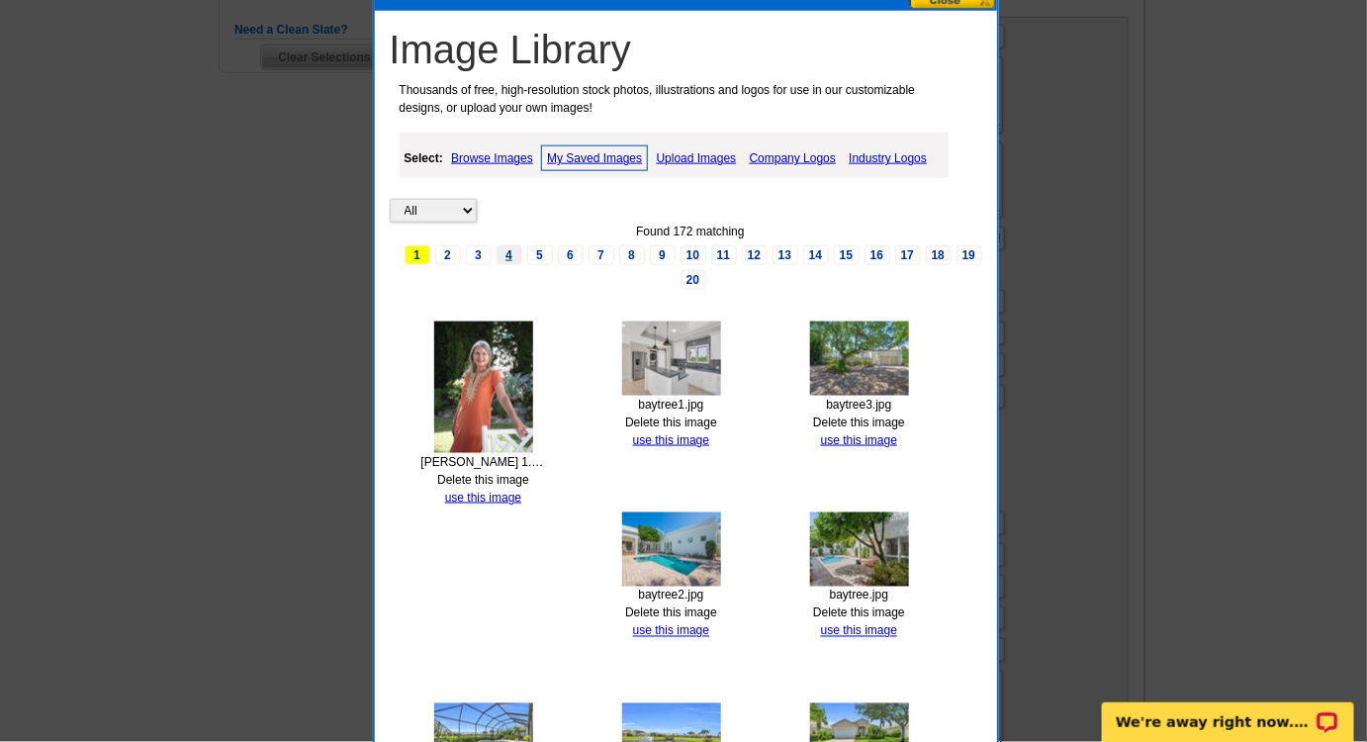
click at [498, 253] on link "4" at bounding box center [510, 255] width 26 height 20
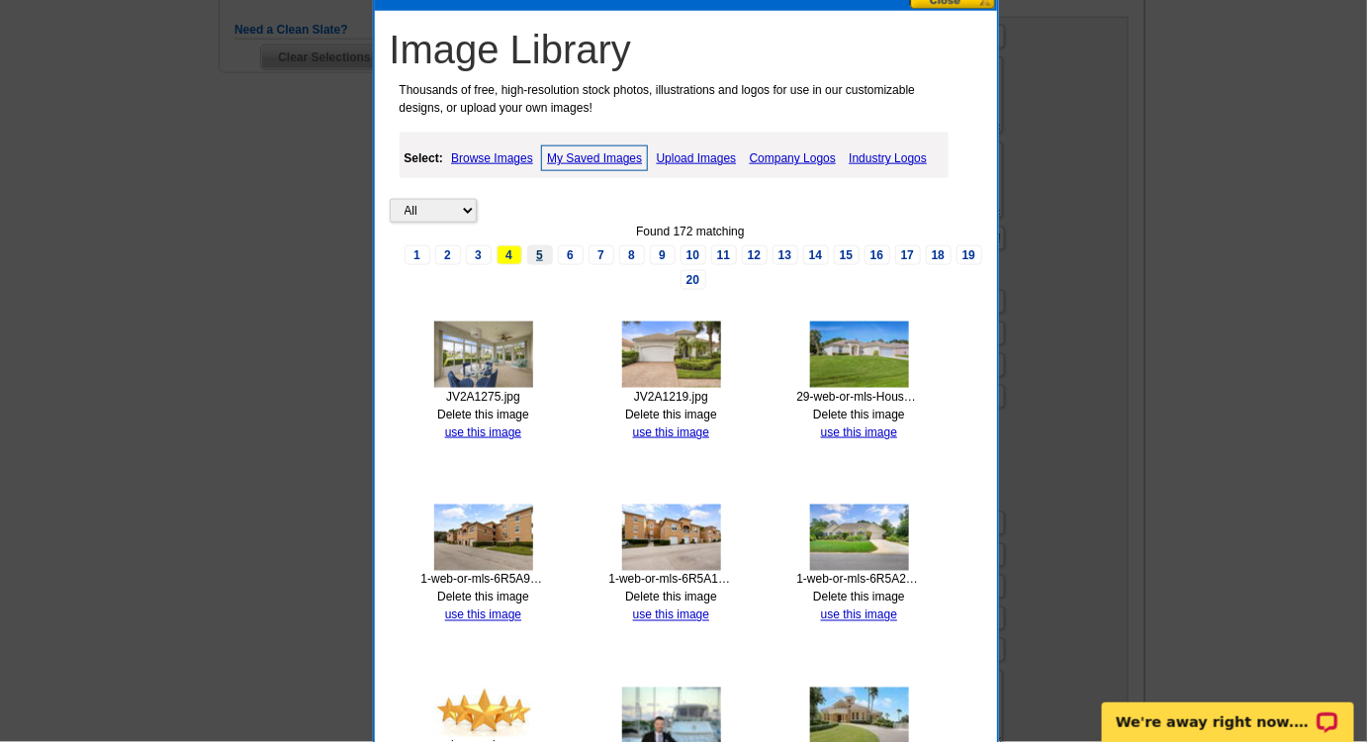
click at [548, 256] on link "5" at bounding box center [540, 255] width 26 height 20
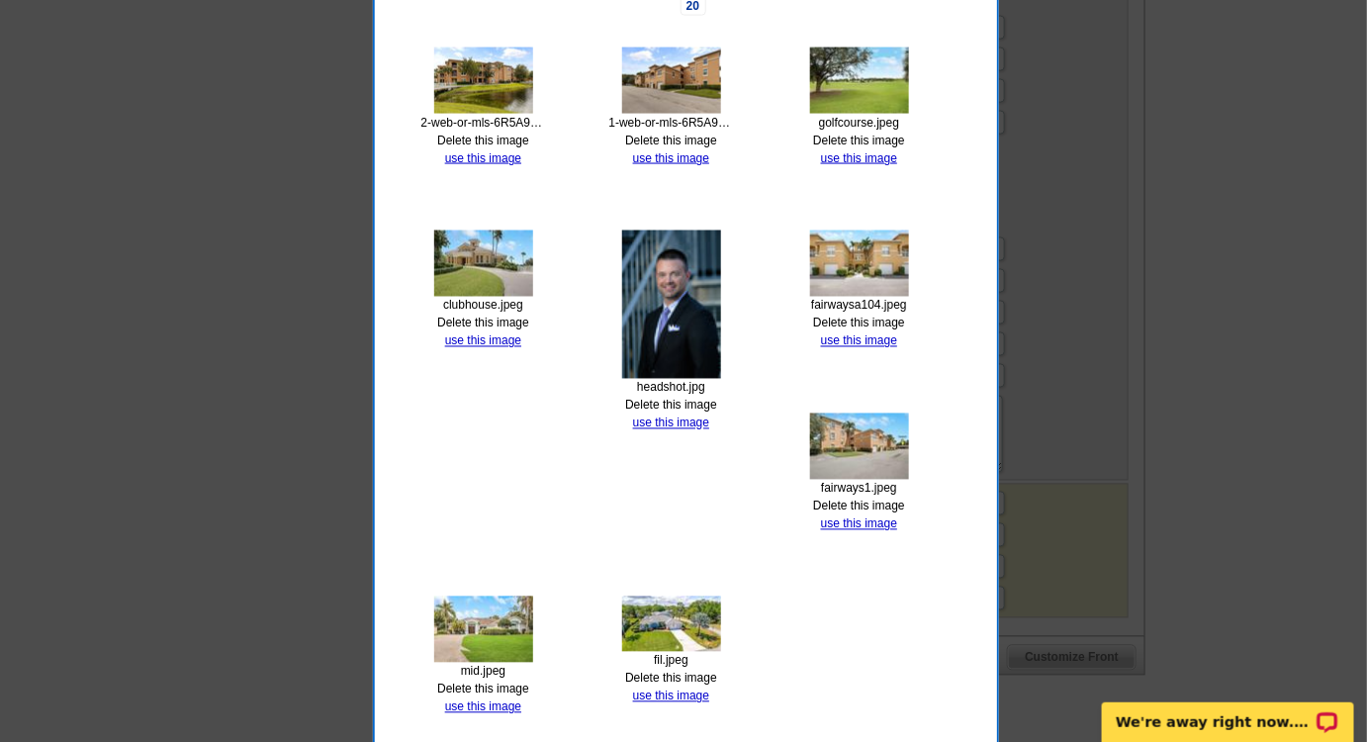
scroll to position [809, 0]
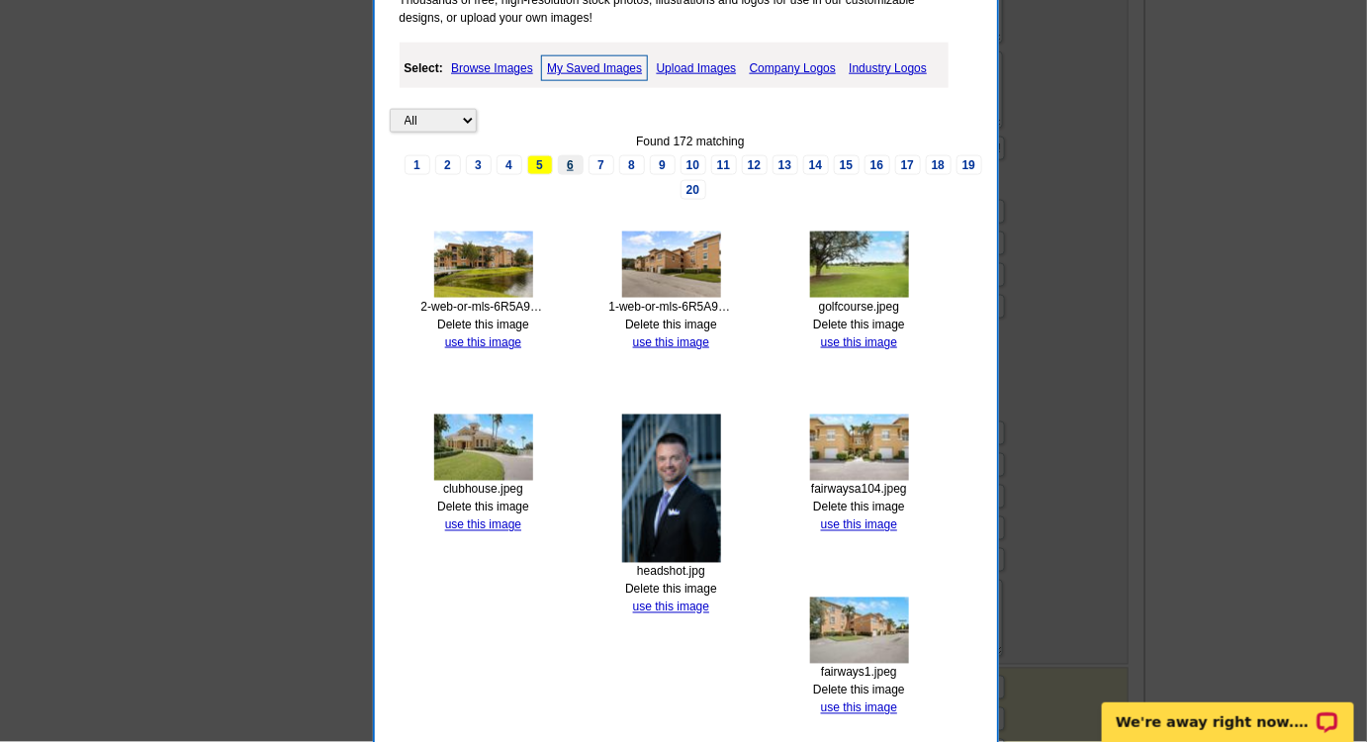
click at [570, 166] on link "6" at bounding box center [571, 165] width 26 height 20
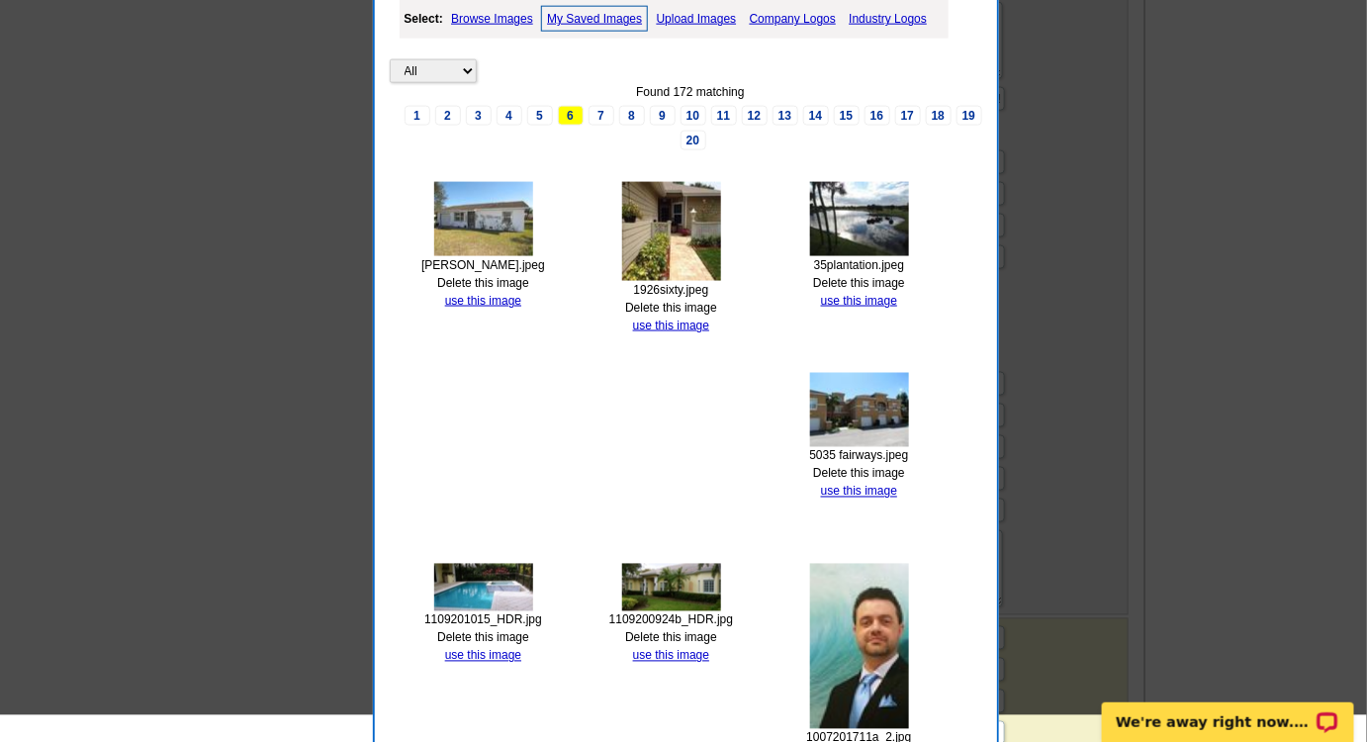
scroll to position [899, 0]
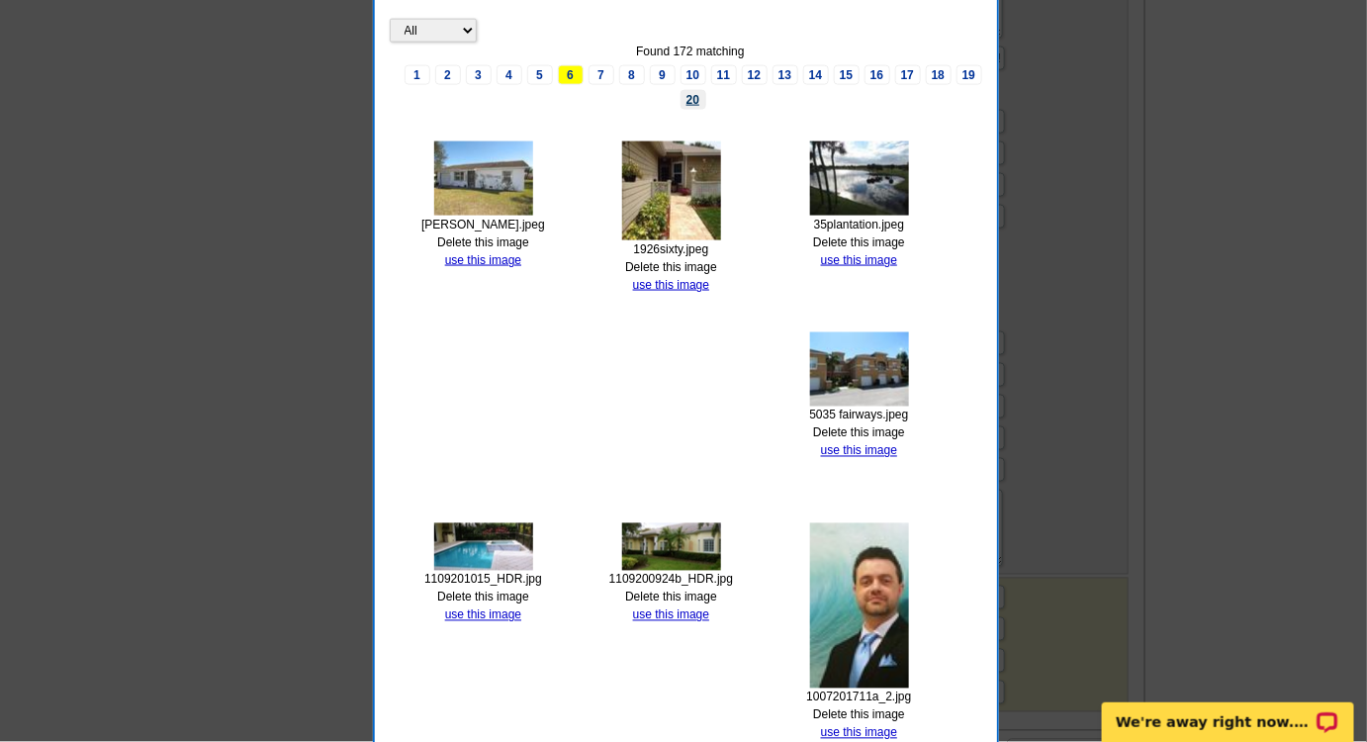
click at [680, 95] on link "20" at bounding box center [693, 100] width 26 height 20
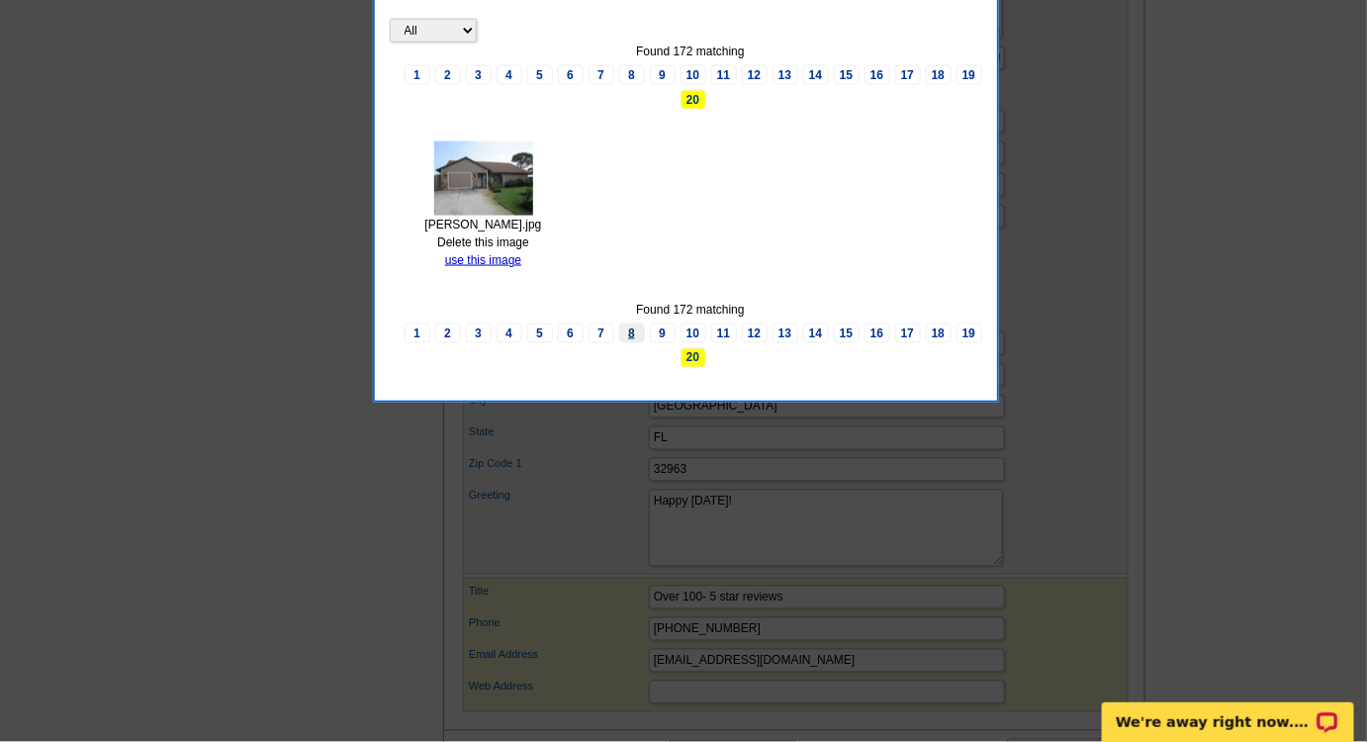
click at [625, 332] on link "8" at bounding box center [632, 333] width 26 height 20
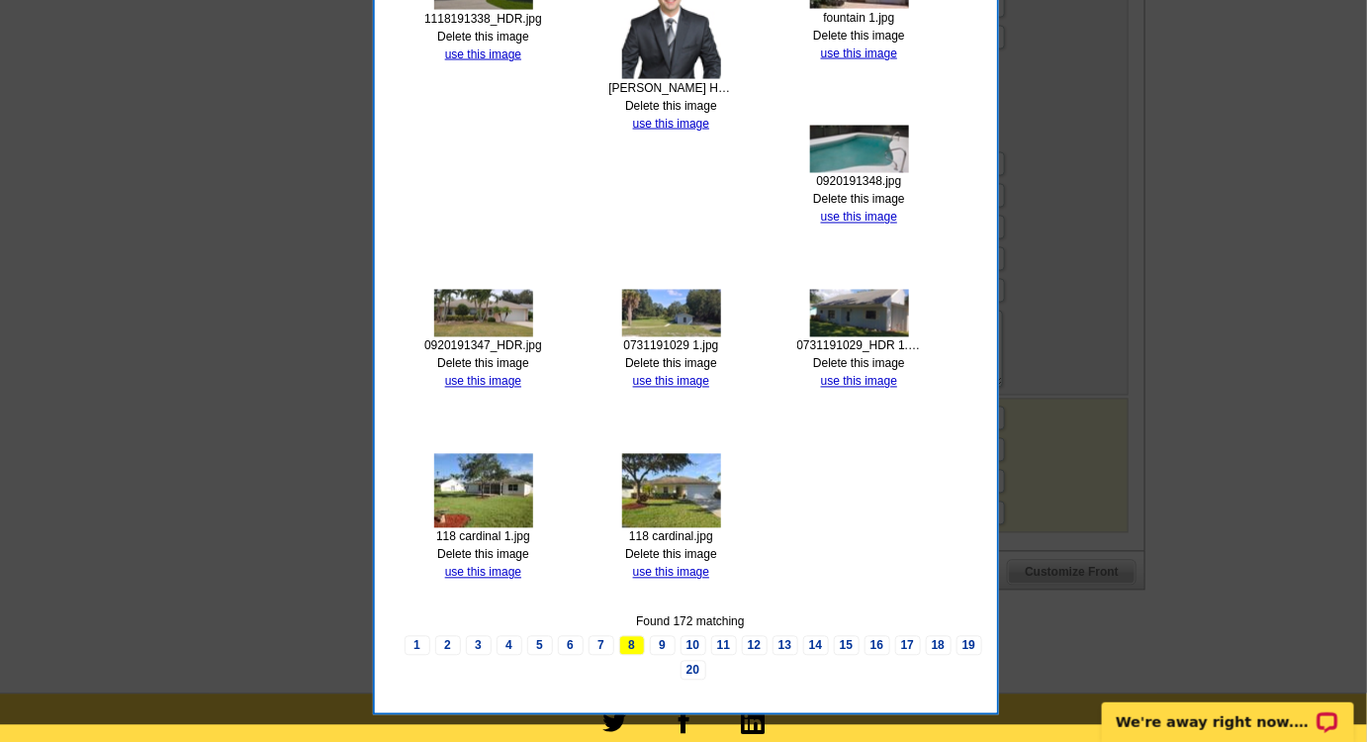
scroll to position [629, 0]
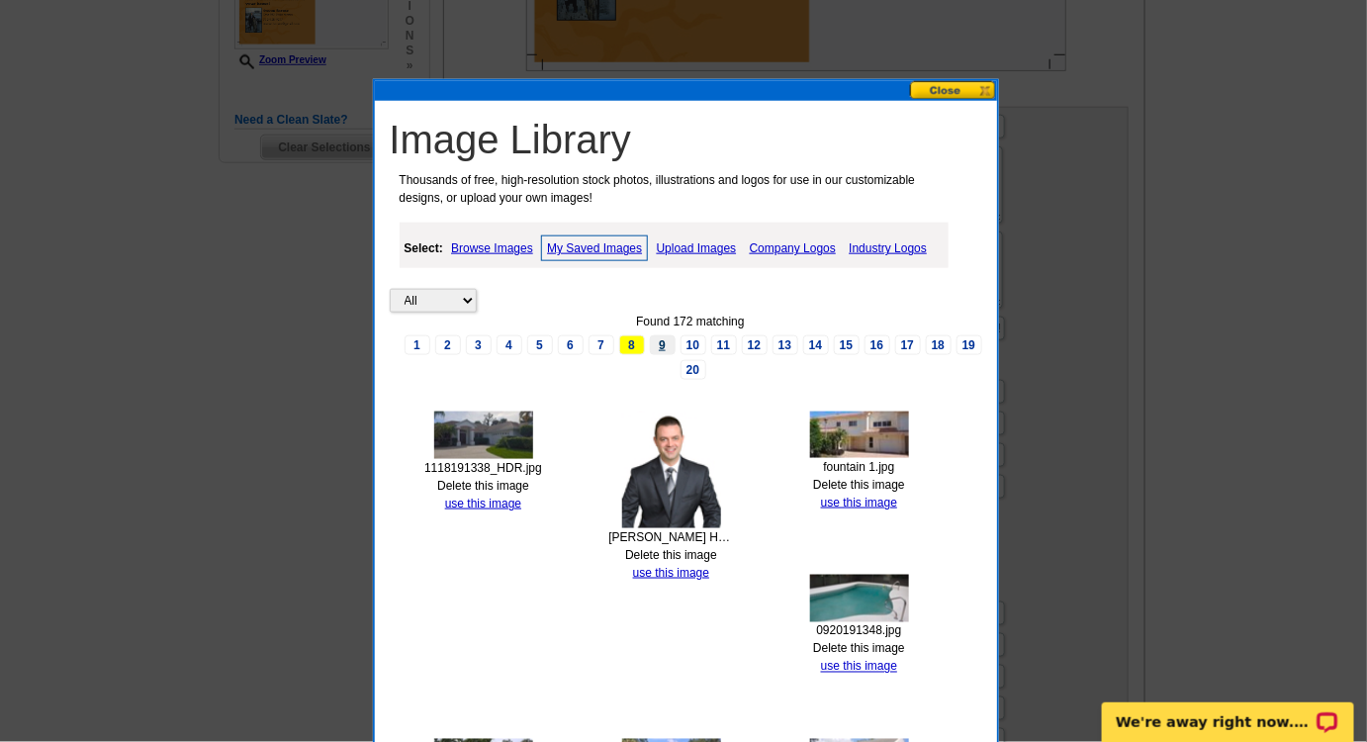
click at [662, 339] on link "9" at bounding box center [663, 345] width 26 height 20
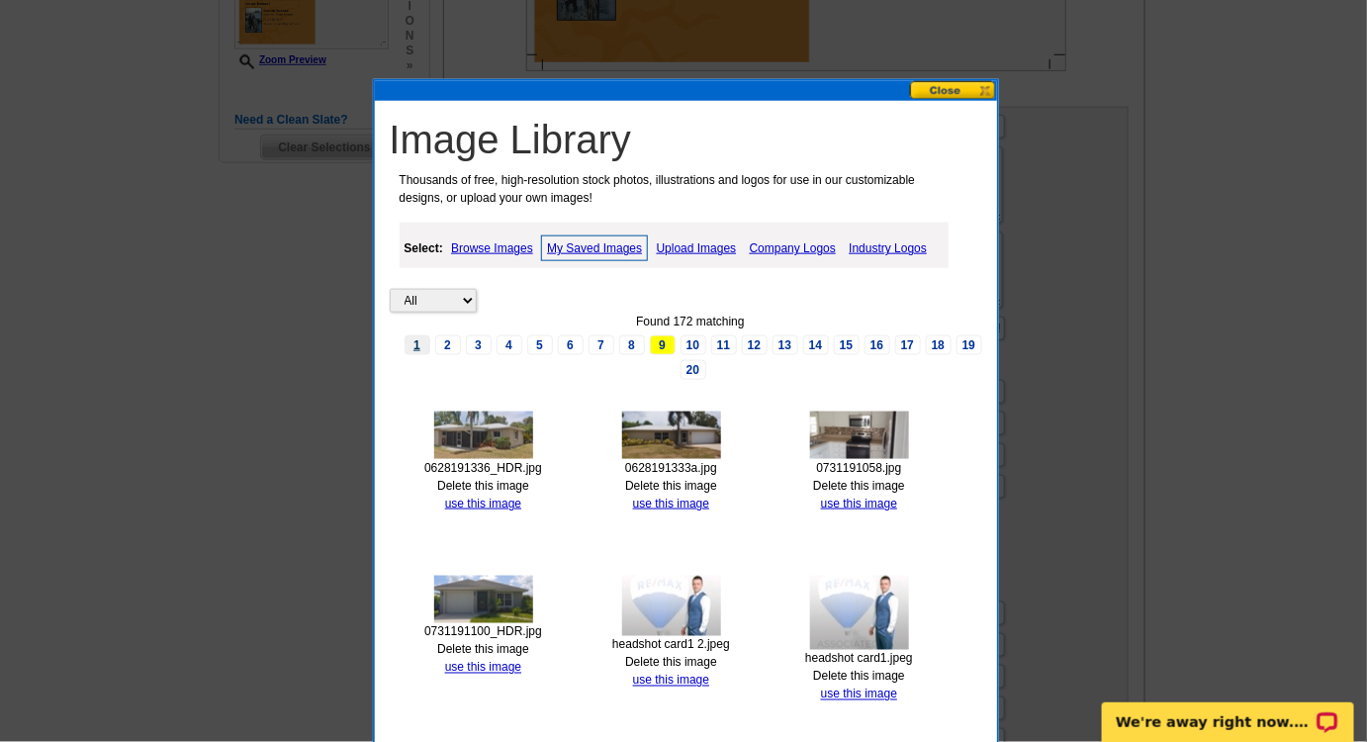
click at [425, 345] on link "1" at bounding box center [418, 345] width 26 height 20
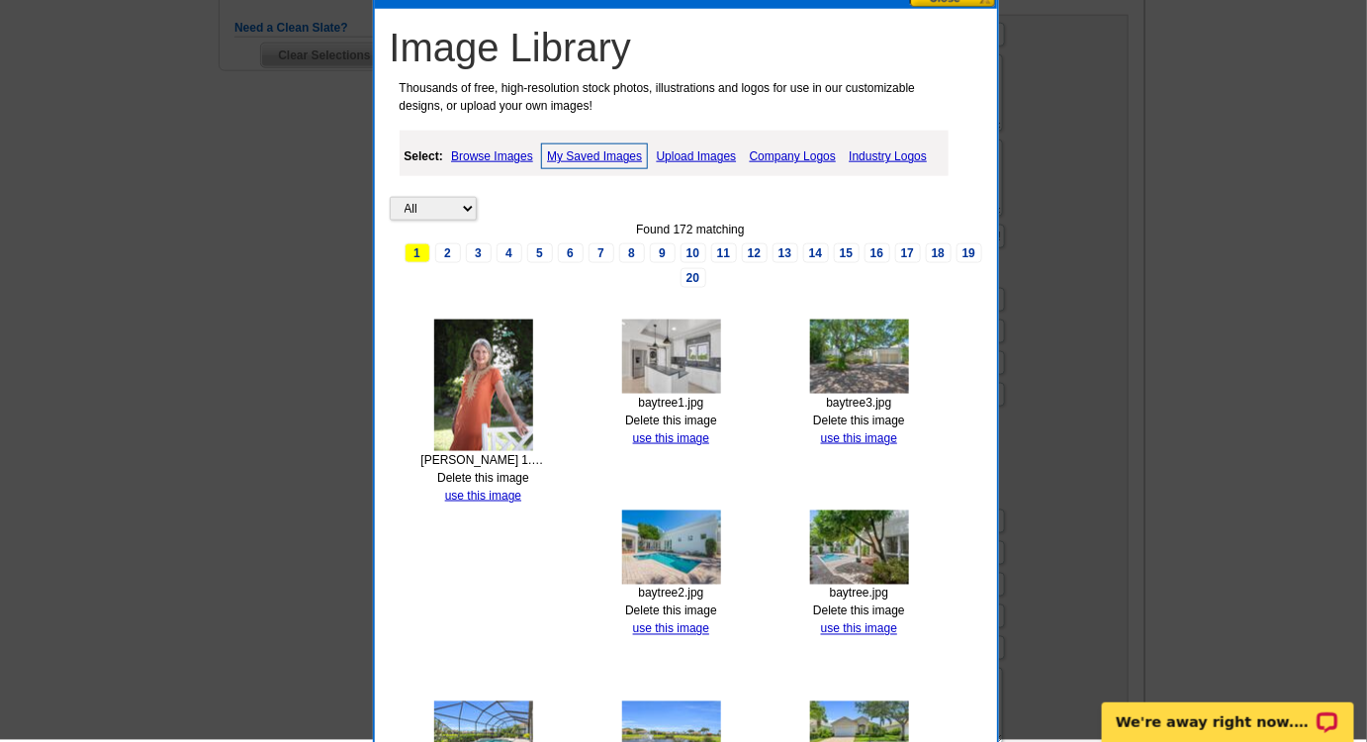
scroll to position [719, 0]
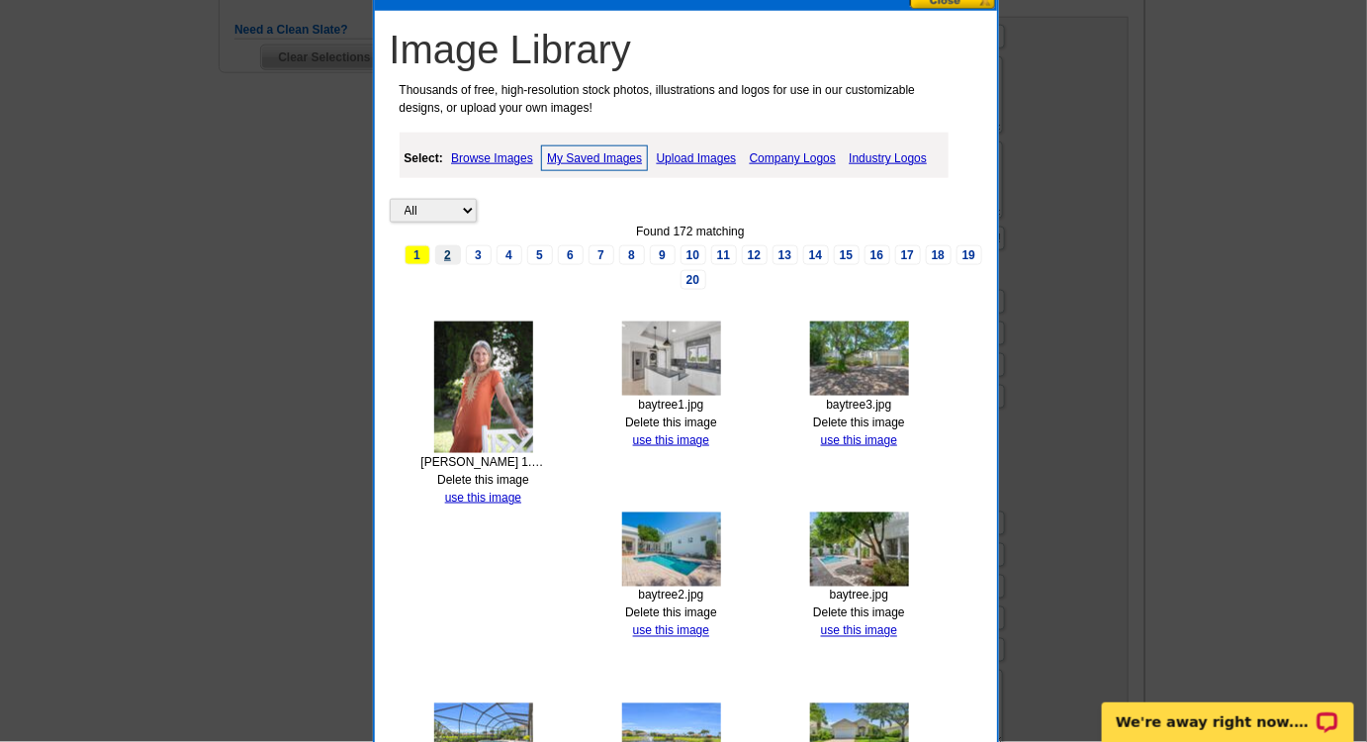
click at [452, 252] on link "2" at bounding box center [448, 255] width 26 height 20
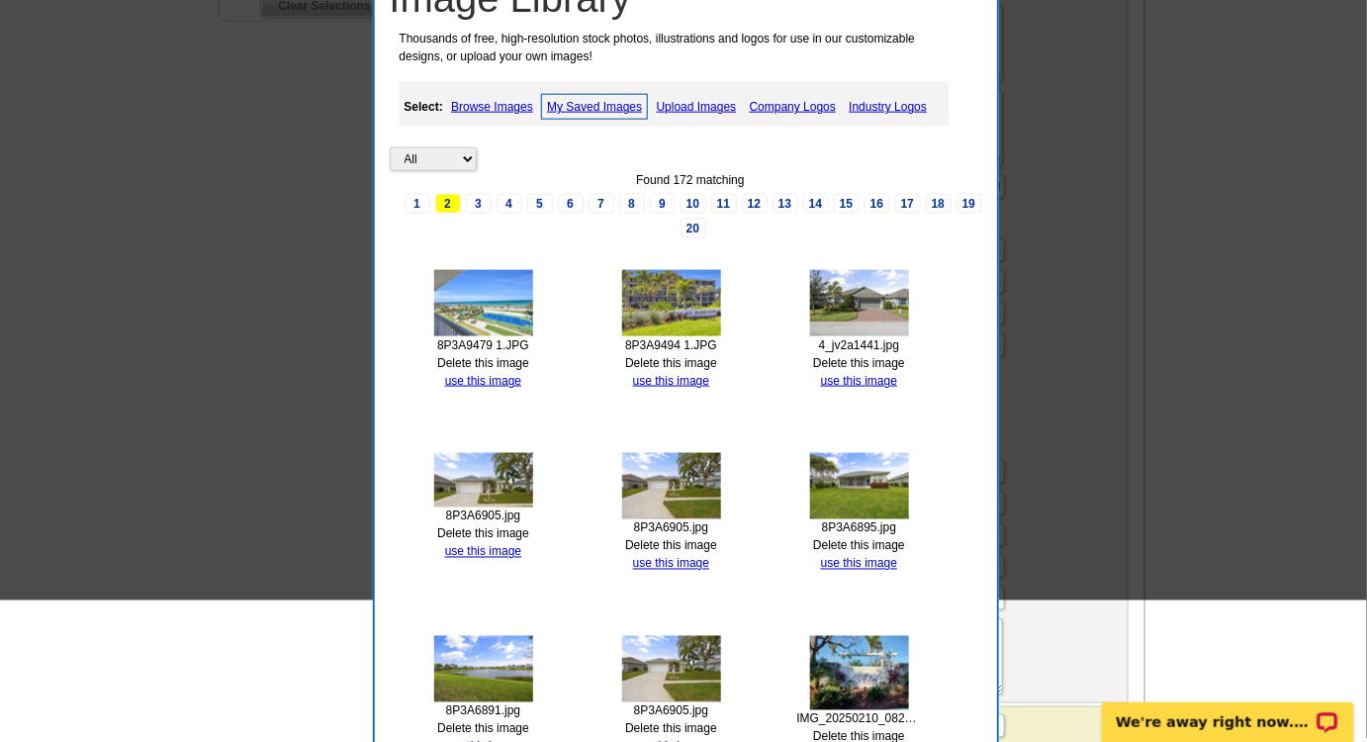
scroll to position [629, 0]
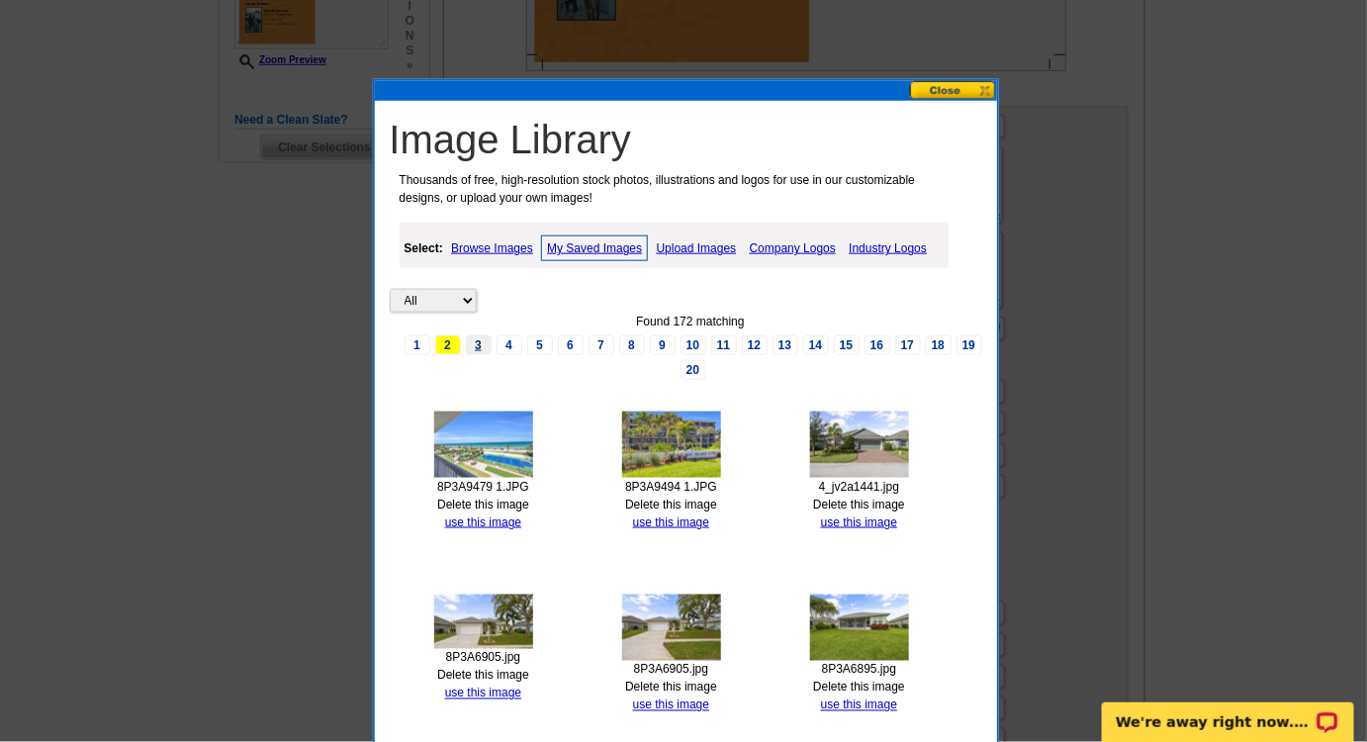
click at [483, 341] on link "3" at bounding box center [479, 345] width 26 height 20
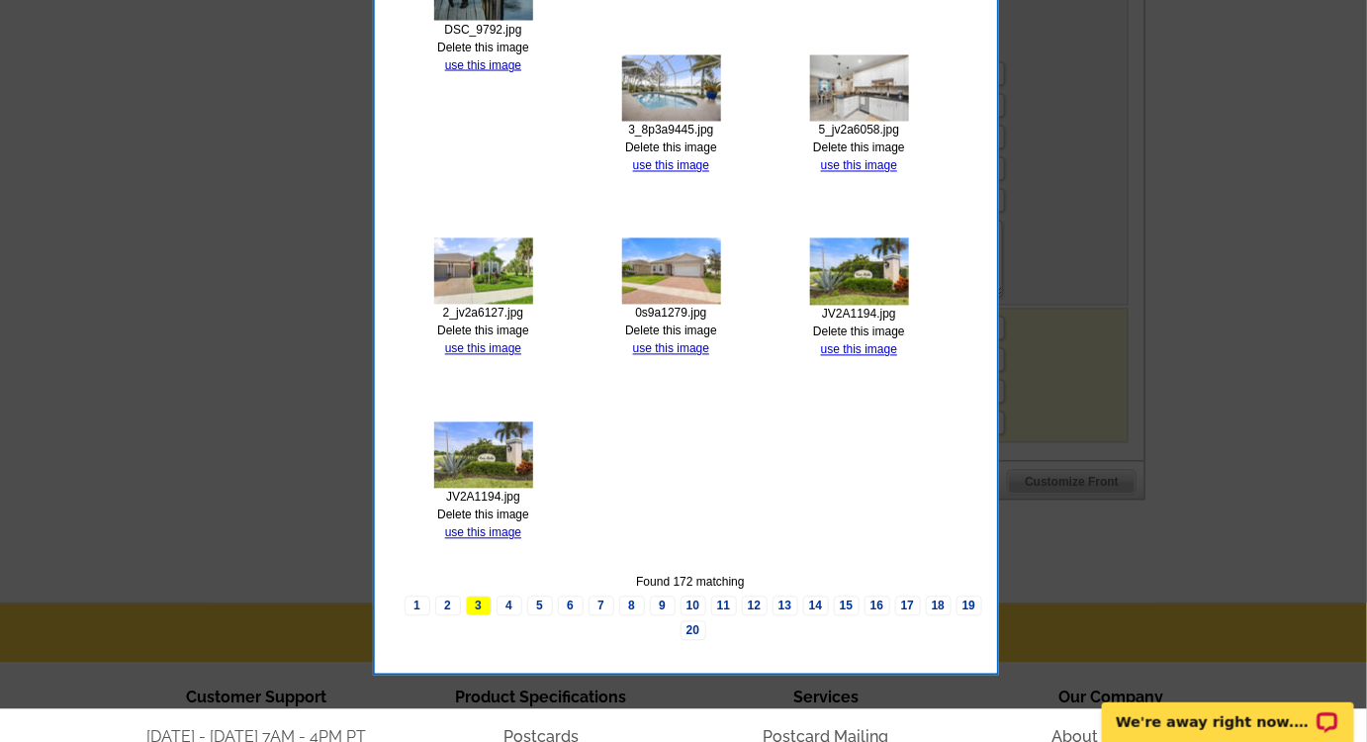
scroll to position [719, 0]
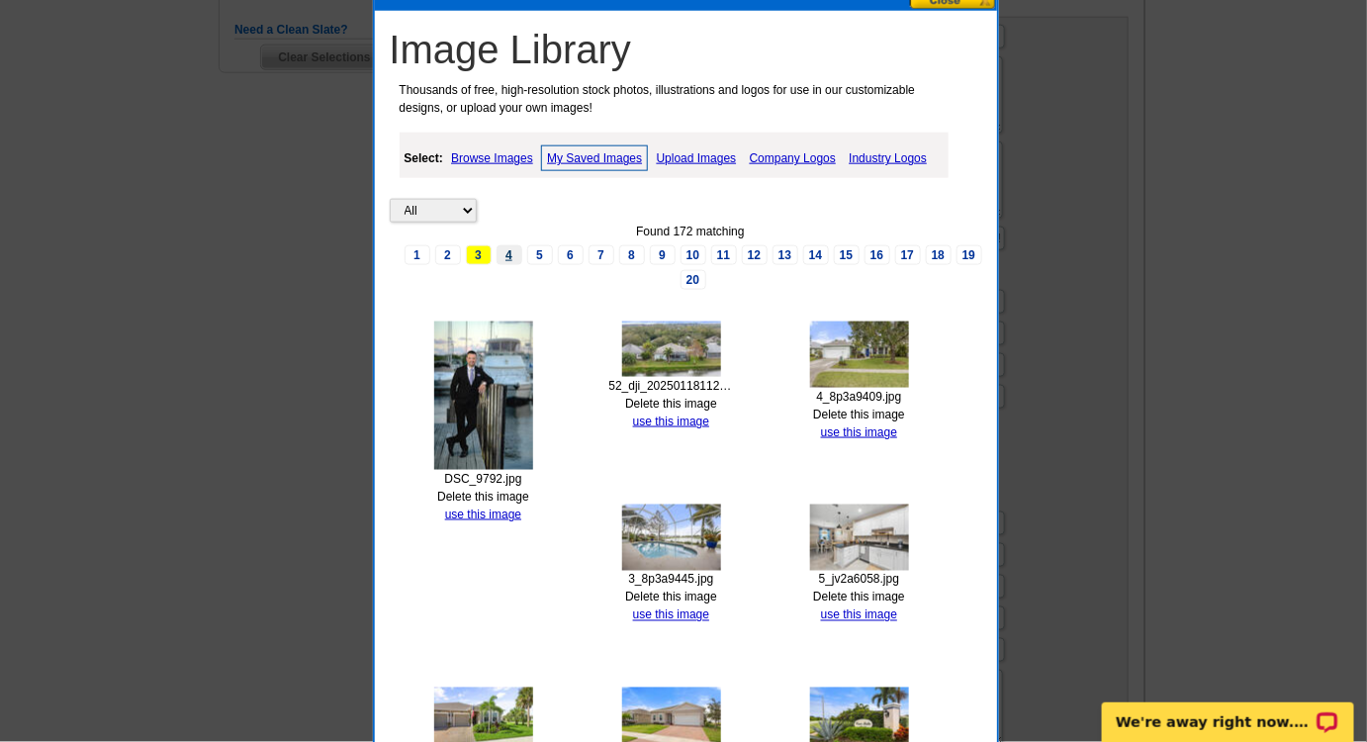
click at [506, 257] on link "4" at bounding box center [510, 255] width 26 height 20
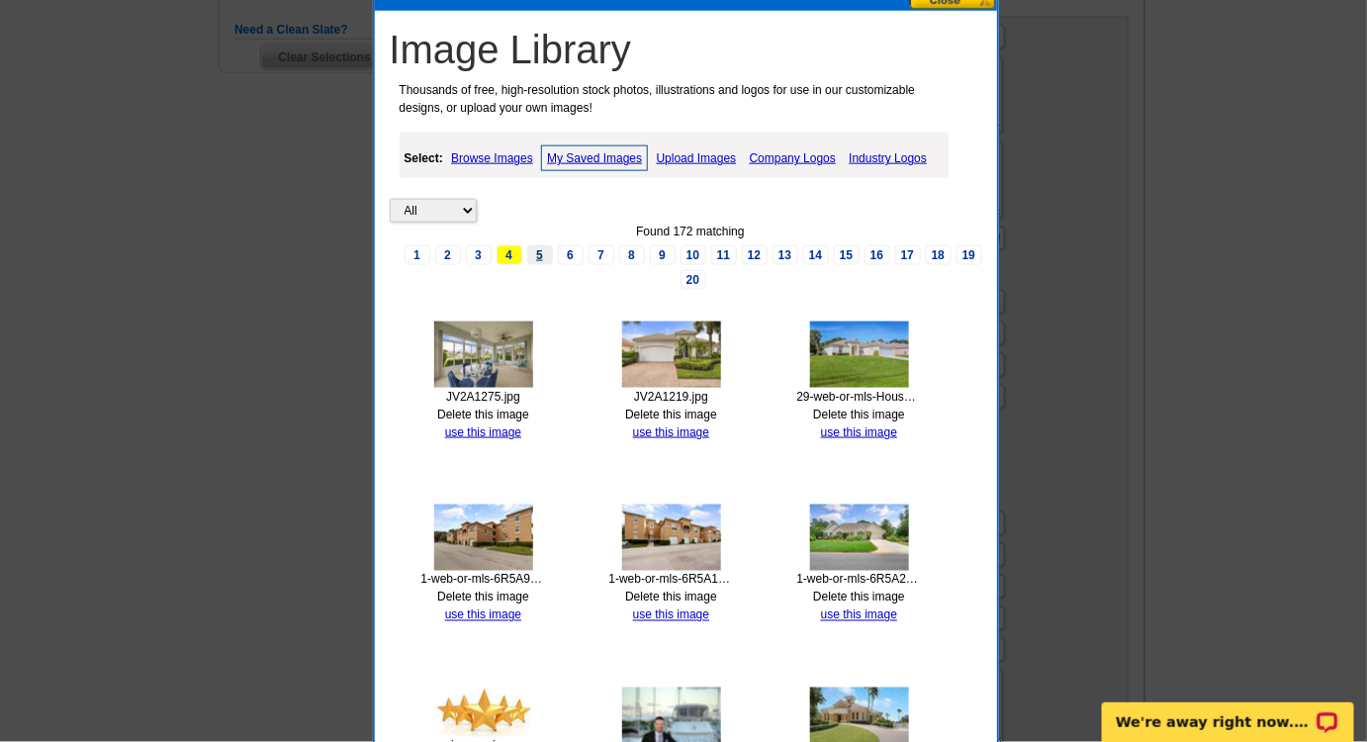
click at [543, 253] on link "5" at bounding box center [540, 255] width 26 height 20
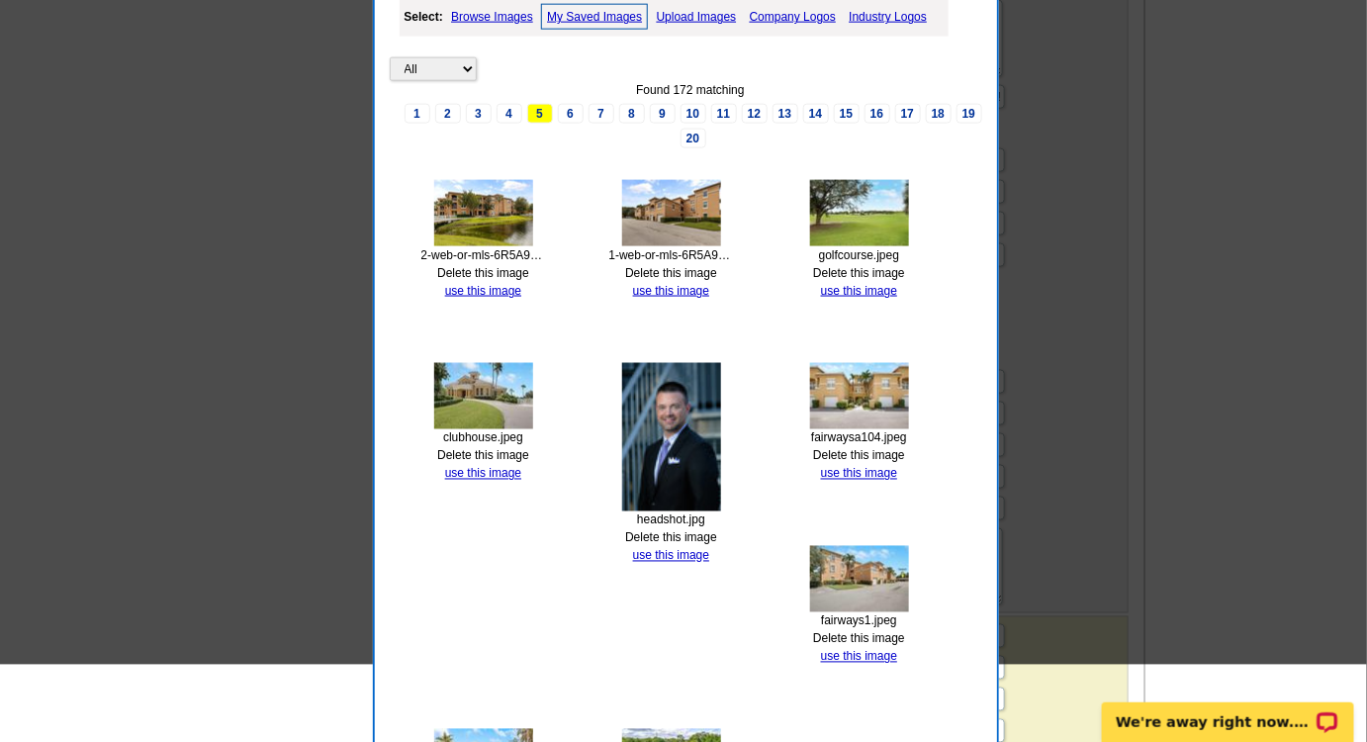
scroll to position [629, 0]
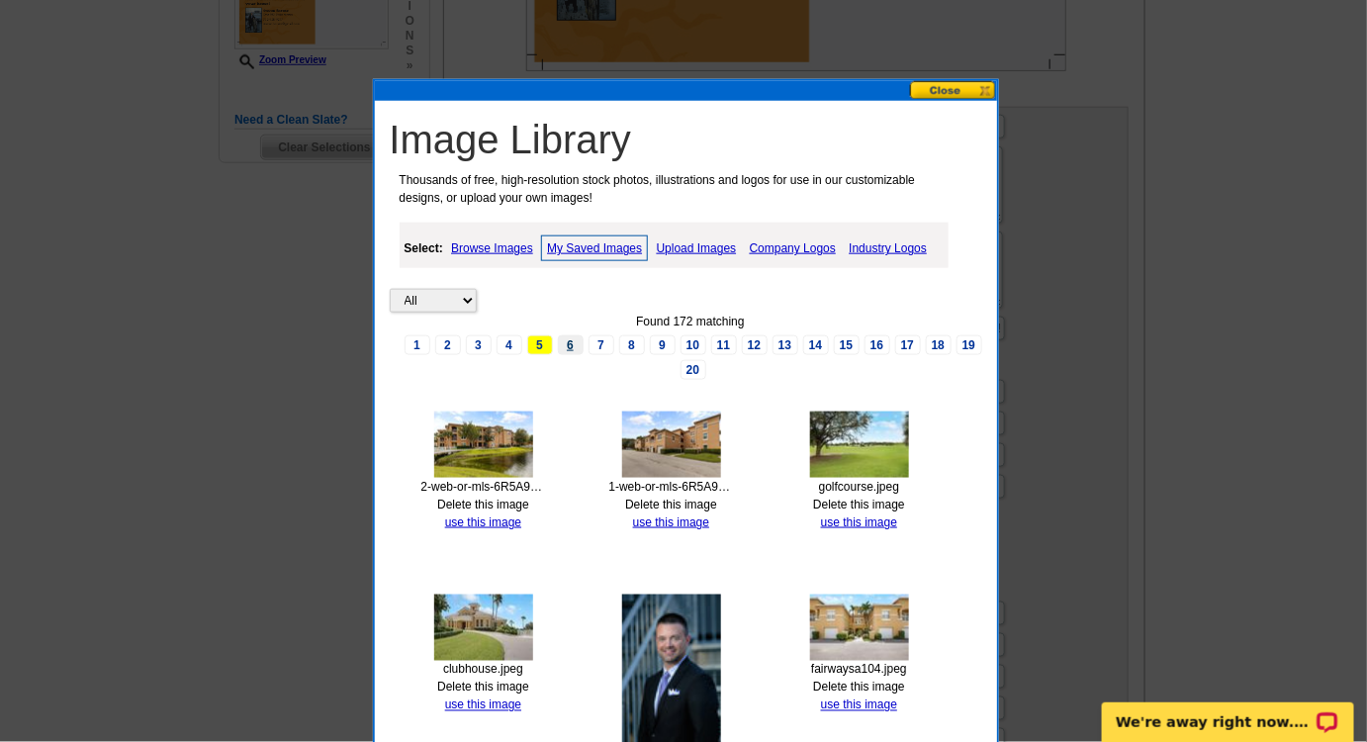
click at [573, 344] on link "6" at bounding box center [571, 345] width 26 height 20
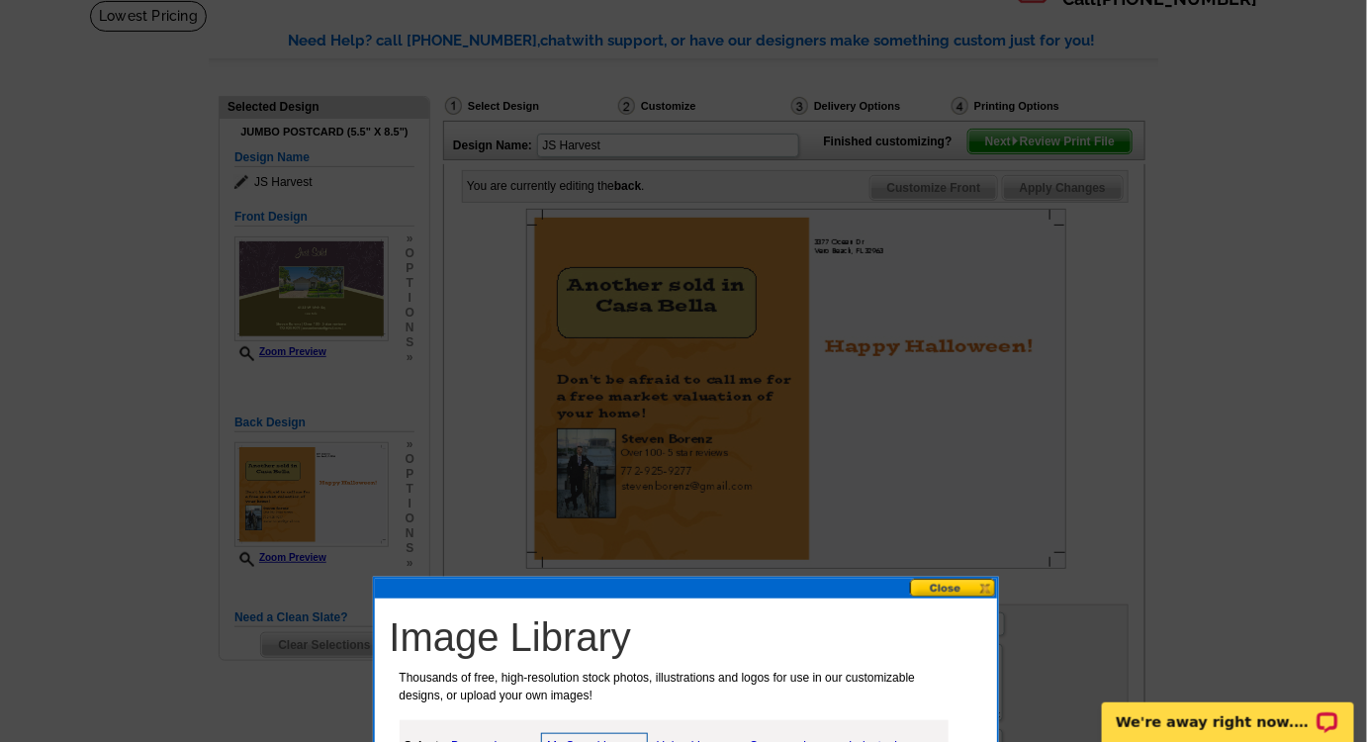
scroll to position [359, 0]
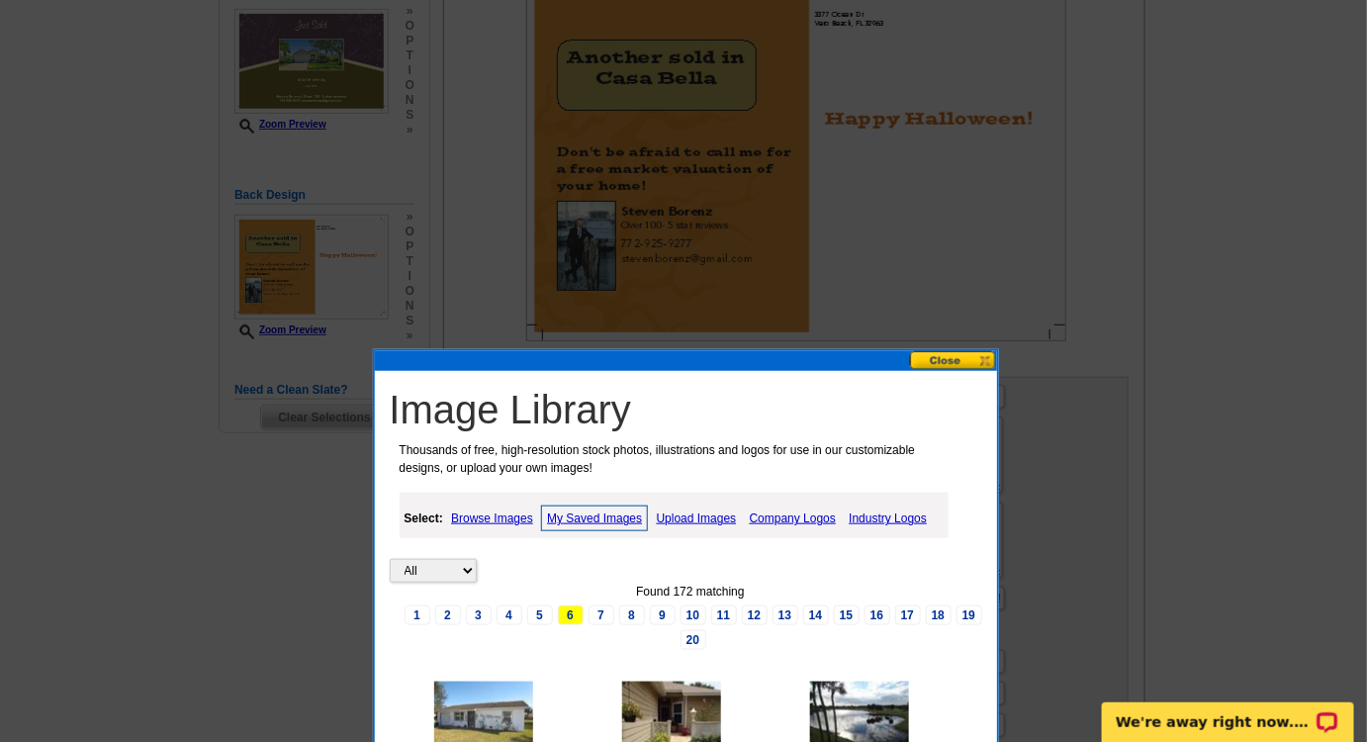
click at [678, 512] on link "Upload Images" at bounding box center [697, 518] width 90 height 24
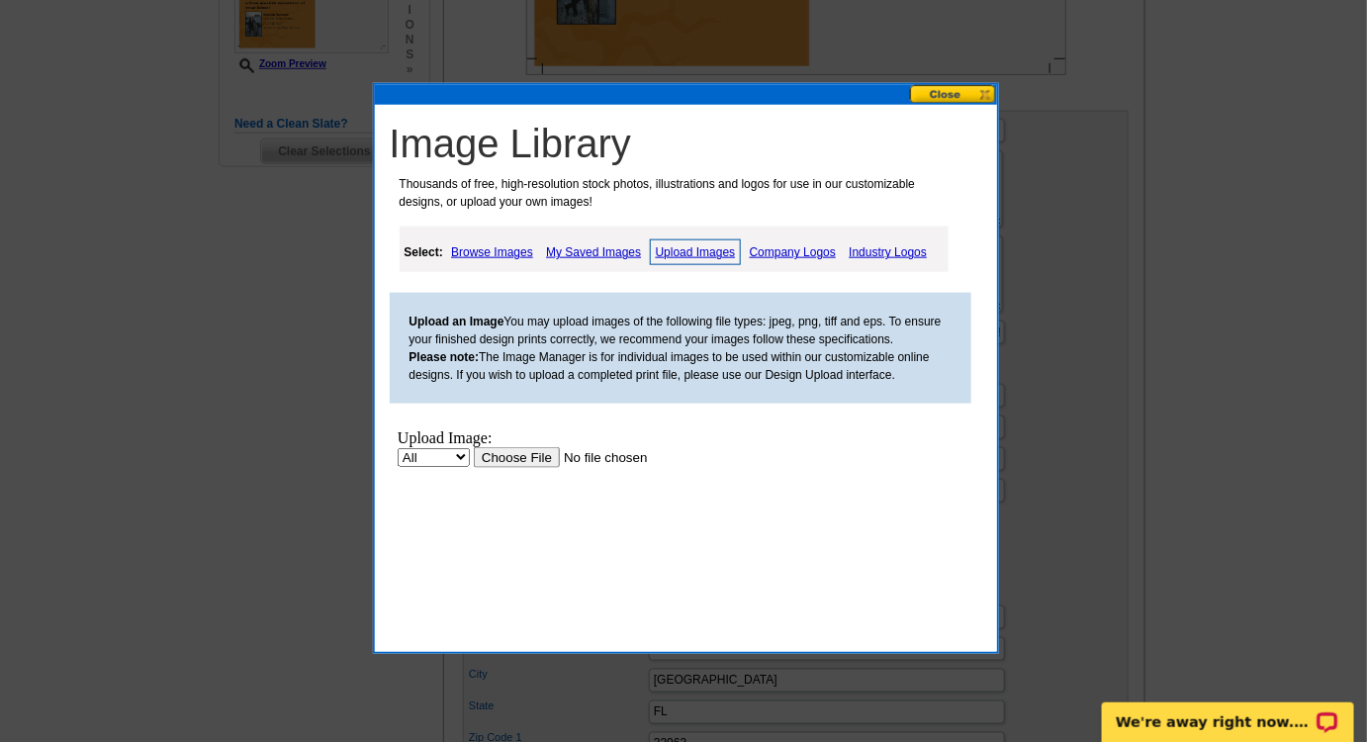
scroll to position [629, 0]
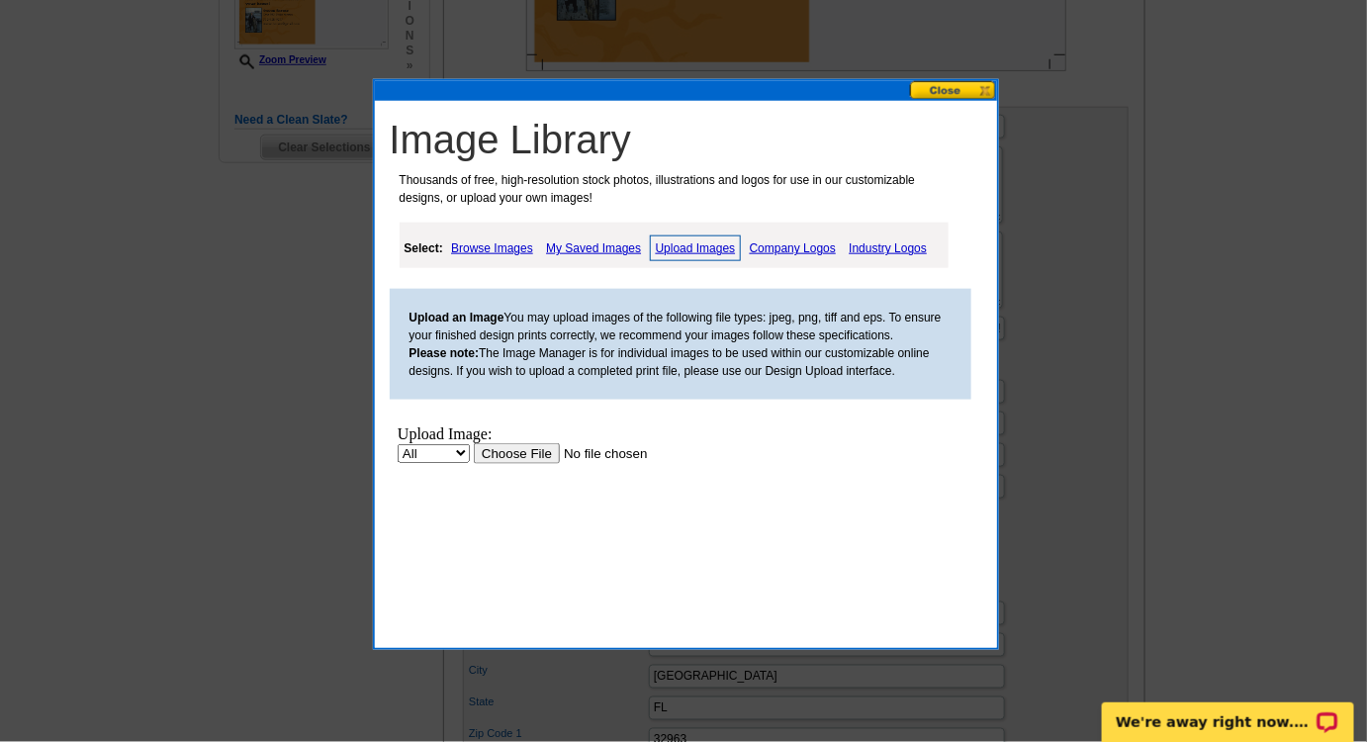
click at [535, 454] on input "file" at bounding box center [598, 453] width 250 height 21
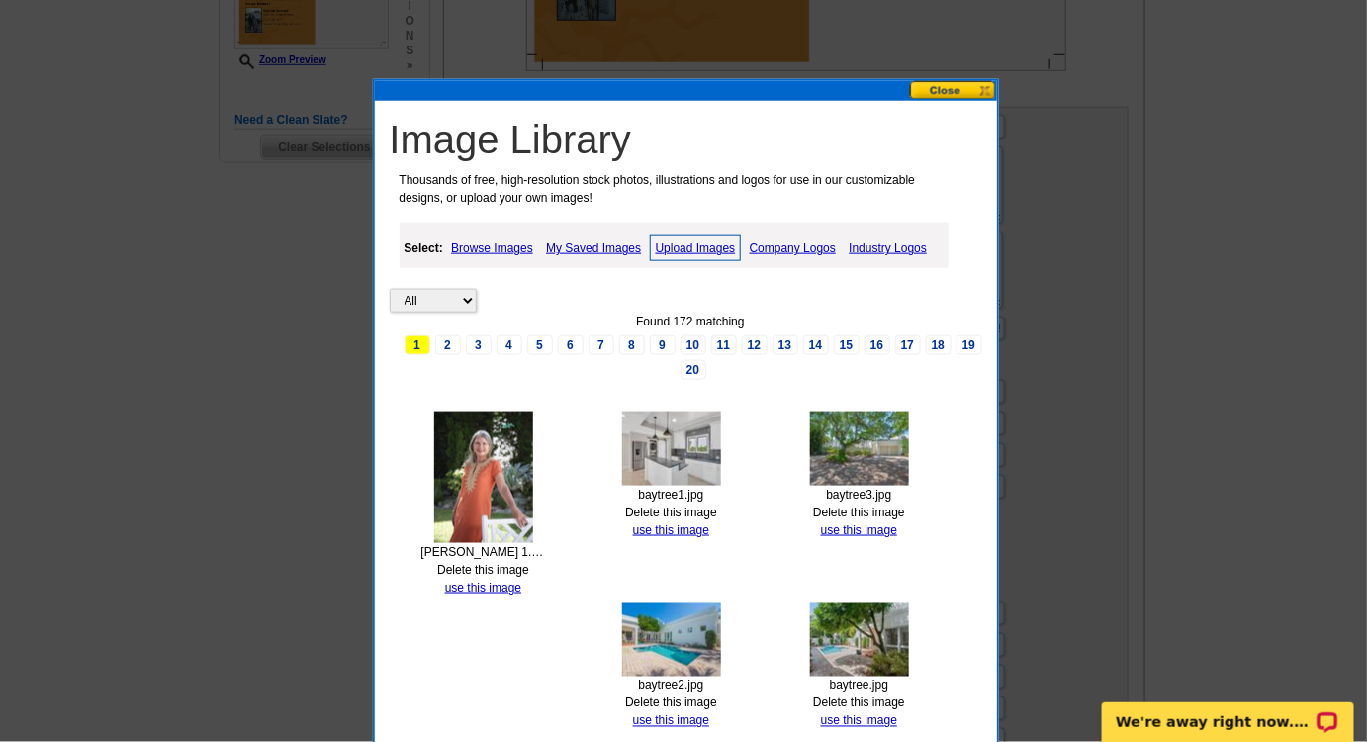
click at [690, 243] on link "Upload Images" at bounding box center [696, 248] width 92 height 26
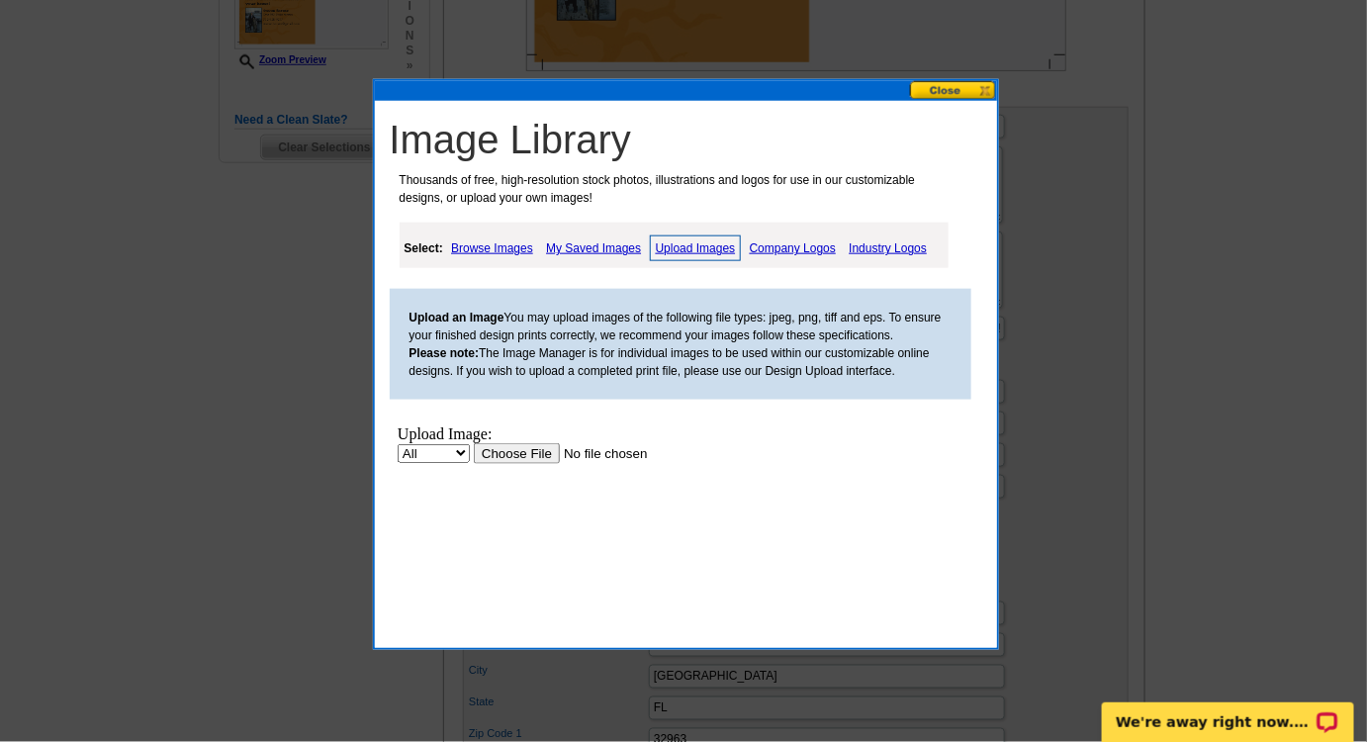
scroll to position [0, 0]
click at [499, 451] on input "file" at bounding box center [598, 453] width 250 height 21
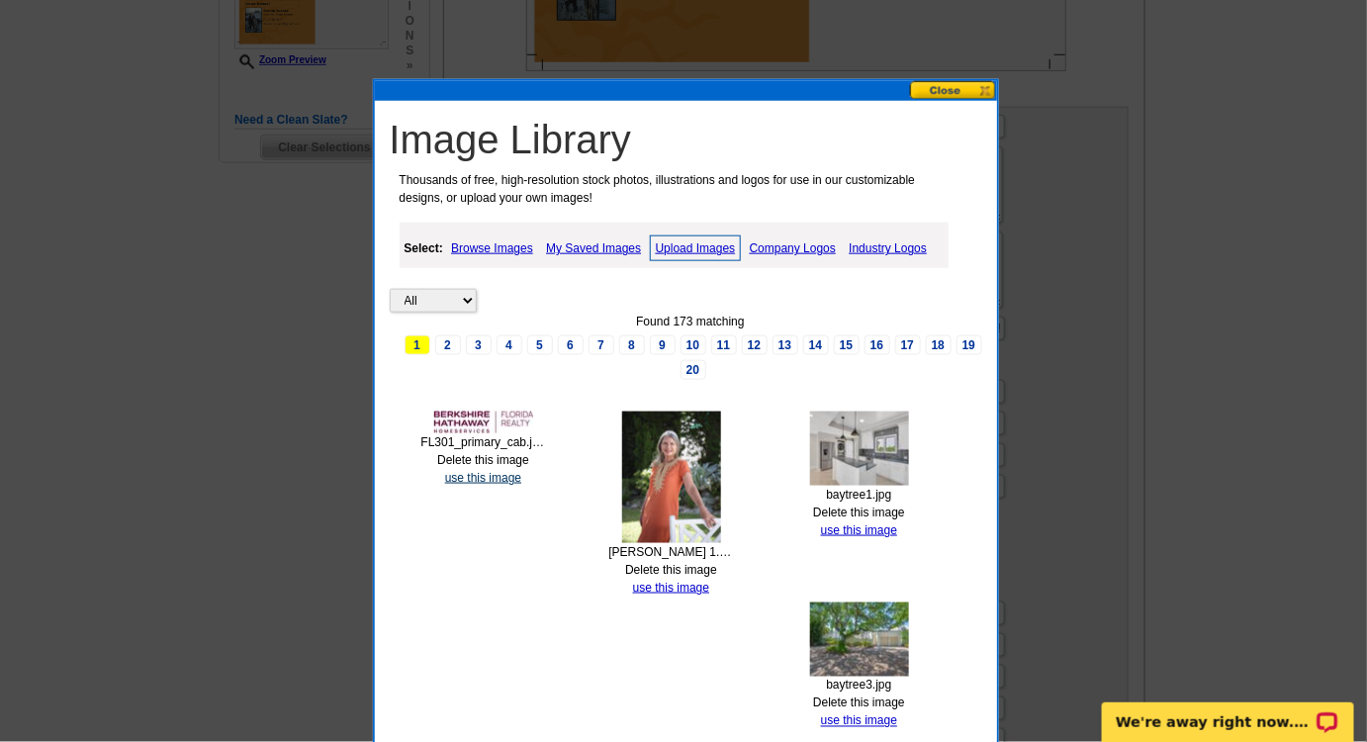
click at [485, 475] on link "use this image" at bounding box center [483, 478] width 76 height 14
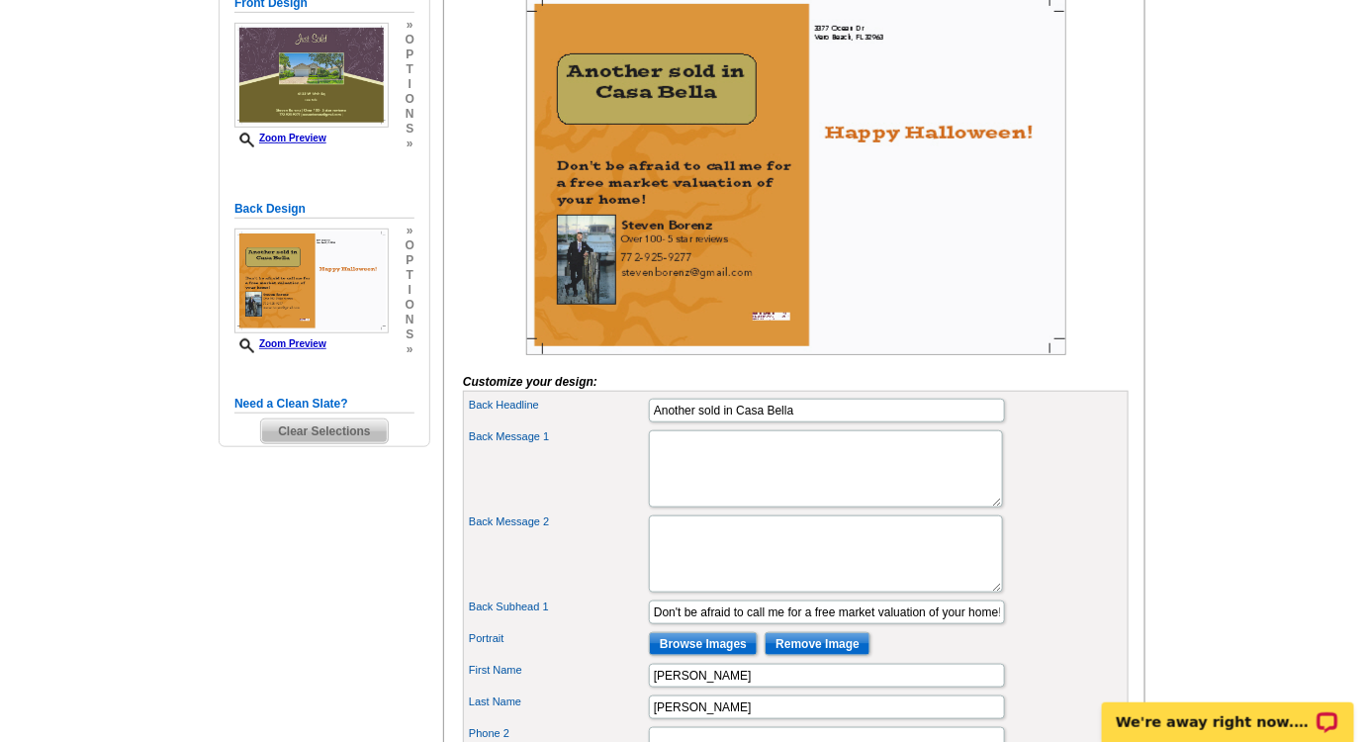
scroll to position [359, 0]
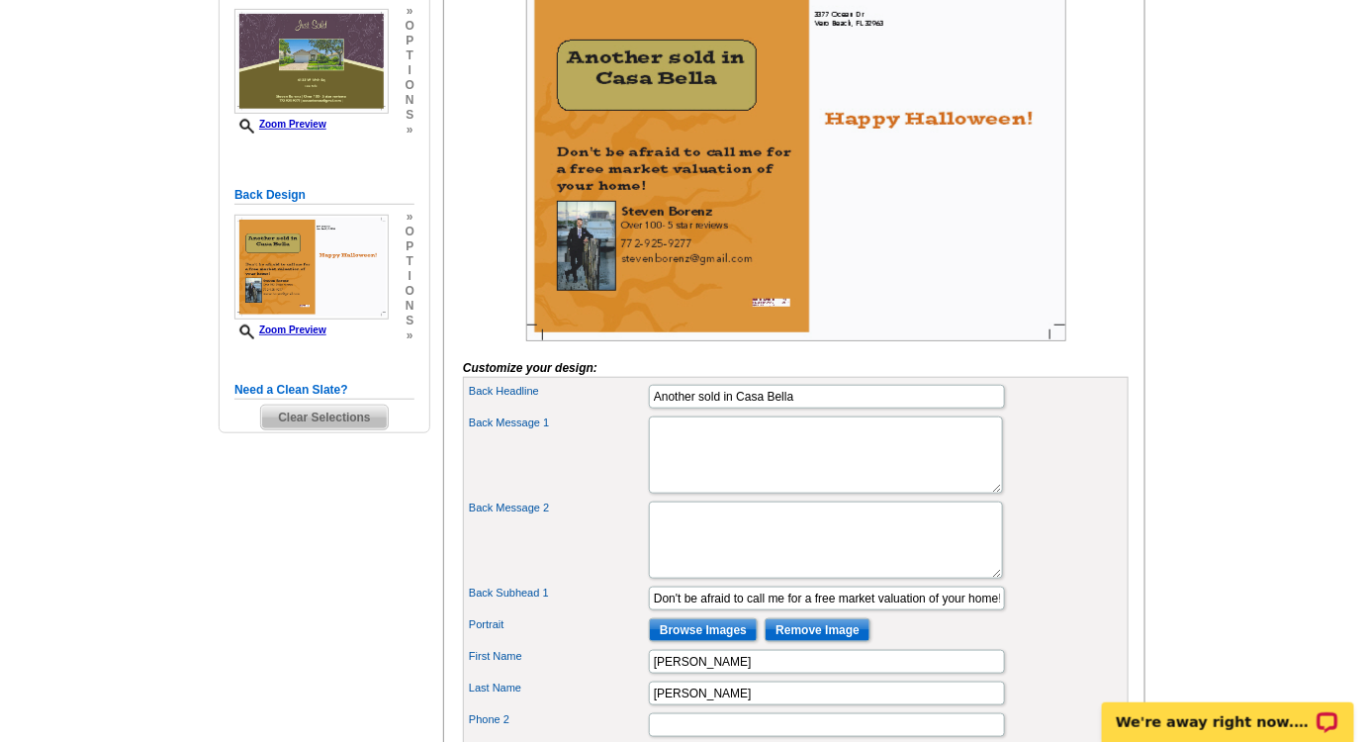
click at [783, 329] on img at bounding box center [796, 161] width 540 height 360
drag, startPoint x: 784, startPoint y: 329, endPoint x: 775, endPoint y: 353, distance: 25.4
click at [775, 341] on img at bounding box center [796, 161] width 540 height 360
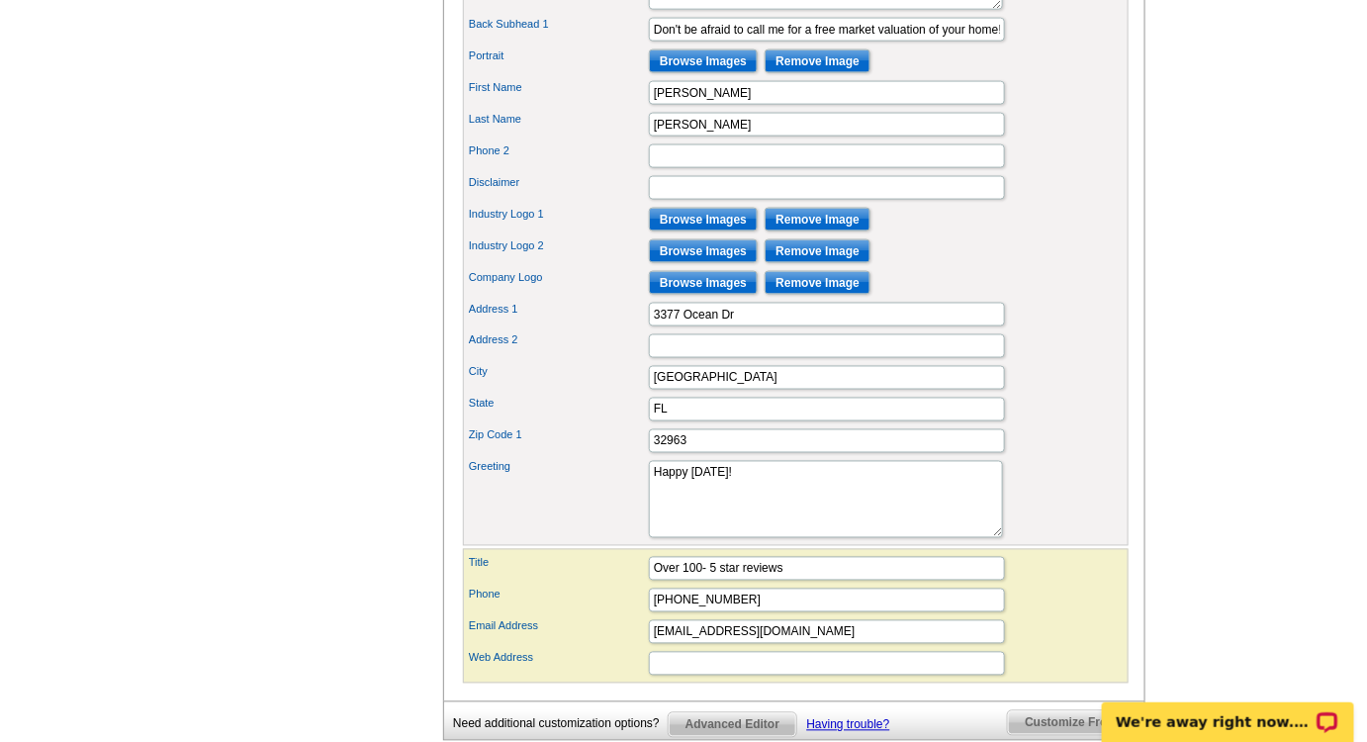
scroll to position [809, 0]
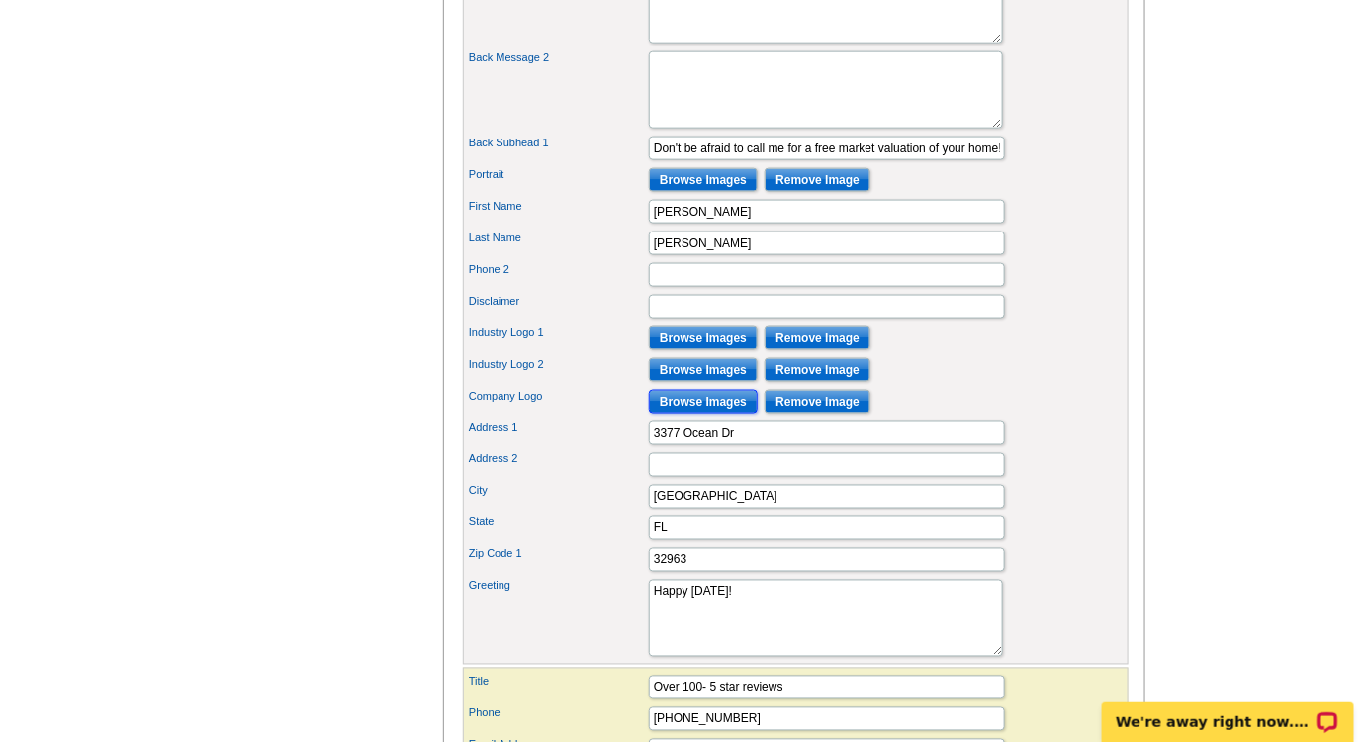
click at [690, 413] on input "Browse Images" at bounding box center [703, 402] width 109 height 24
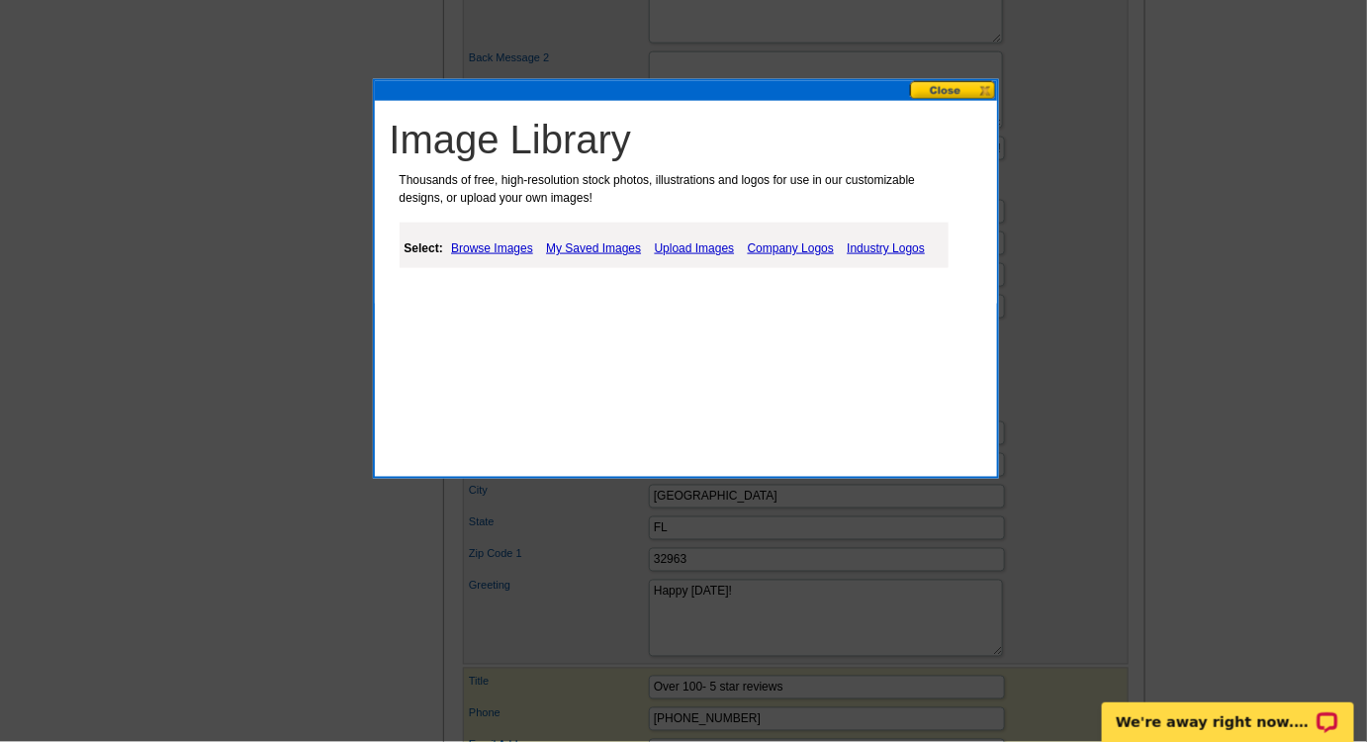
click at [579, 245] on link "My Saved Images" at bounding box center [593, 248] width 105 height 24
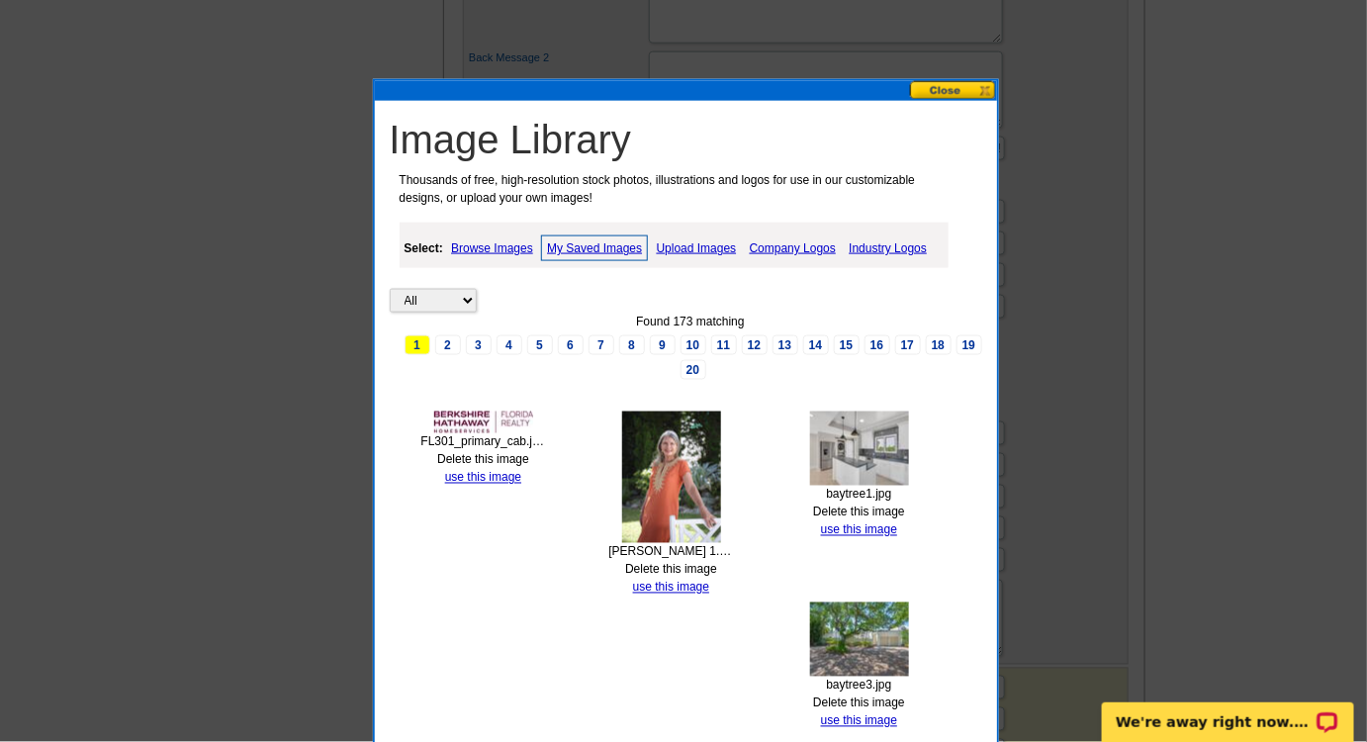
click at [494, 471] on link "use this image" at bounding box center [483, 478] width 76 height 14
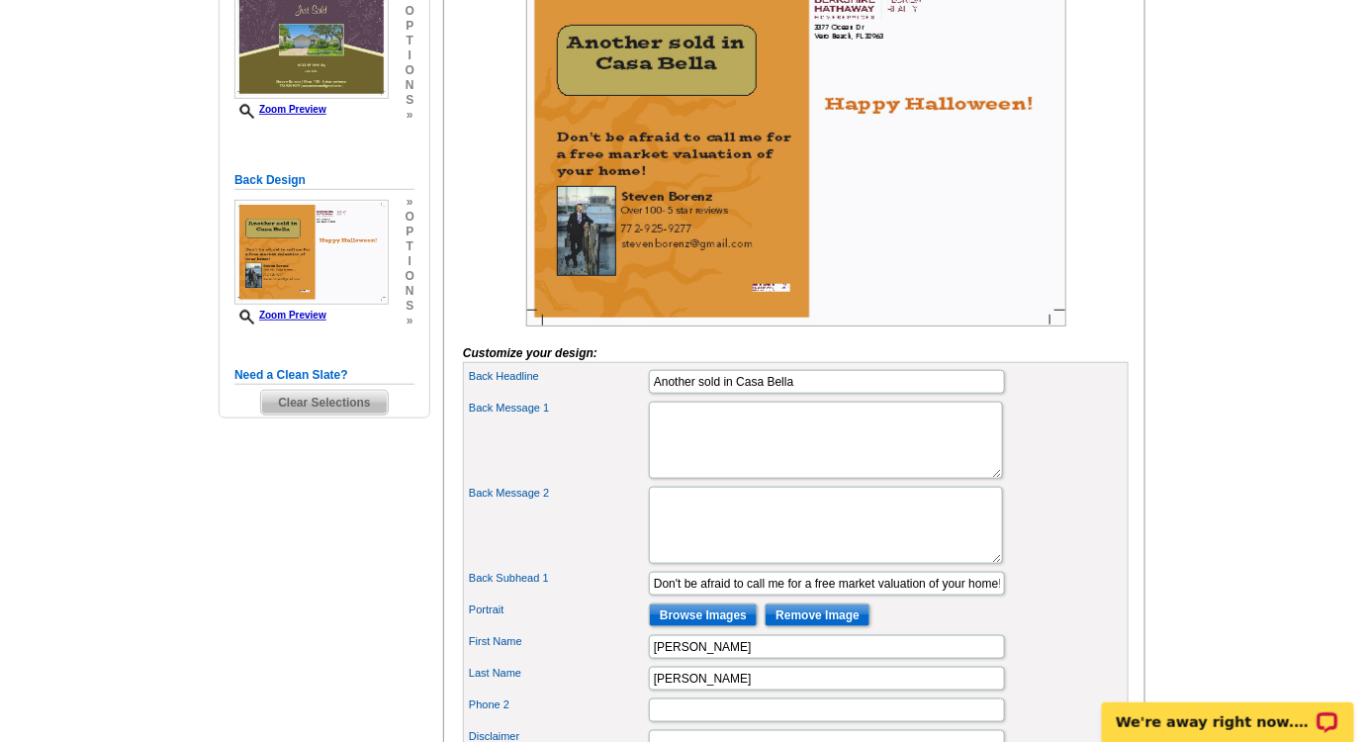
scroll to position [629, 0]
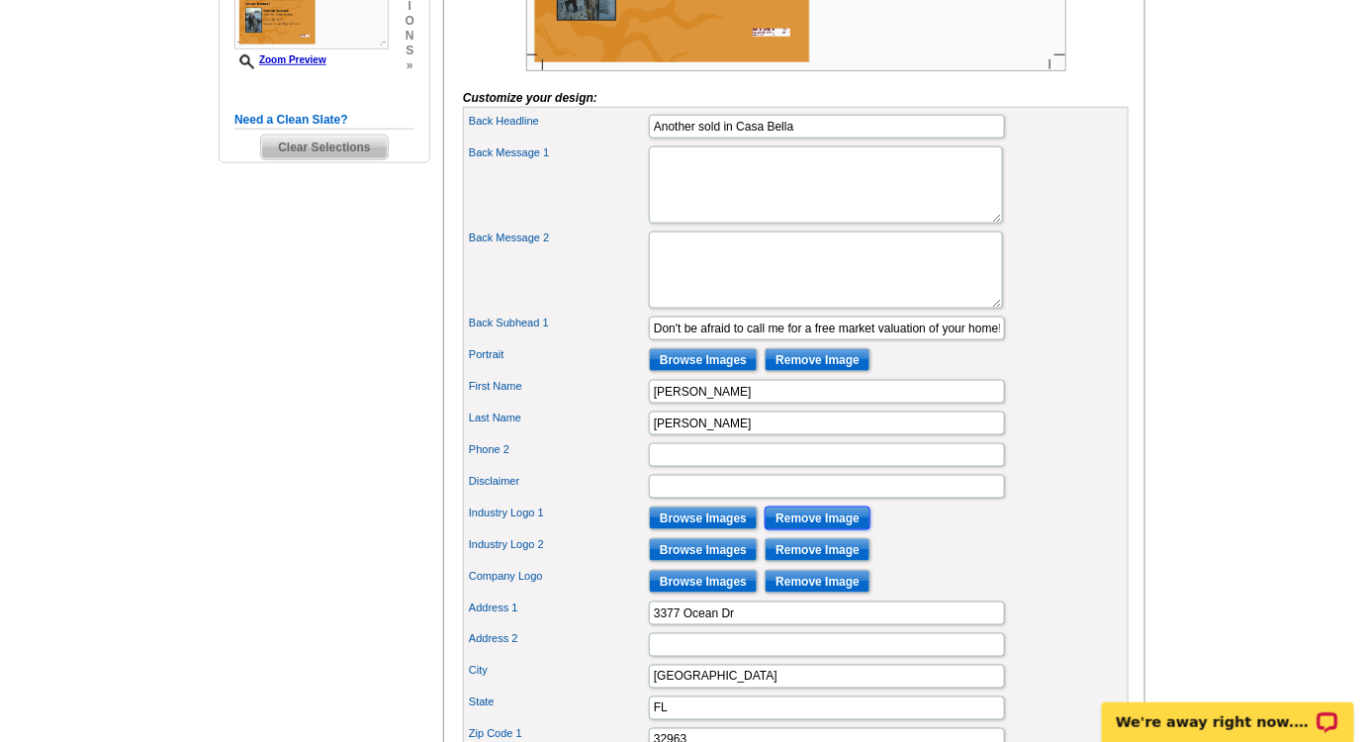
click at [793, 530] on input "Remove Image" at bounding box center [818, 518] width 106 height 24
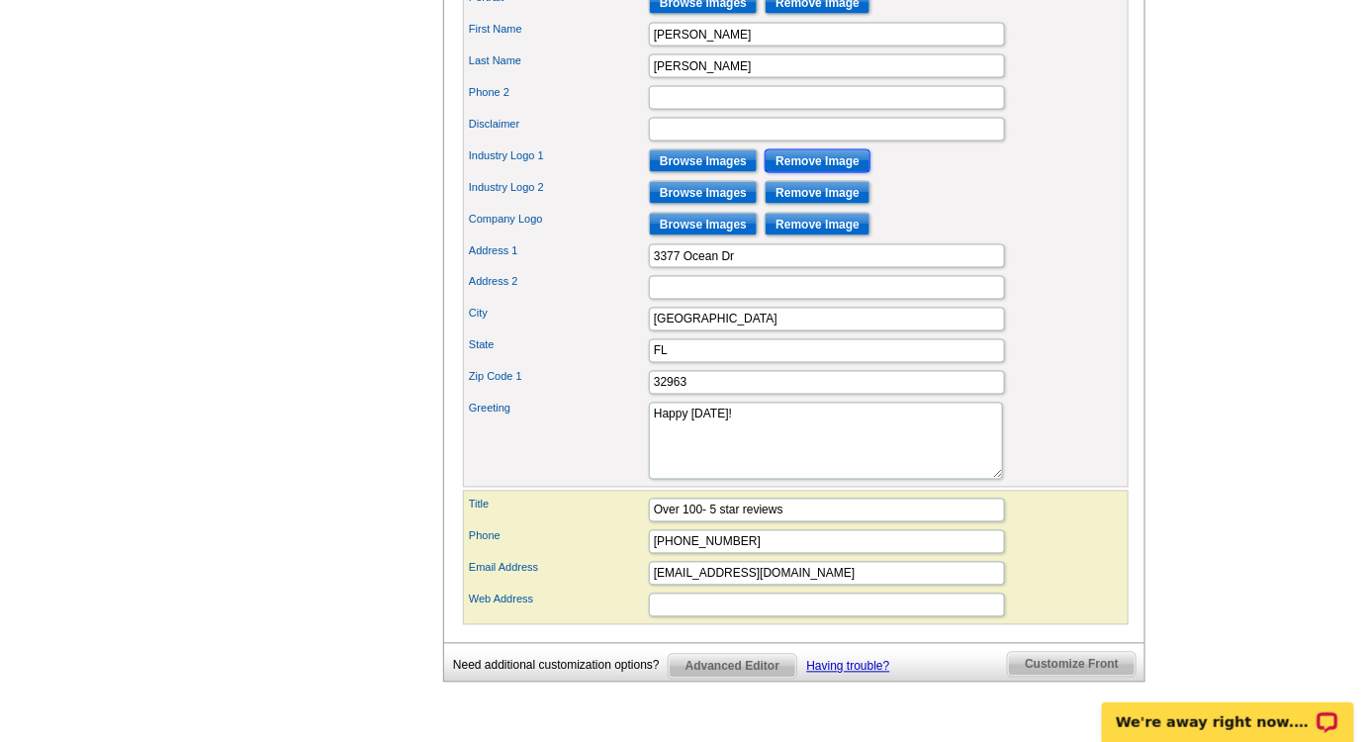
scroll to position [989, 0]
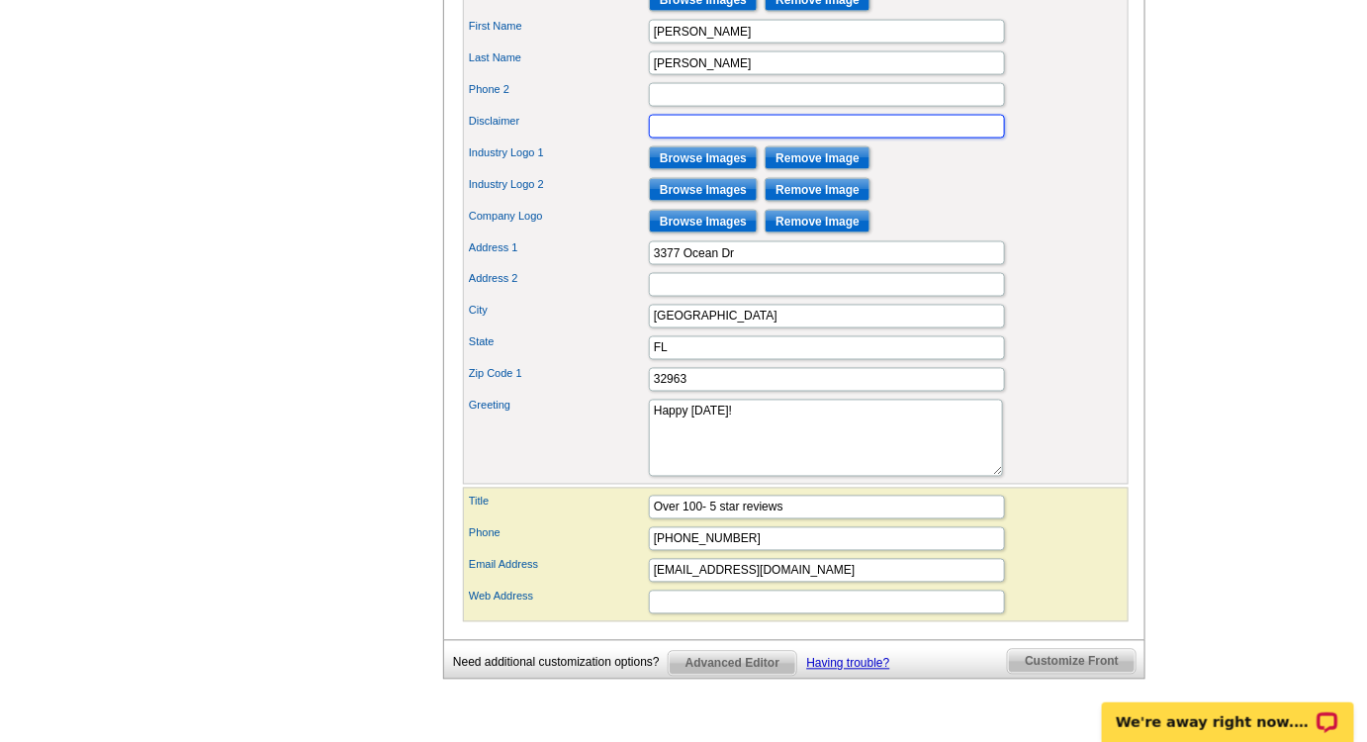
click at [730, 138] on input "Disclaimer" at bounding box center [827, 127] width 356 height 24
type input "treasurecoaststeven.com"
click at [1045, 394] on div "Zip Code 1 32963" at bounding box center [796, 380] width 658 height 32
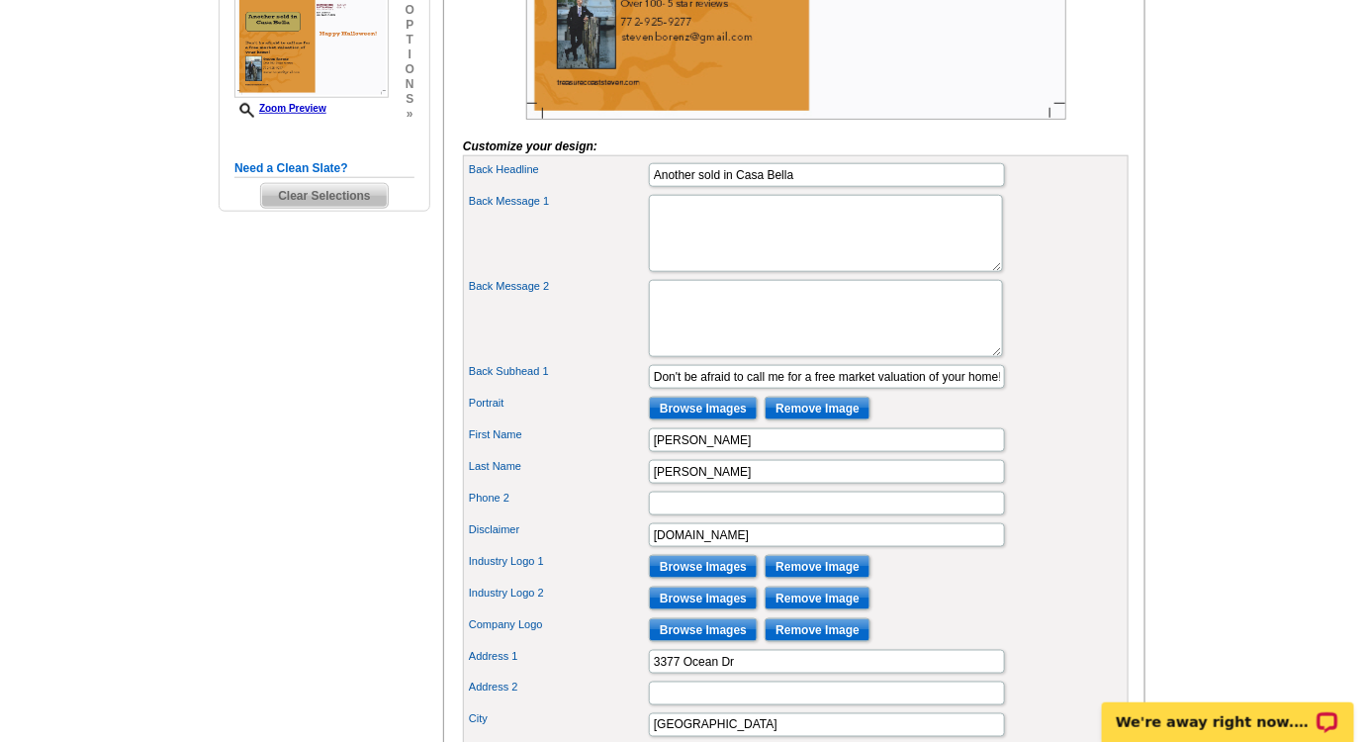
scroll to position [629, 0]
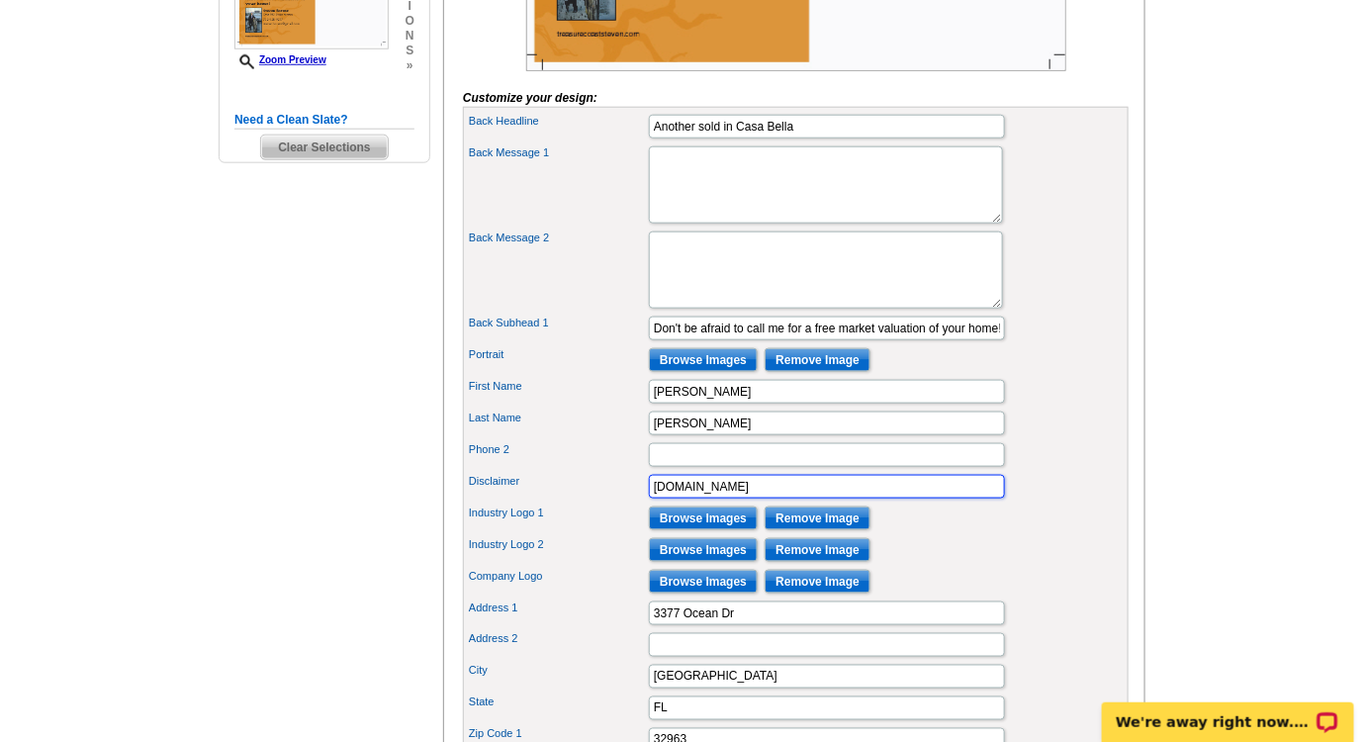
drag, startPoint x: 802, startPoint y: 504, endPoint x: 593, endPoint y: 501, distance: 208.7
click at [593, 501] on div "Disclaimer treasurecoaststeven.com" at bounding box center [796, 487] width 658 height 32
click at [738, 498] on input "Disclaimer" at bounding box center [827, 487] width 356 height 24
paste input "If your property is currently listed with a REALTOR®, please disregard"
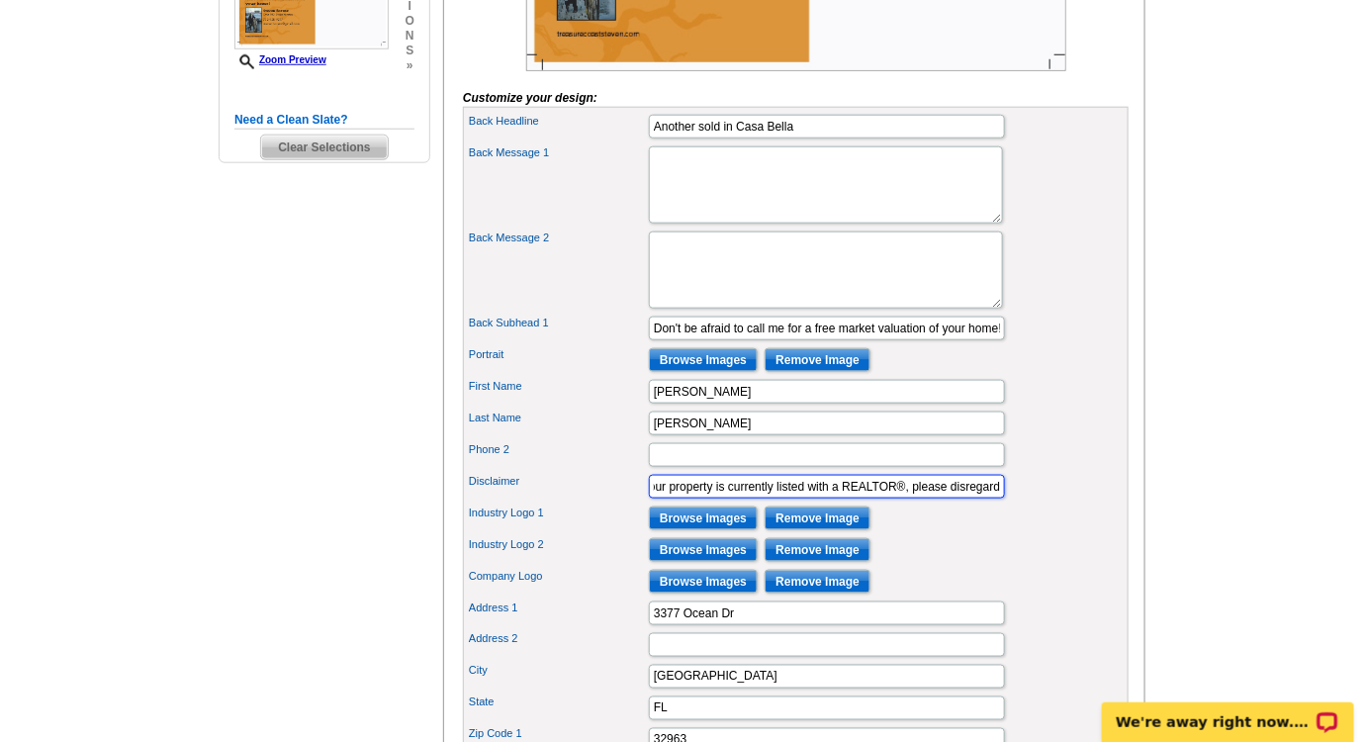
type input "If your property is currently listed with a REALTOR®, please disregard"
click at [936, 534] on div "Industry Logo 1 Browse Images Remove Image" at bounding box center [796, 518] width 658 height 32
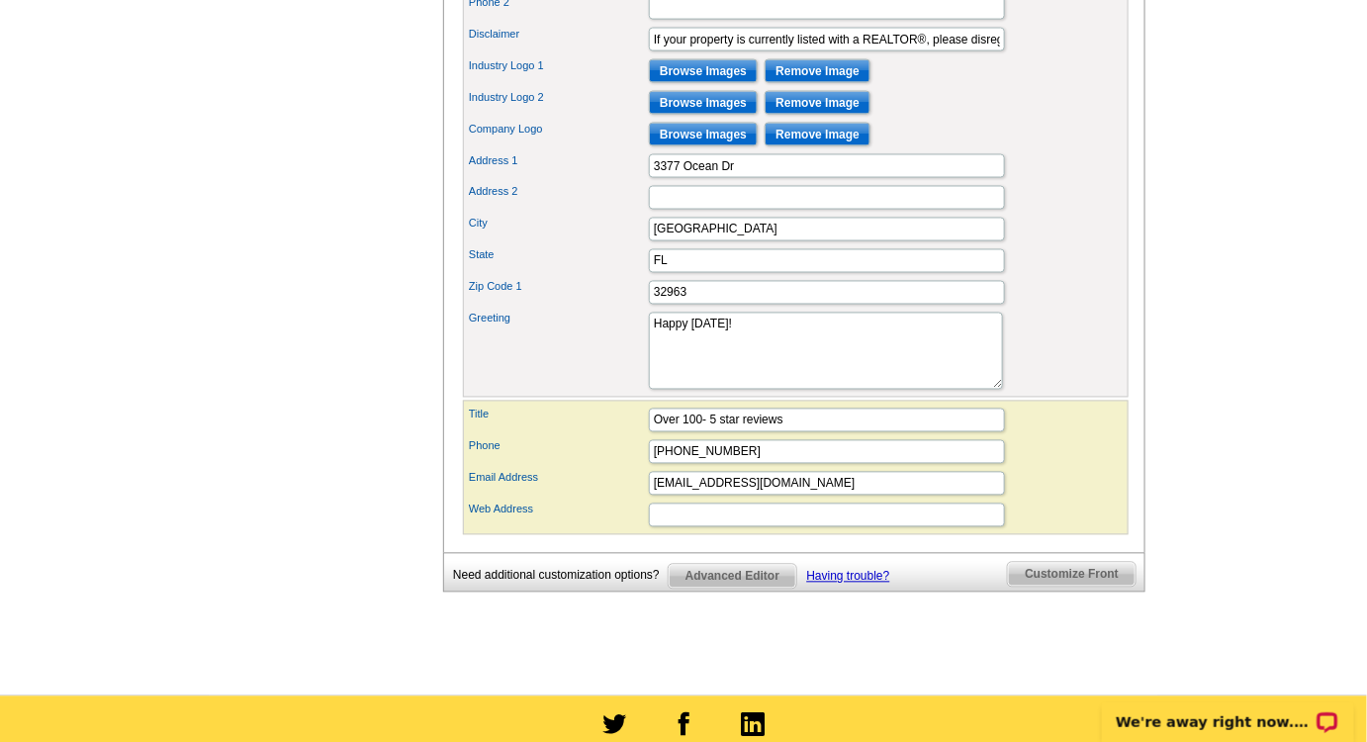
scroll to position [1078, 0]
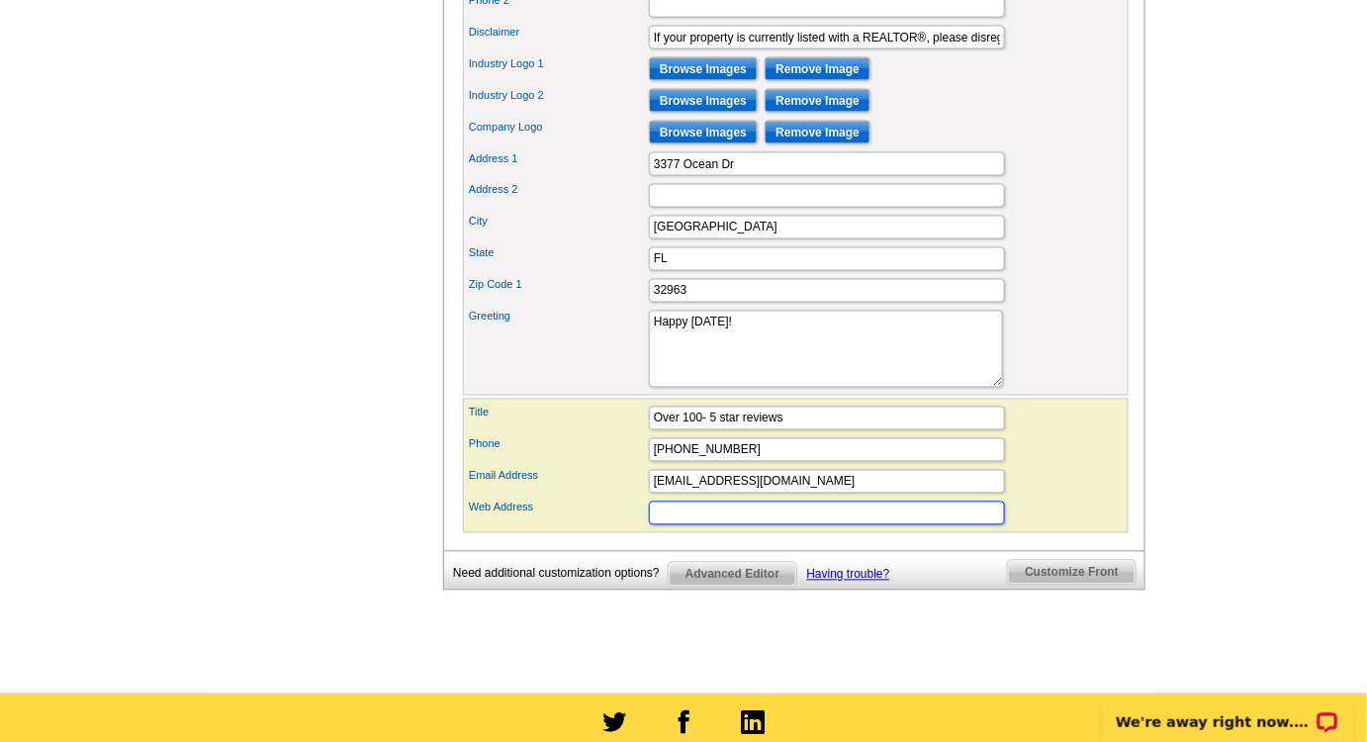
click at [665, 525] on input "Web Address" at bounding box center [827, 513] width 356 height 24
type input "treasurecoaststeven.com"
click at [1046, 354] on div "Greeting Happy Halloween!" at bounding box center [796, 349] width 658 height 85
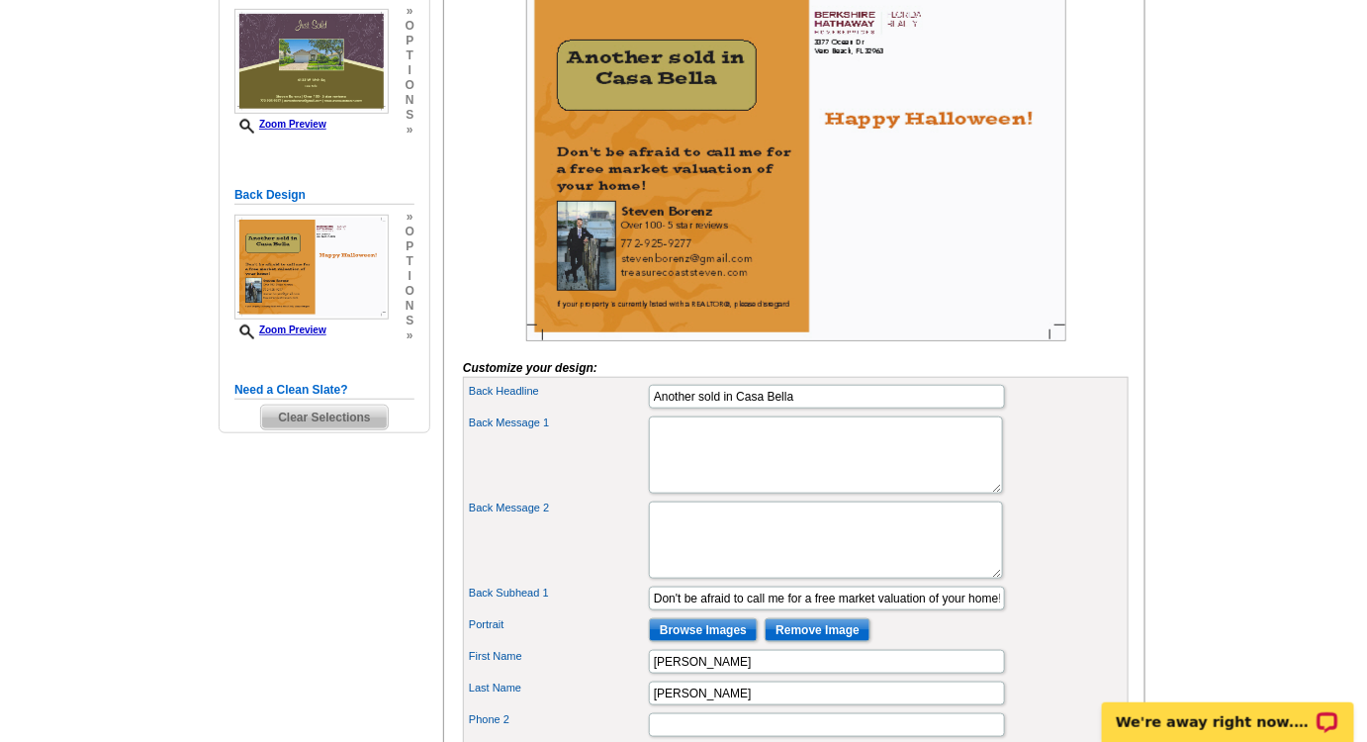
scroll to position [269, 0]
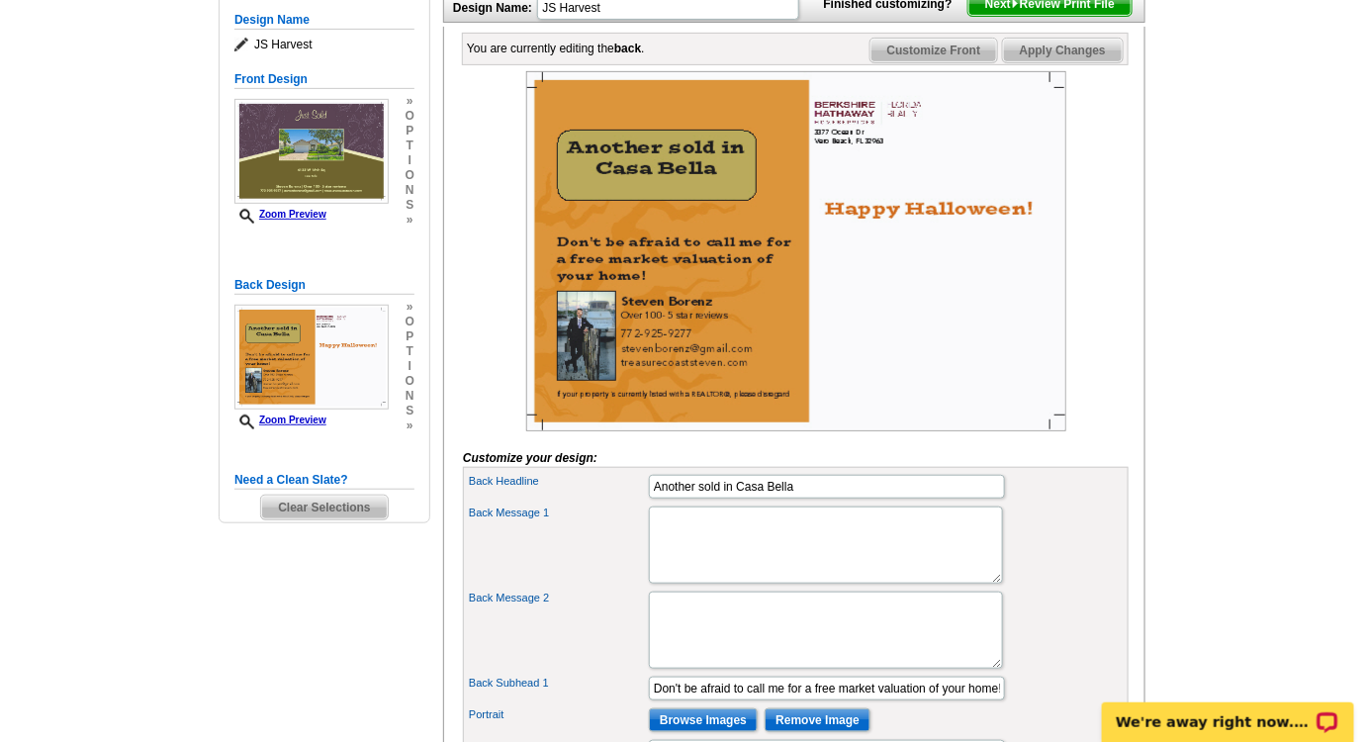
click at [1037, 16] on span "Next Review Print File" at bounding box center [1049, 4] width 163 height 24
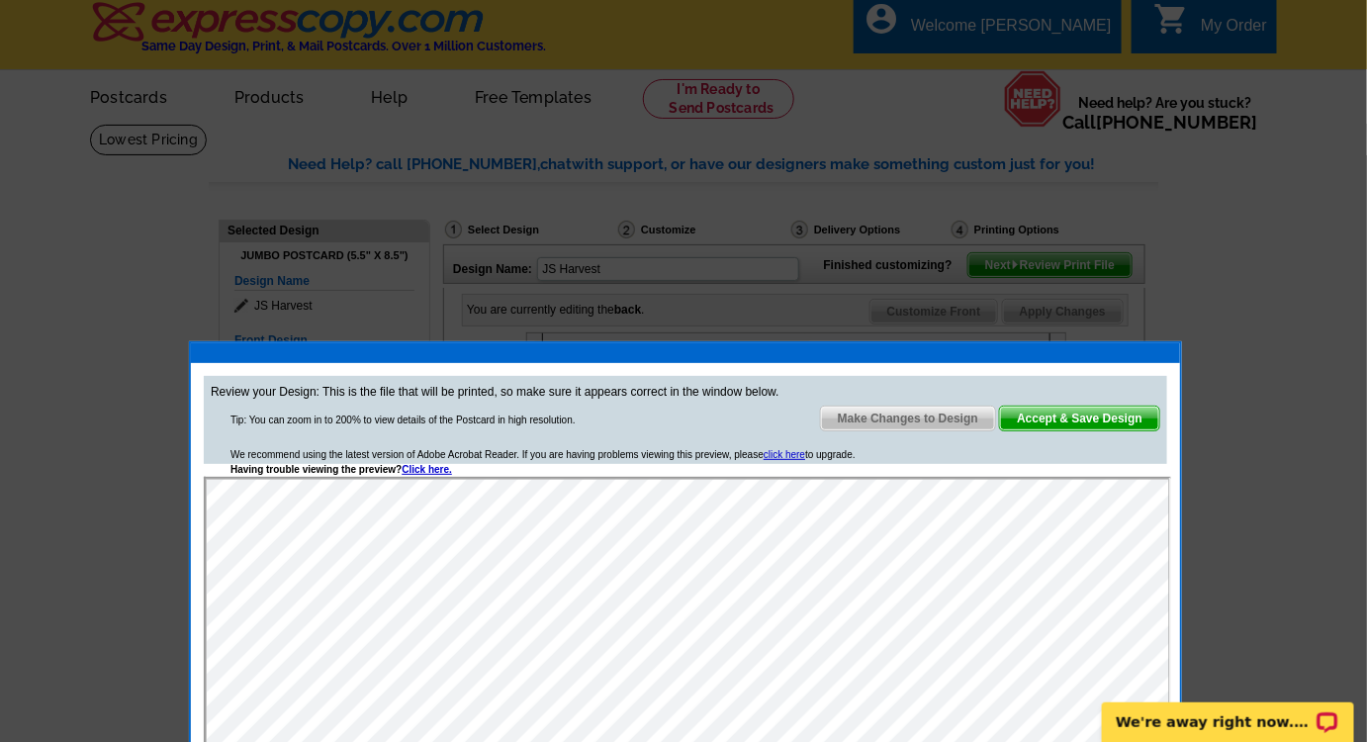
scroll to position [0, 0]
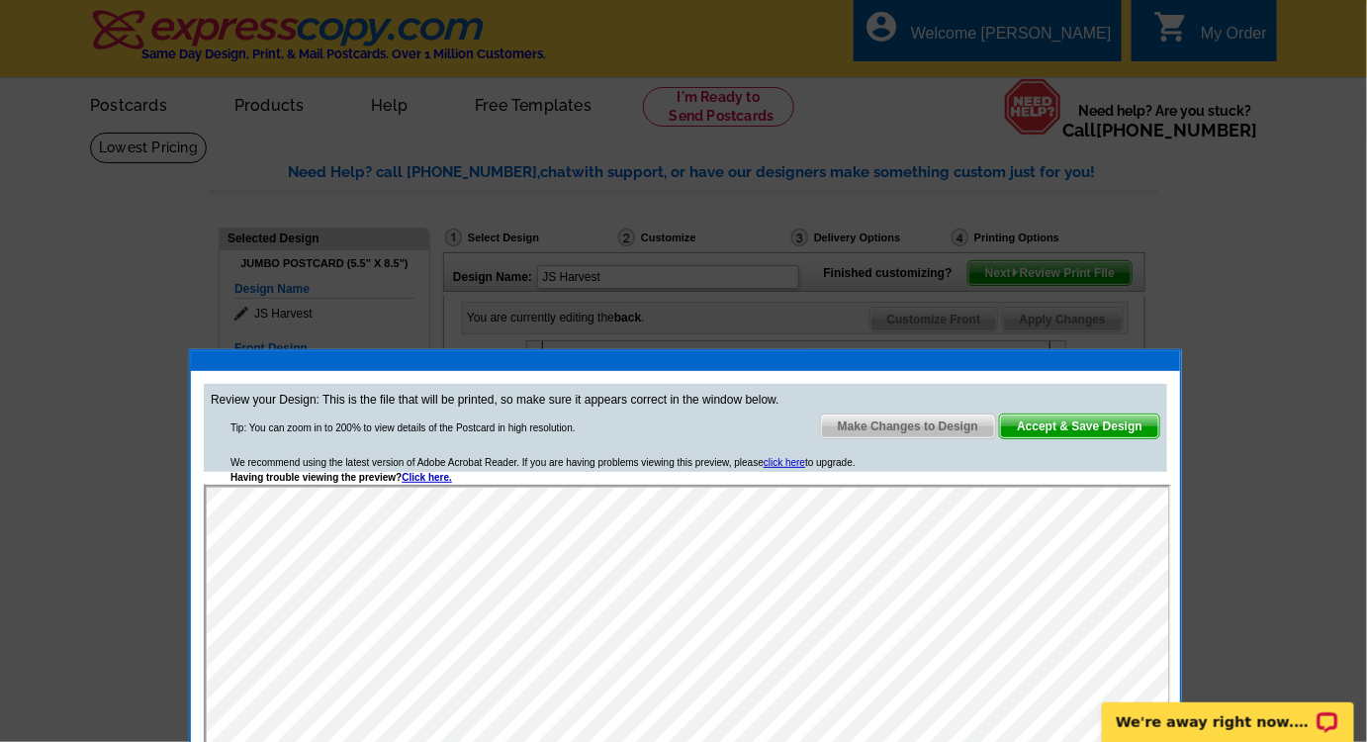
drag, startPoint x: 1071, startPoint y: 427, endPoint x: 1064, endPoint y: 435, distance: 10.5
click at [1071, 427] on span "Accept & Save Design" at bounding box center [1079, 426] width 159 height 24
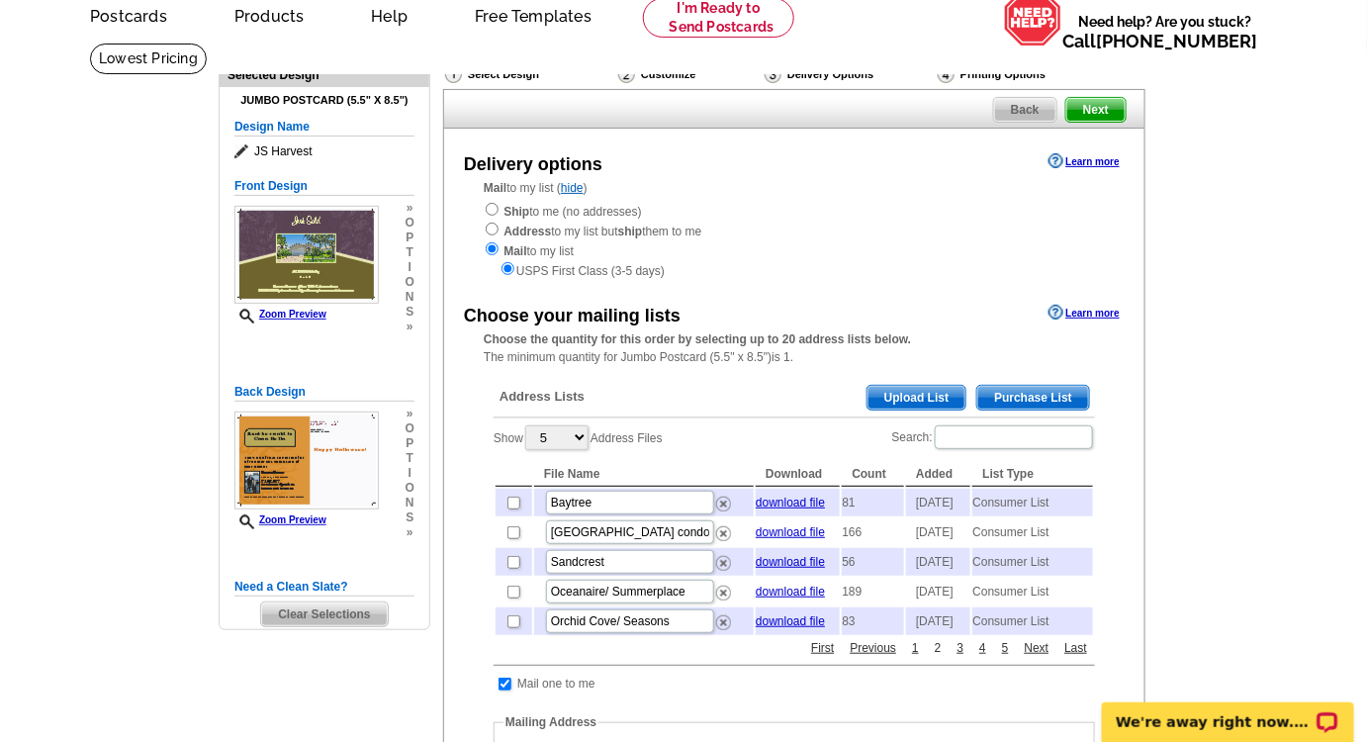
click at [936, 657] on link "2" at bounding box center [938, 648] width 17 height 18
click at [514, 598] on input "checkbox" at bounding box center [513, 592] width 13 height 13
checkbox input "true"
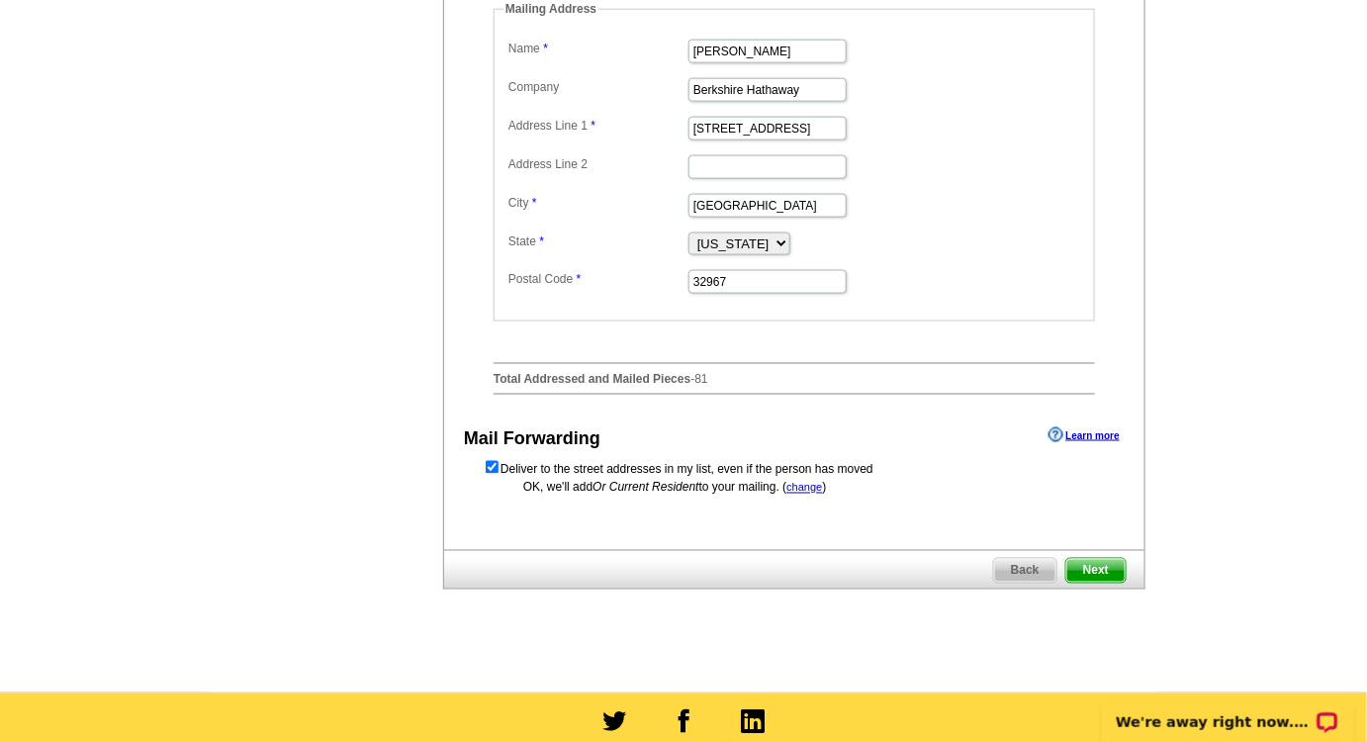
scroll to position [809, 0]
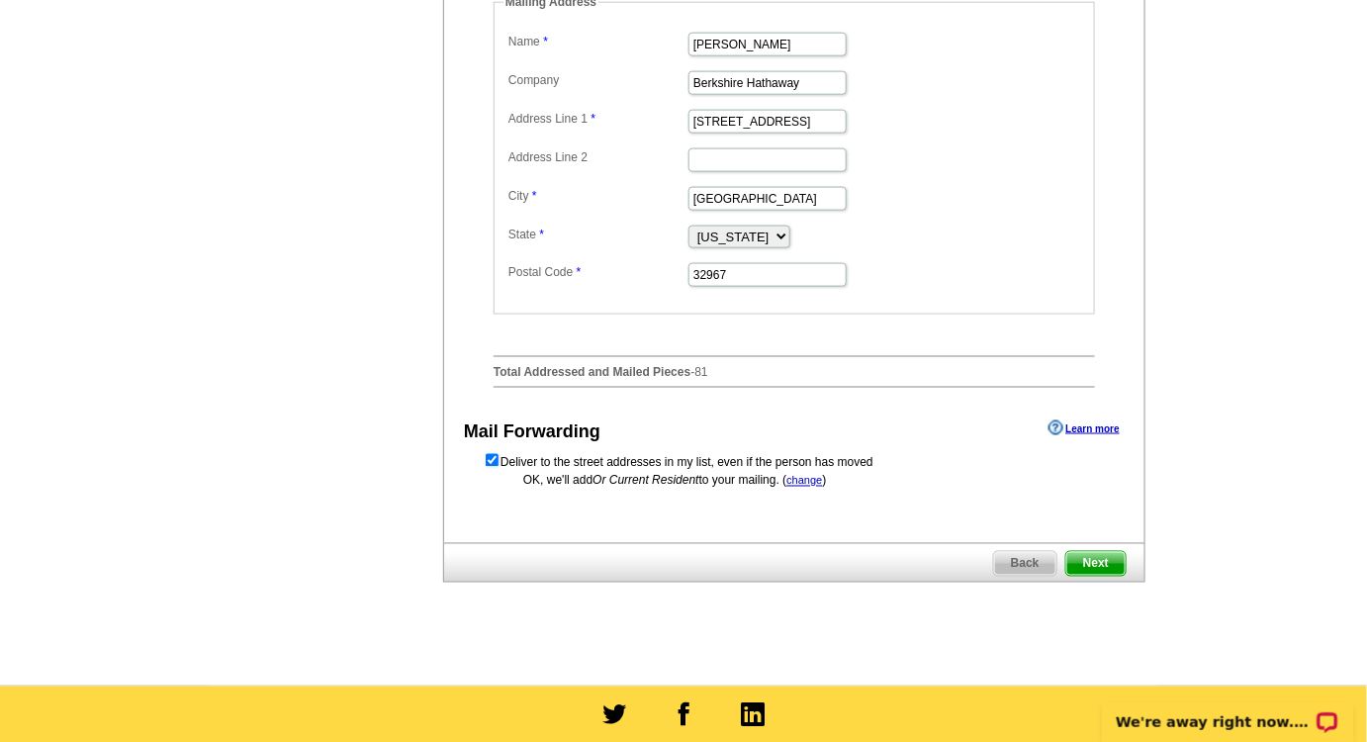
click at [1102, 576] on span "Next" at bounding box center [1095, 564] width 59 height 24
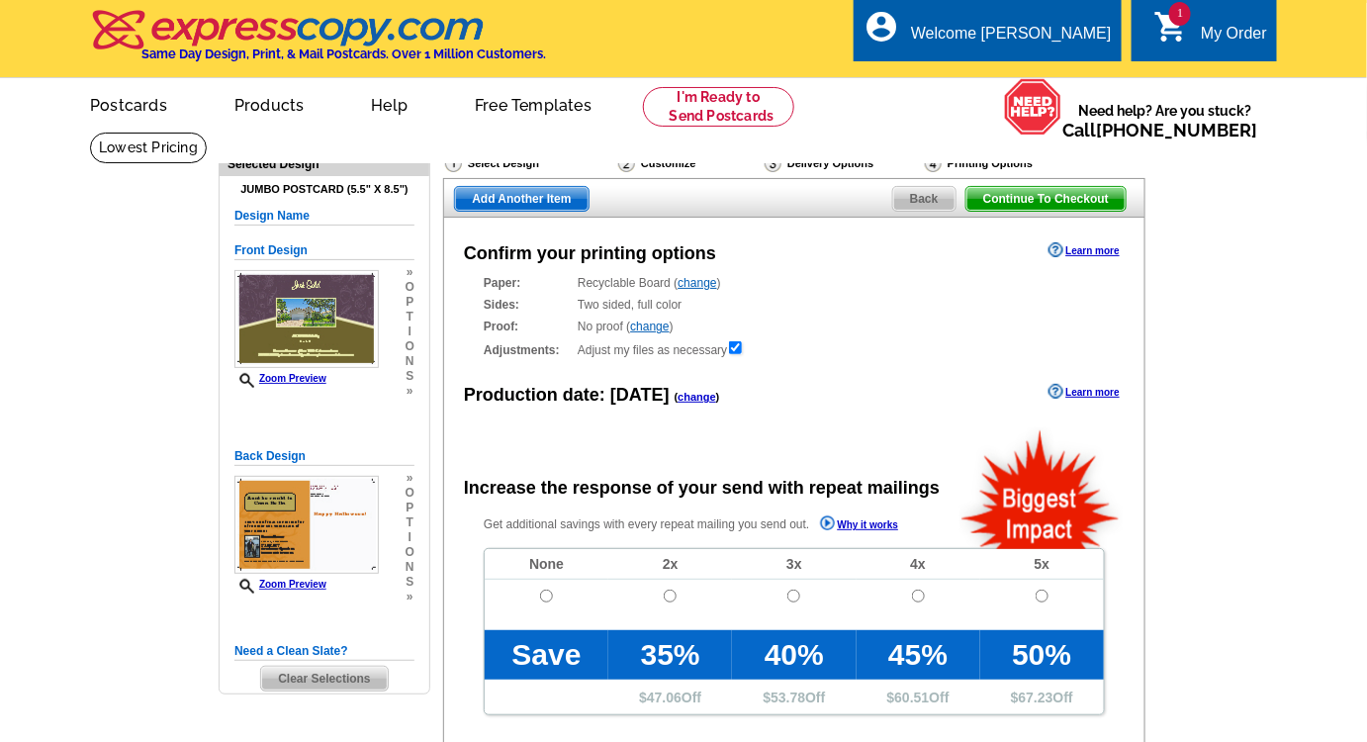
radio input "false"
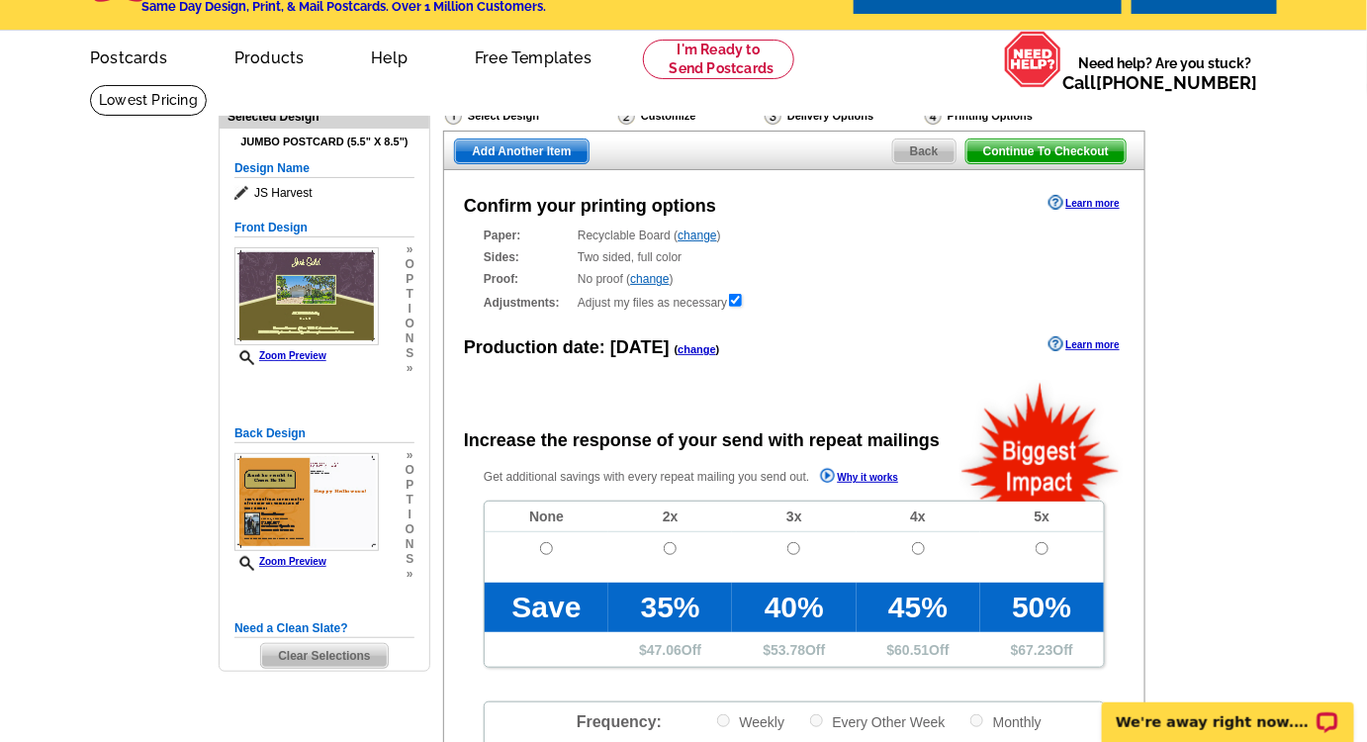
scroll to position [89, 0]
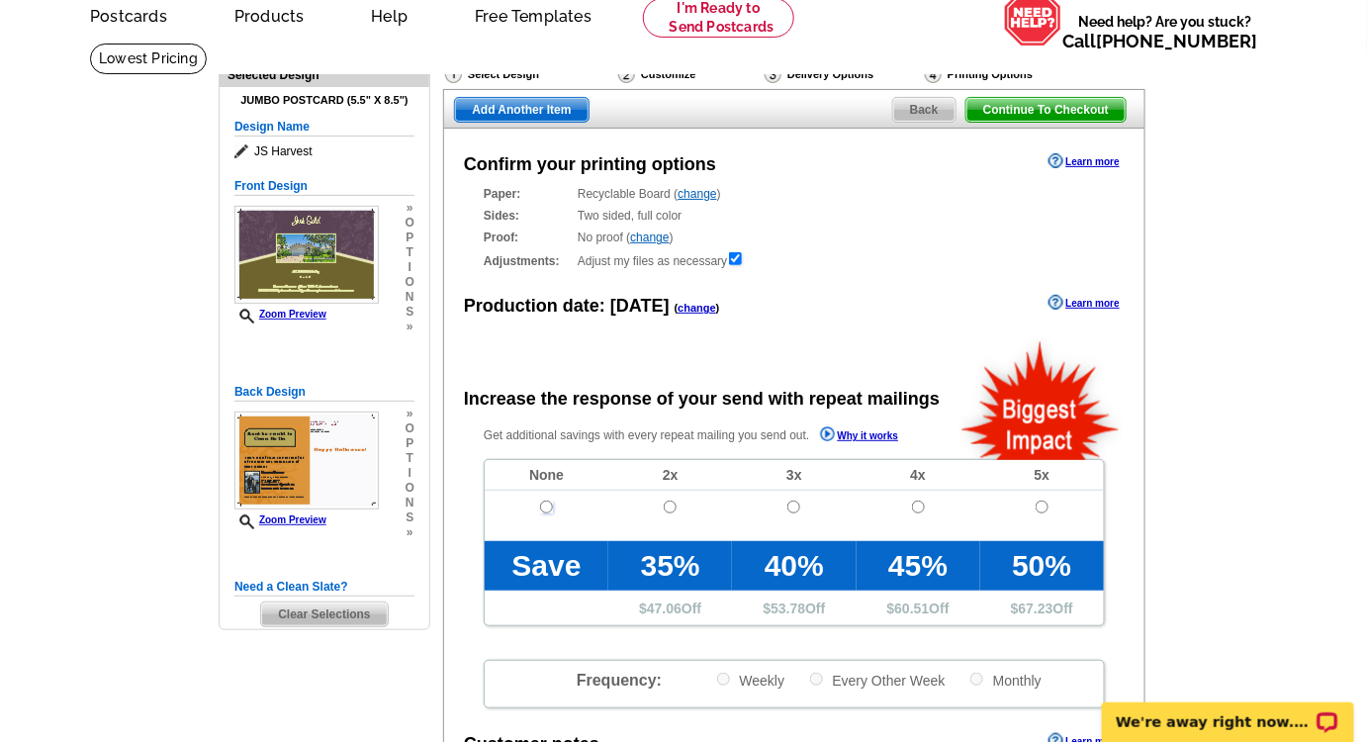
click at [550, 507] on input "radio" at bounding box center [546, 506] width 13 height 13
radio input "true"
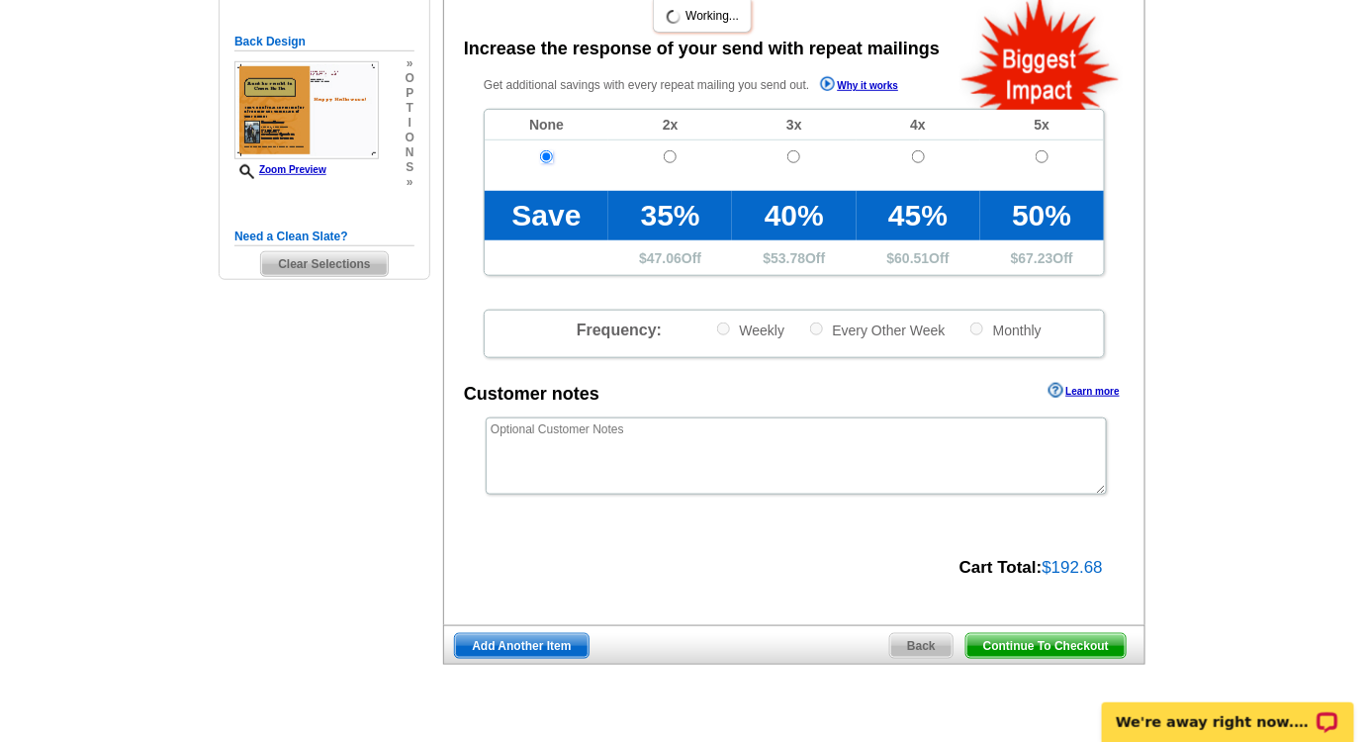
scroll to position [539, 0]
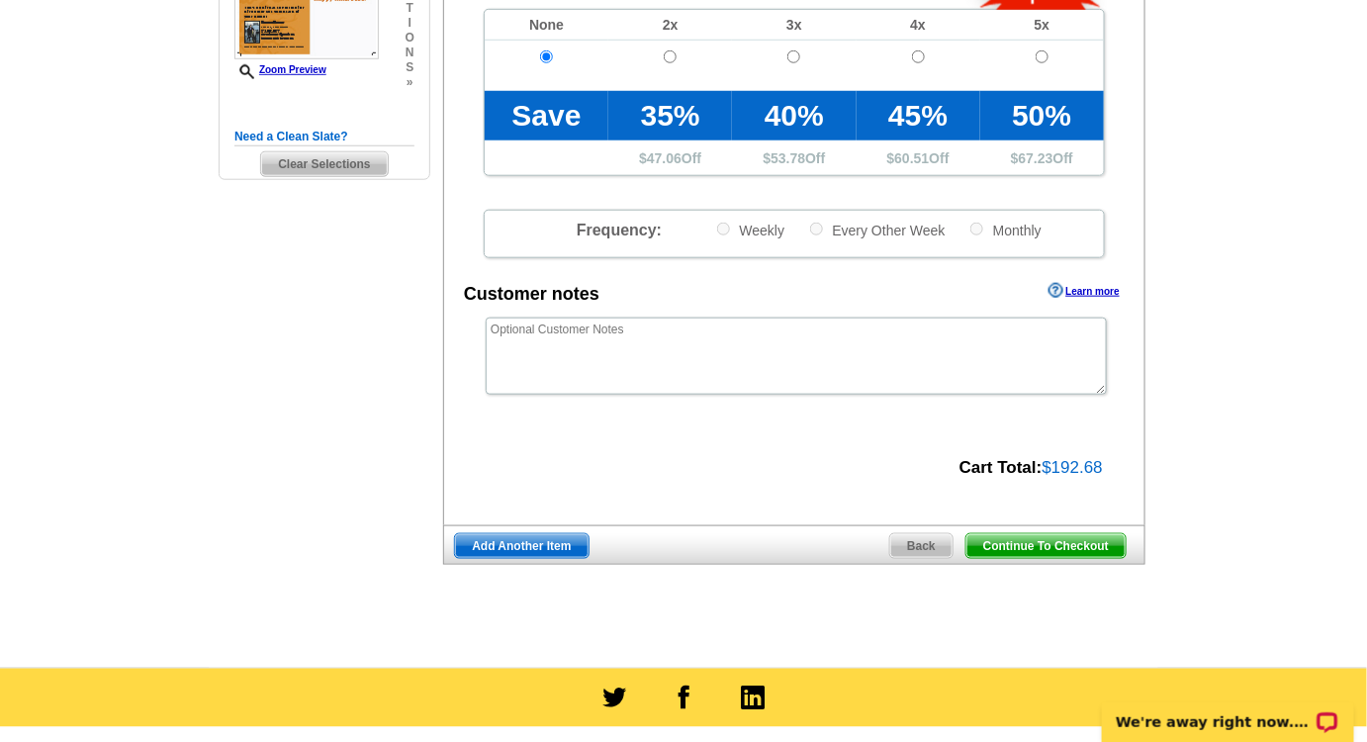
click at [1029, 551] on span "Continue To Checkout" at bounding box center [1045, 546] width 159 height 24
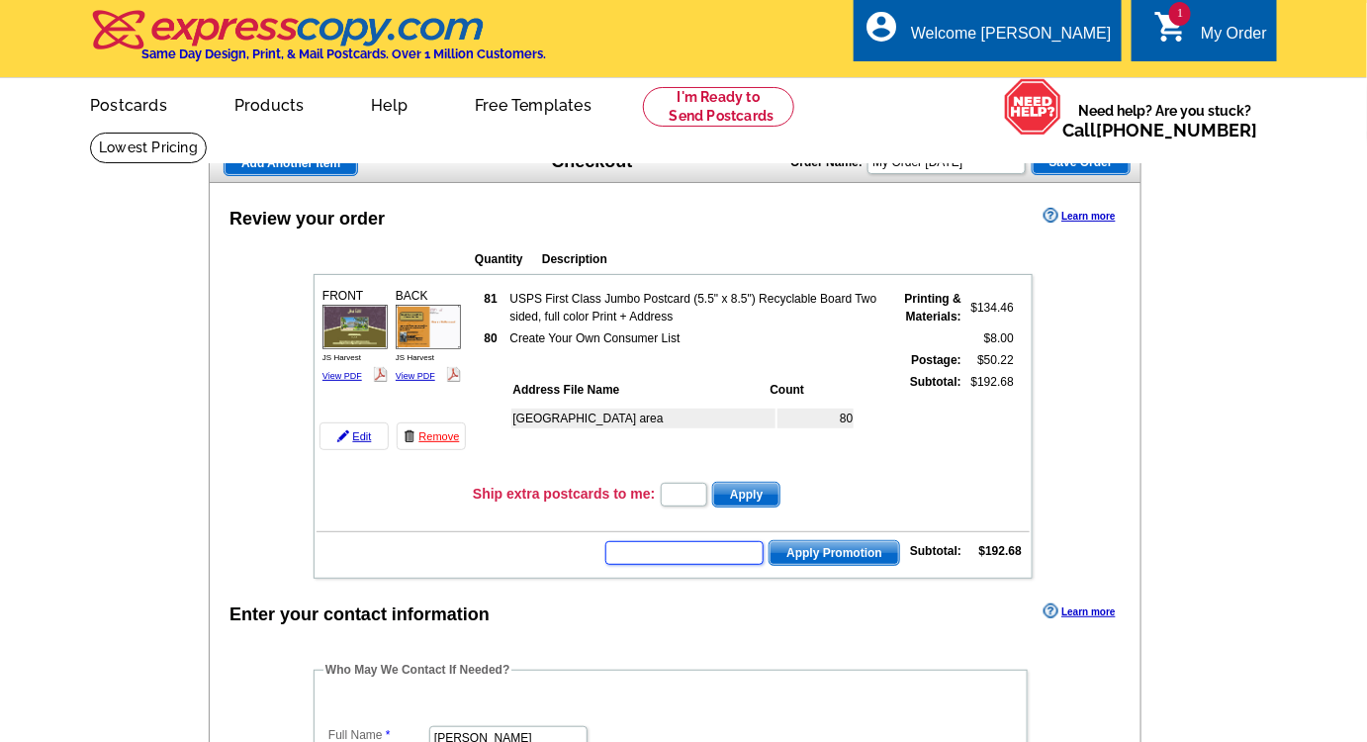
click at [741, 541] on input "text" at bounding box center [684, 553] width 158 height 24
click at [739, 546] on input "text" at bounding box center [684, 553] width 158 height 24
type input "E6585"
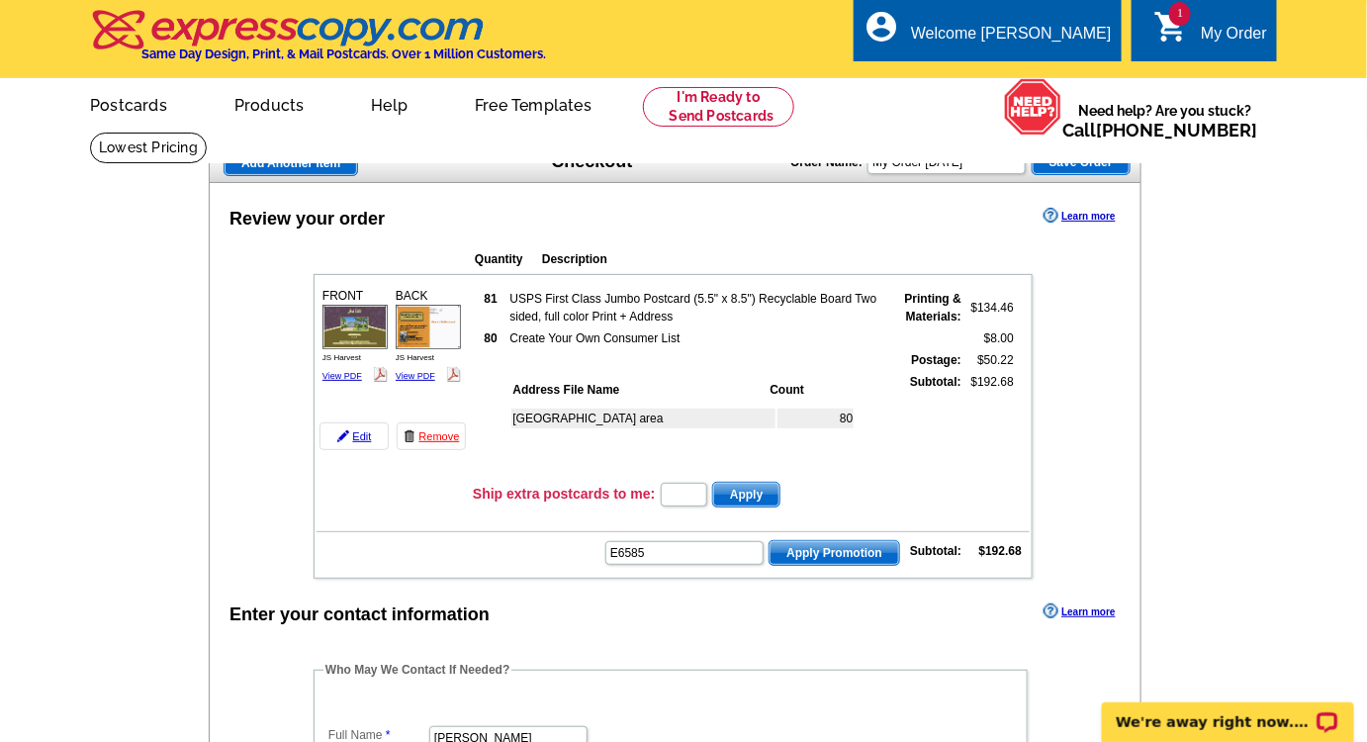
click at [795, 548] on span "Apply Promotion" at bounding box center [835, 553] width 130 height 24
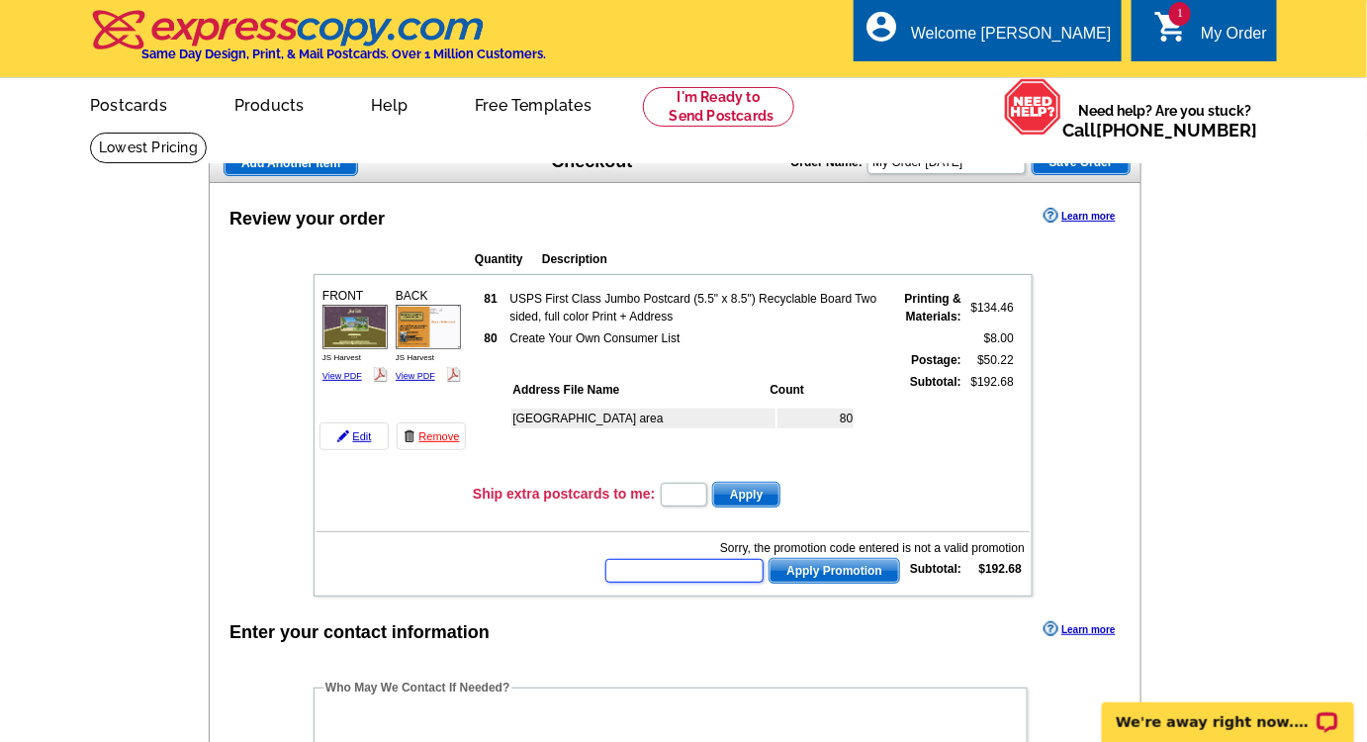
drag, startPoint x: 680, startPoint y: 564, endPoint x: 659, endPoint y: 526, distance: 43.4
click at [680, 564] on input "text" at bounding box center [684, 571] width 158 height 24
type input "HURRY40"
click at [807, 564] on span "Apply Promotion" at bounding box center [835, 571] width 130 height 24
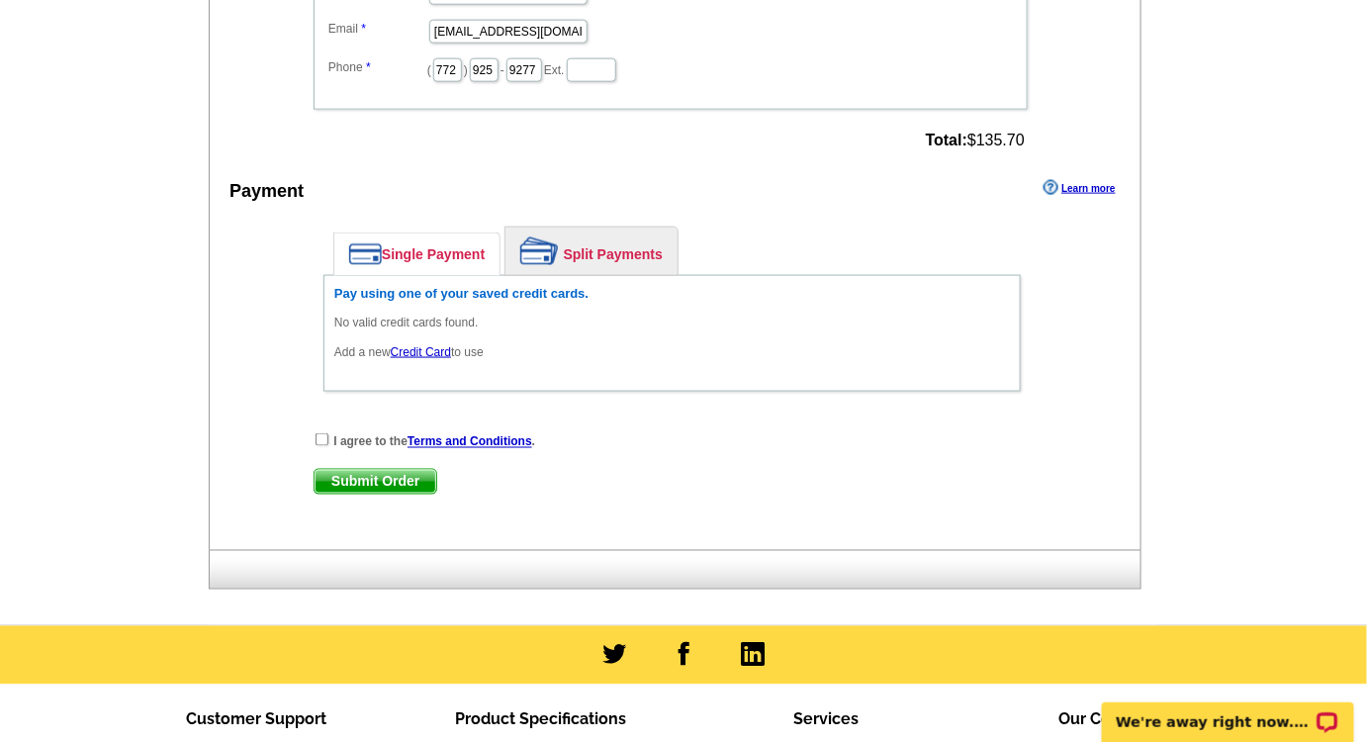
scroll to position [809, 0]
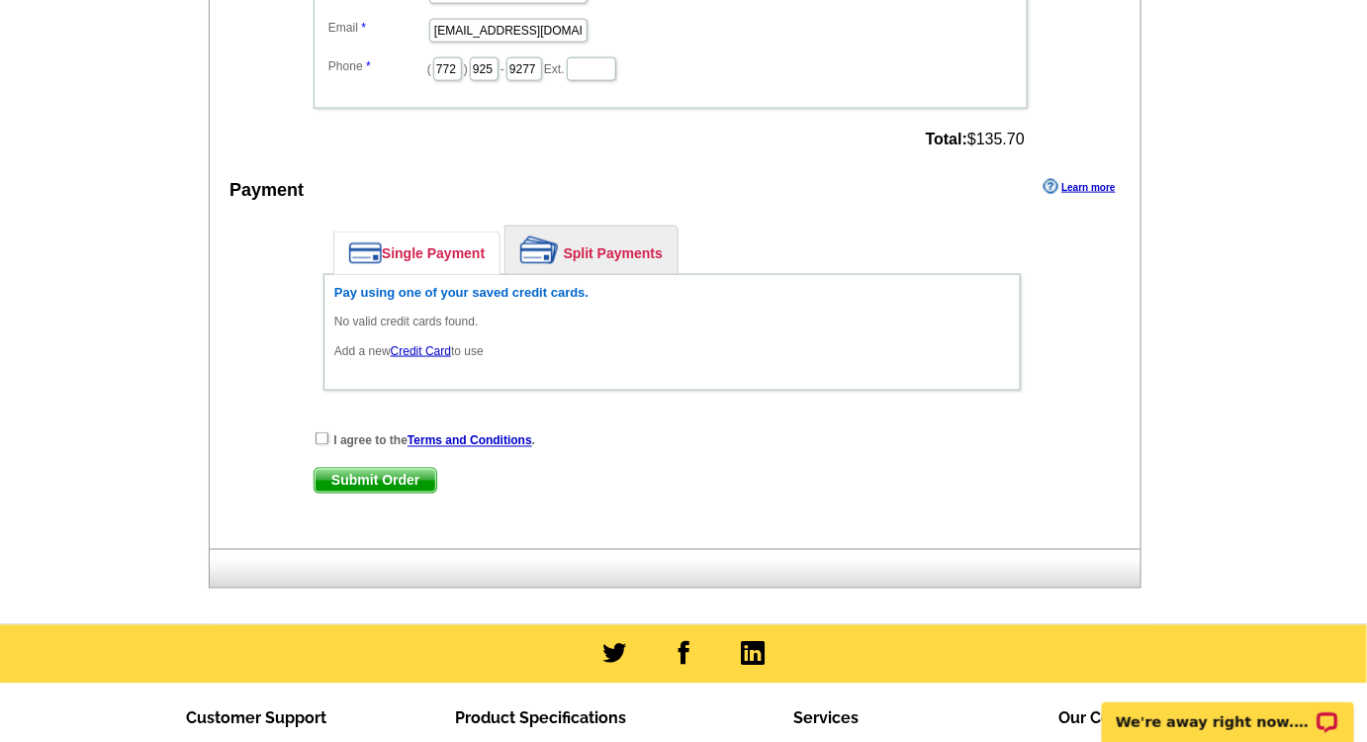
click at [438, 344] on link "Credit Card" at bounding box center [421, 351] width 60 height 14
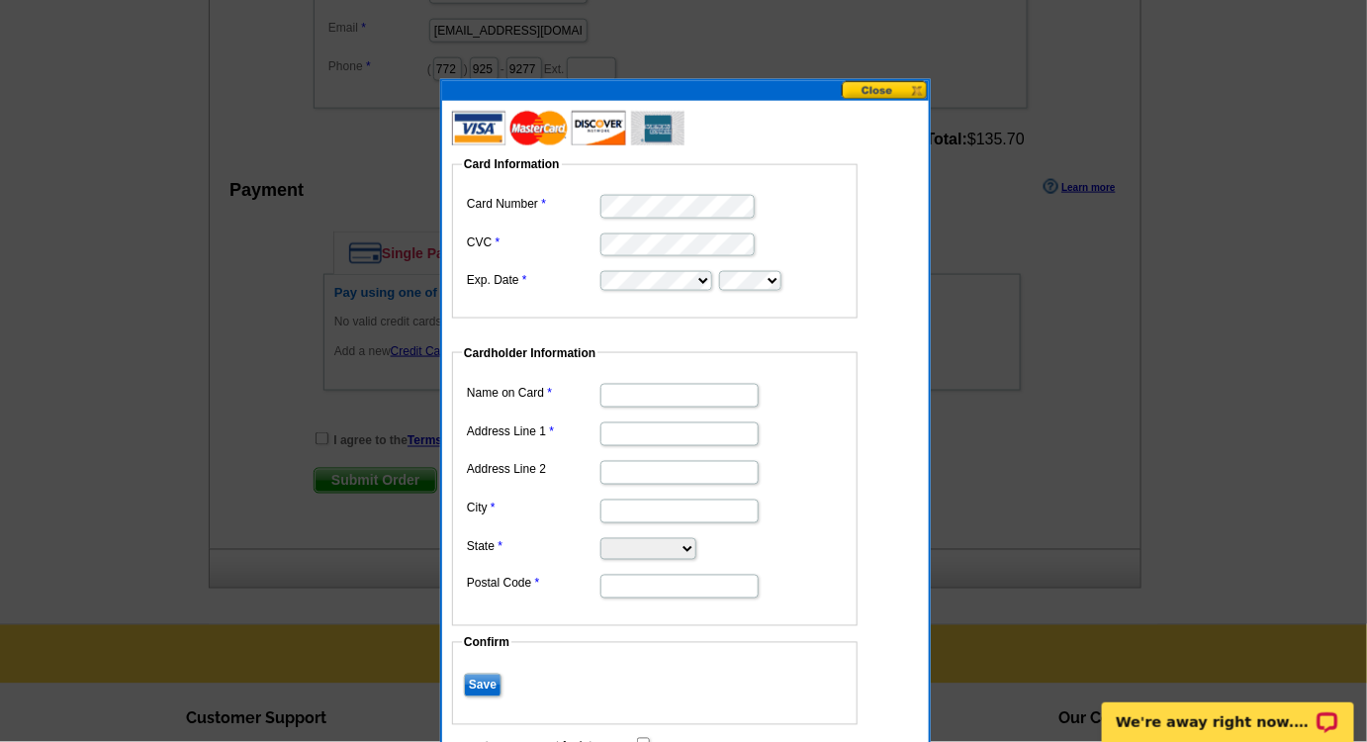
type input "[PERSON_NAME]"
click at [667, 438] on input "Address Line 1" at bounding box center [679, 434] width 158 height 24
type input "[STREET_ADDRESS][PERSON_NAME]"
type input "Vero Beach"
select select "FL"
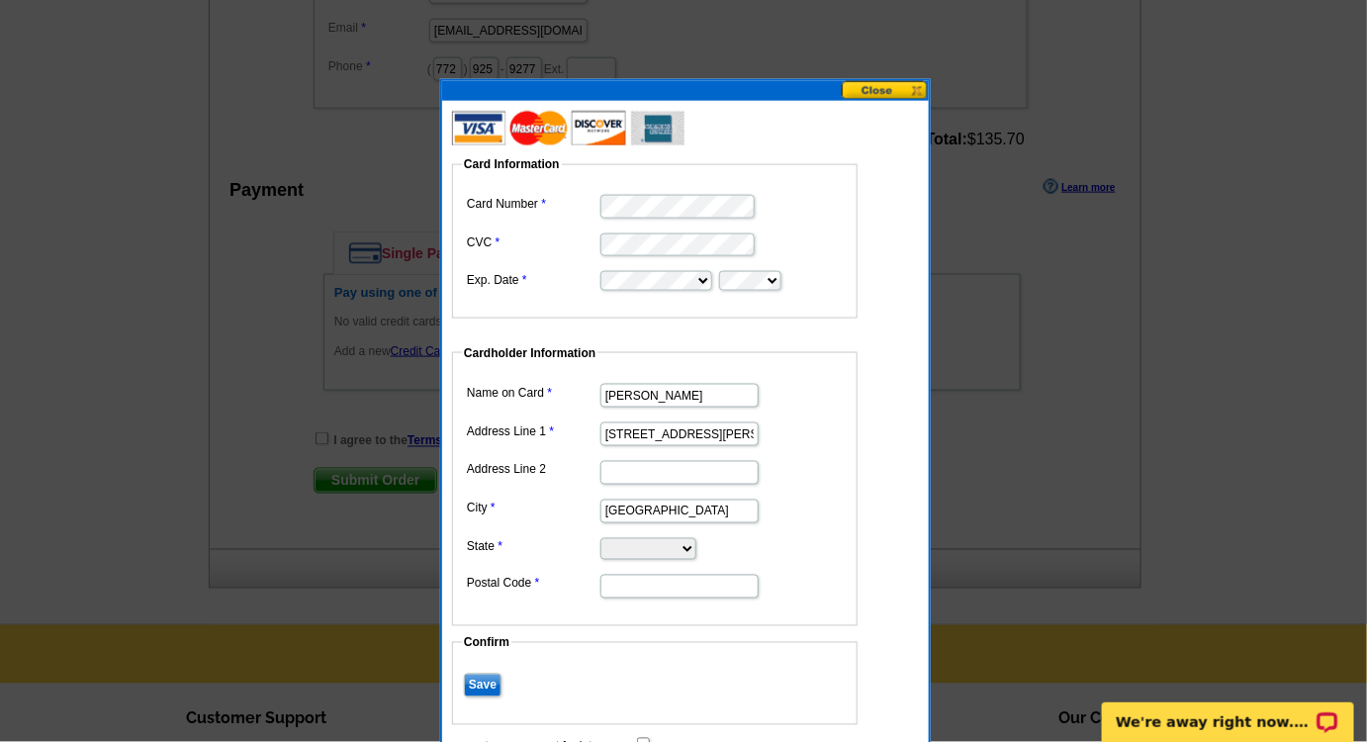
type input "32967"
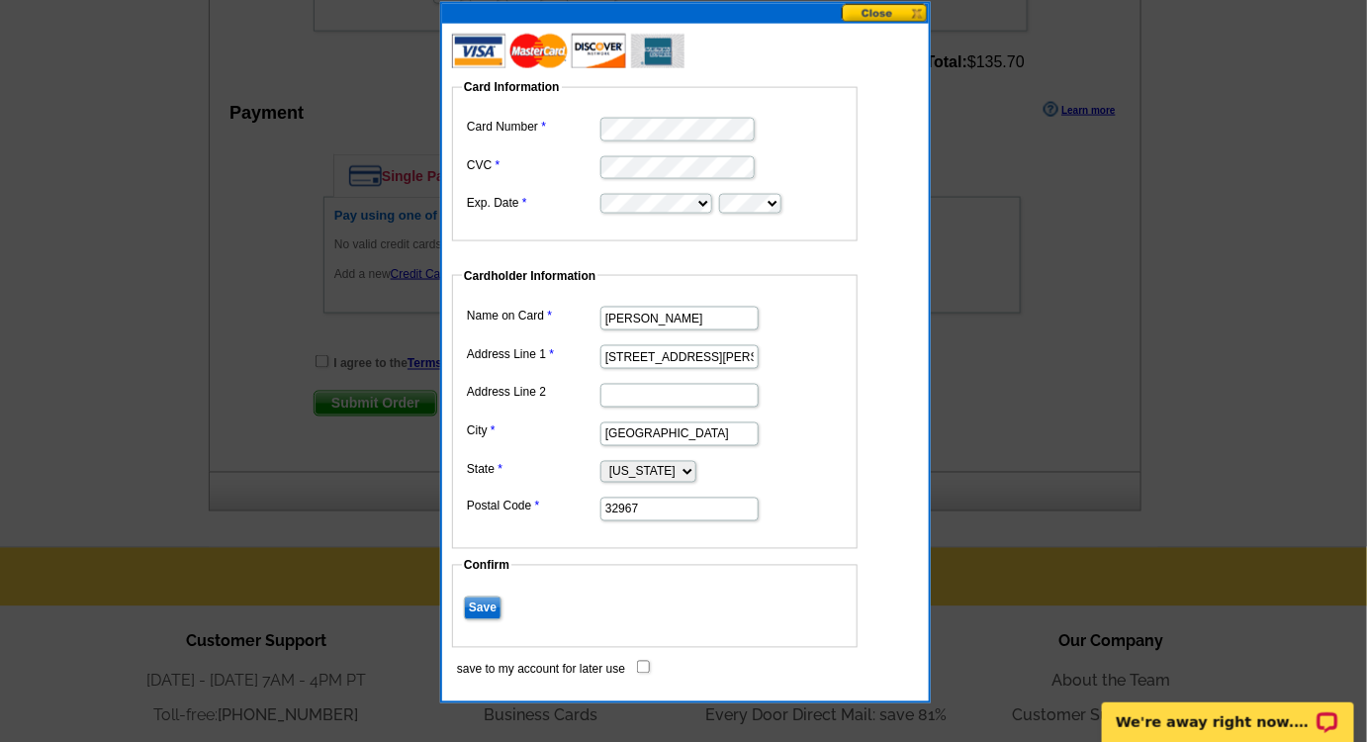
scroll to position [989, 0]
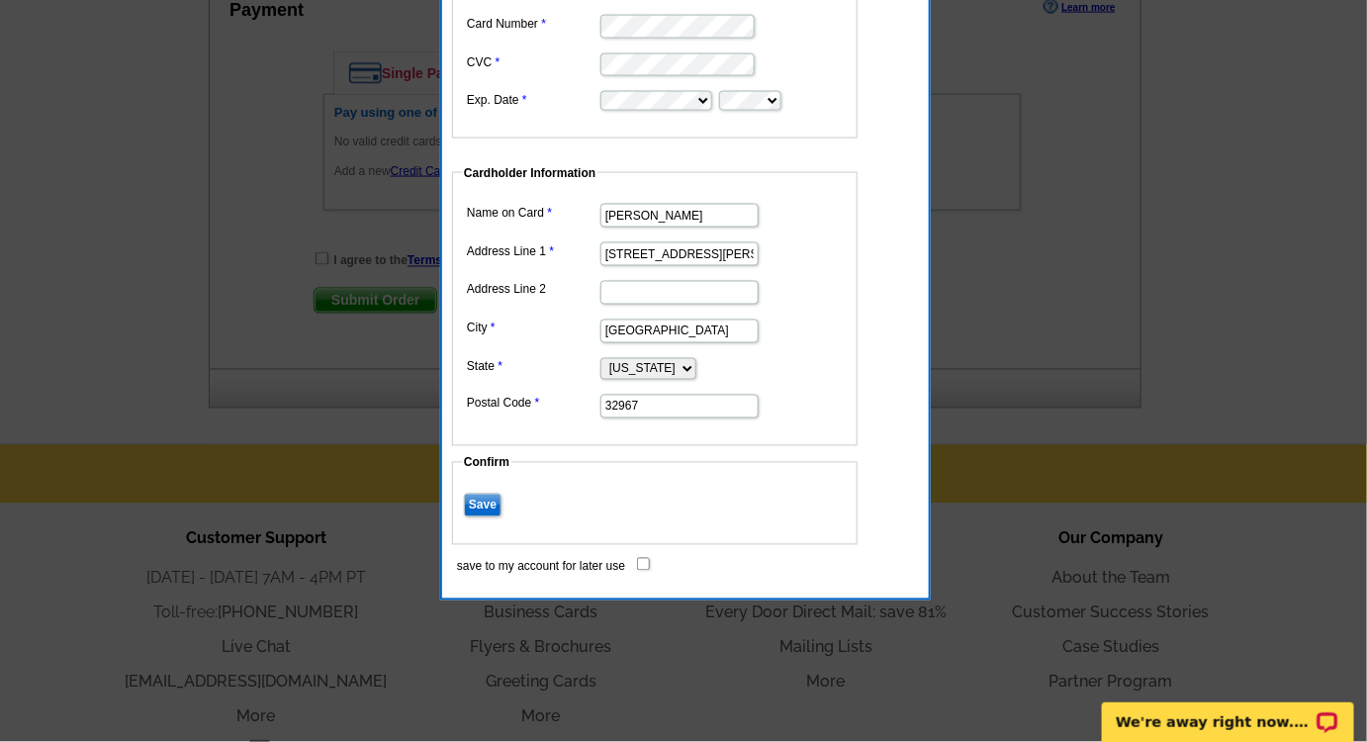
click at [495, 501] on input "Save" at bounding box center [483, 506] width 38 height 24
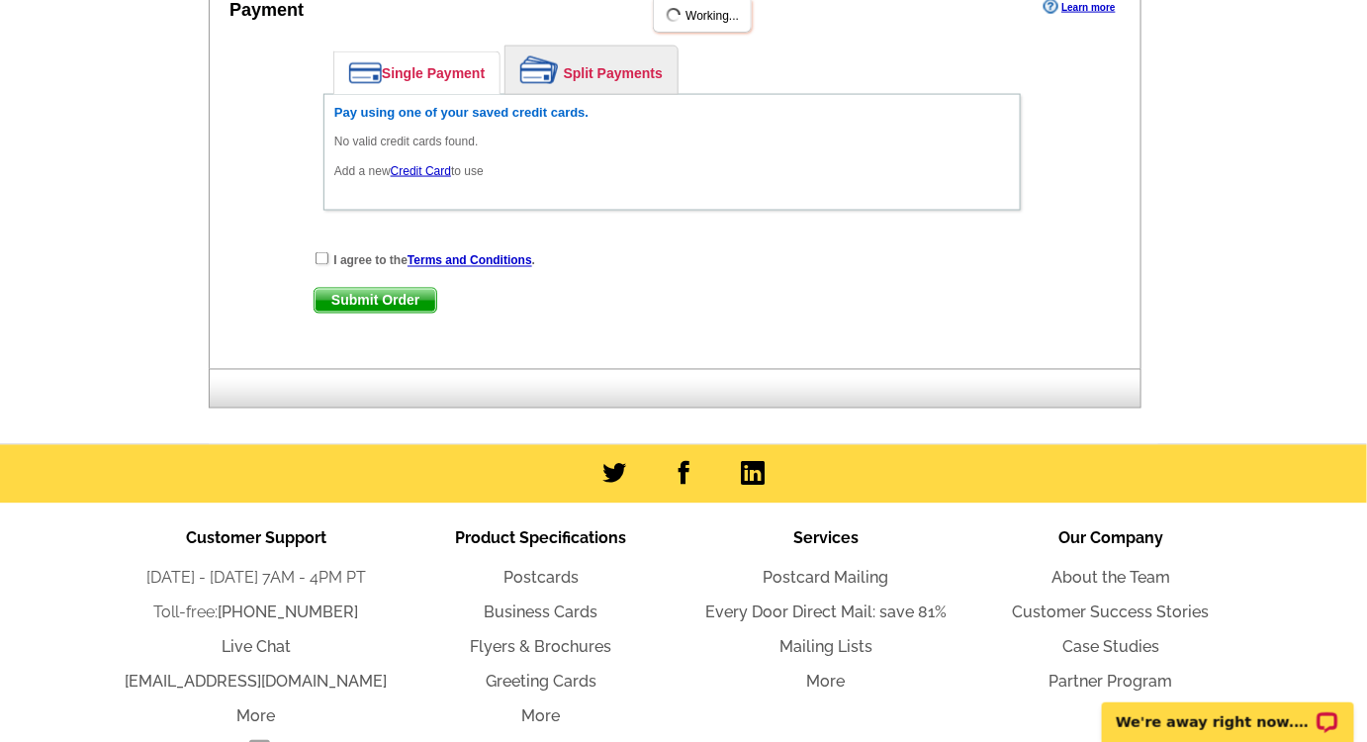
click at [318, 230] on div "Single Payment Split Payments Pay using one of your saved credit cards. No vali…" at bounding box center [672, 133] width 717 height 195
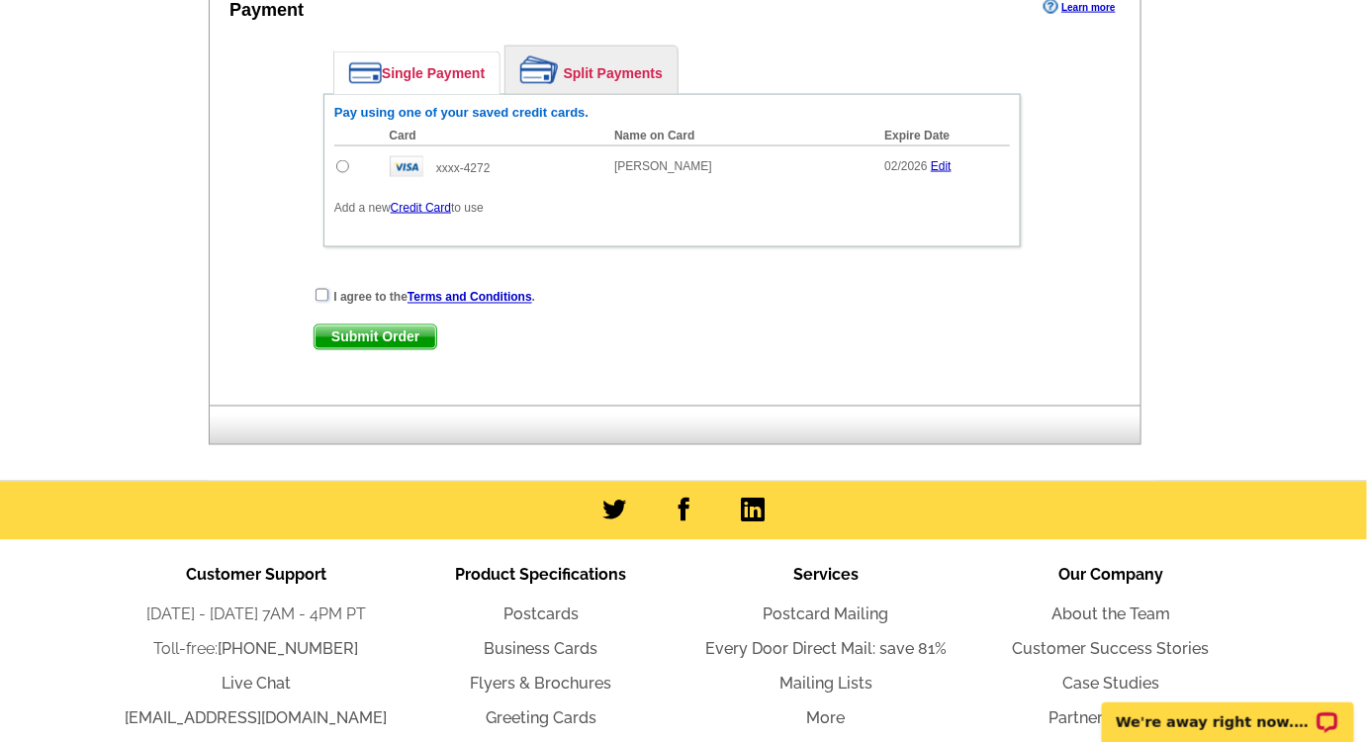
click at [317, 289] on input "checkbox" at bounding box center [322, 295] width 13 height 13
checkbox input "true"
click at [338, 160] on input "radio" at bounding box center [342, 166] width 13 height 13
radio input "true"
click at [372, 325] on span "Submit Order" at bounding box center [376, 337] width 122 height 24
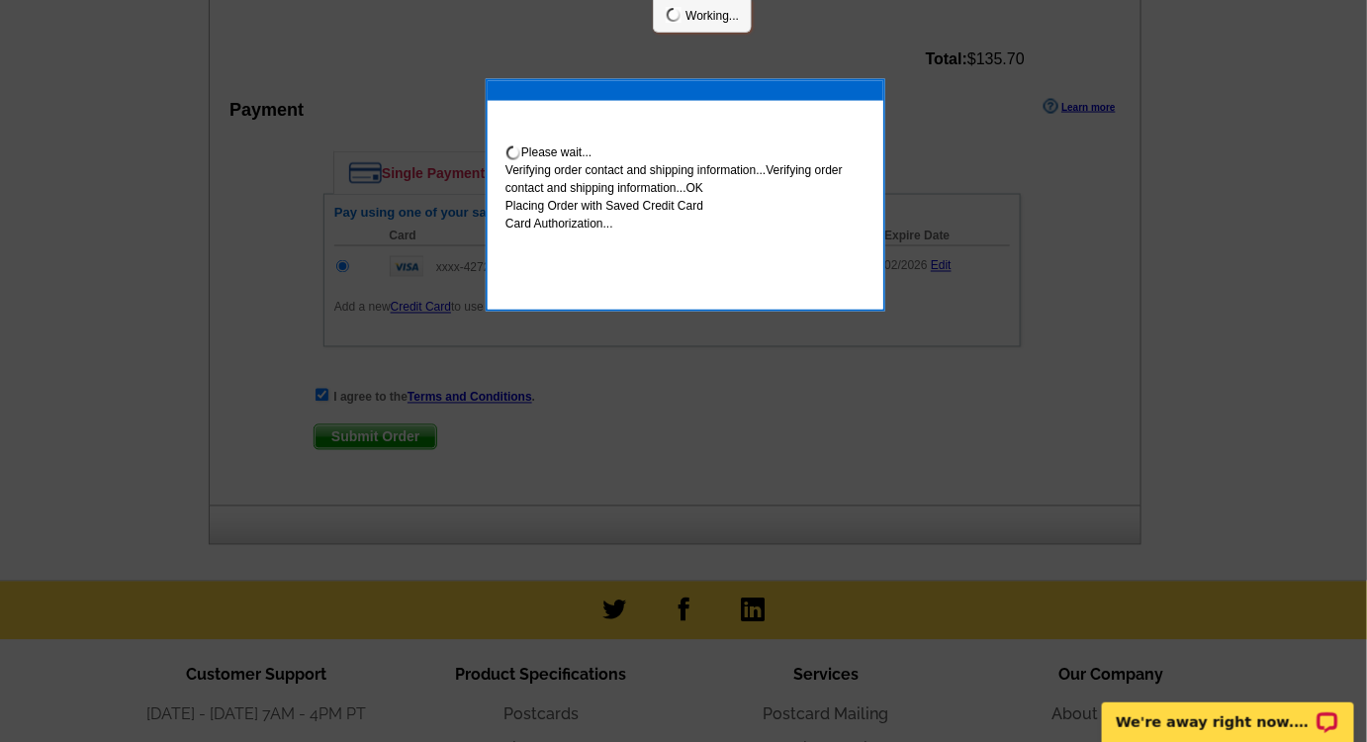
scroll to position [1089, 0]
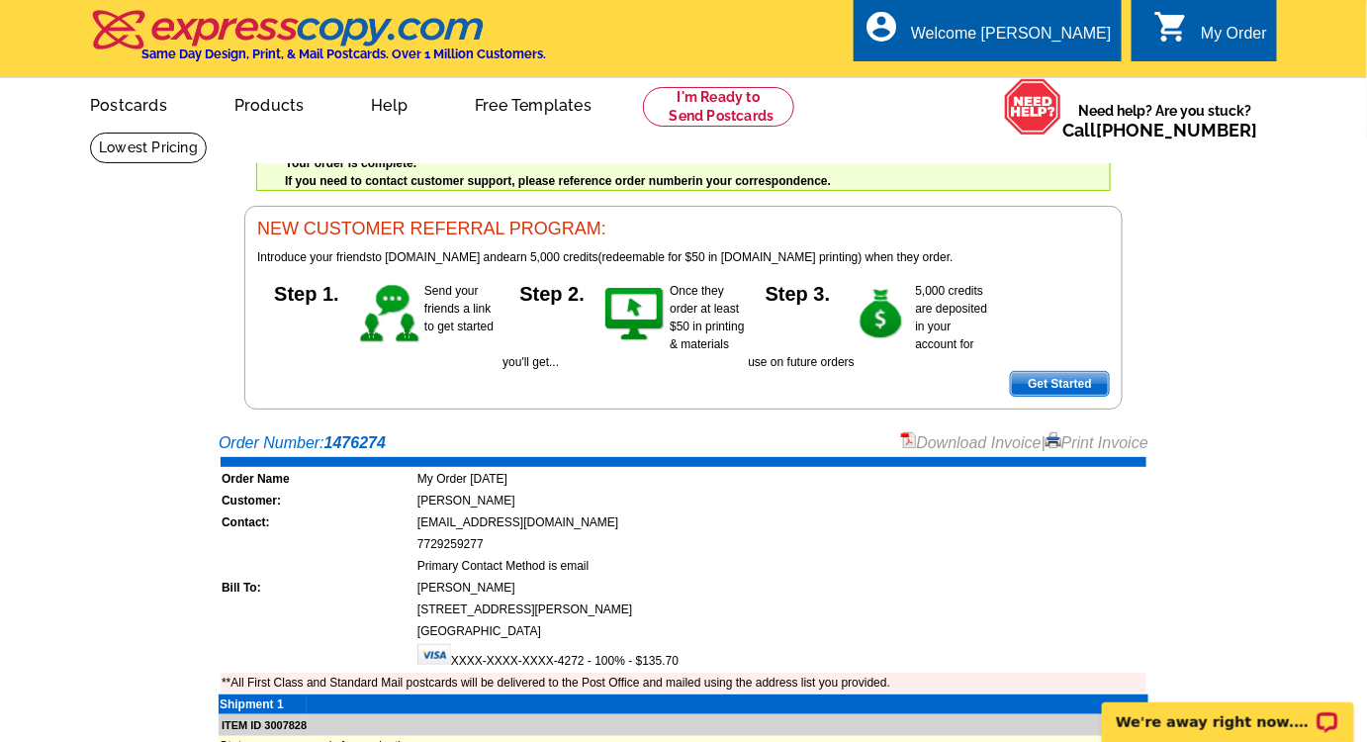
click at [1093, 435] on link "Print Invoice" at bounding box center [1096, 442] width 103 height 17
